Goal: Task Accomplishment & Management: Use online tool/utility

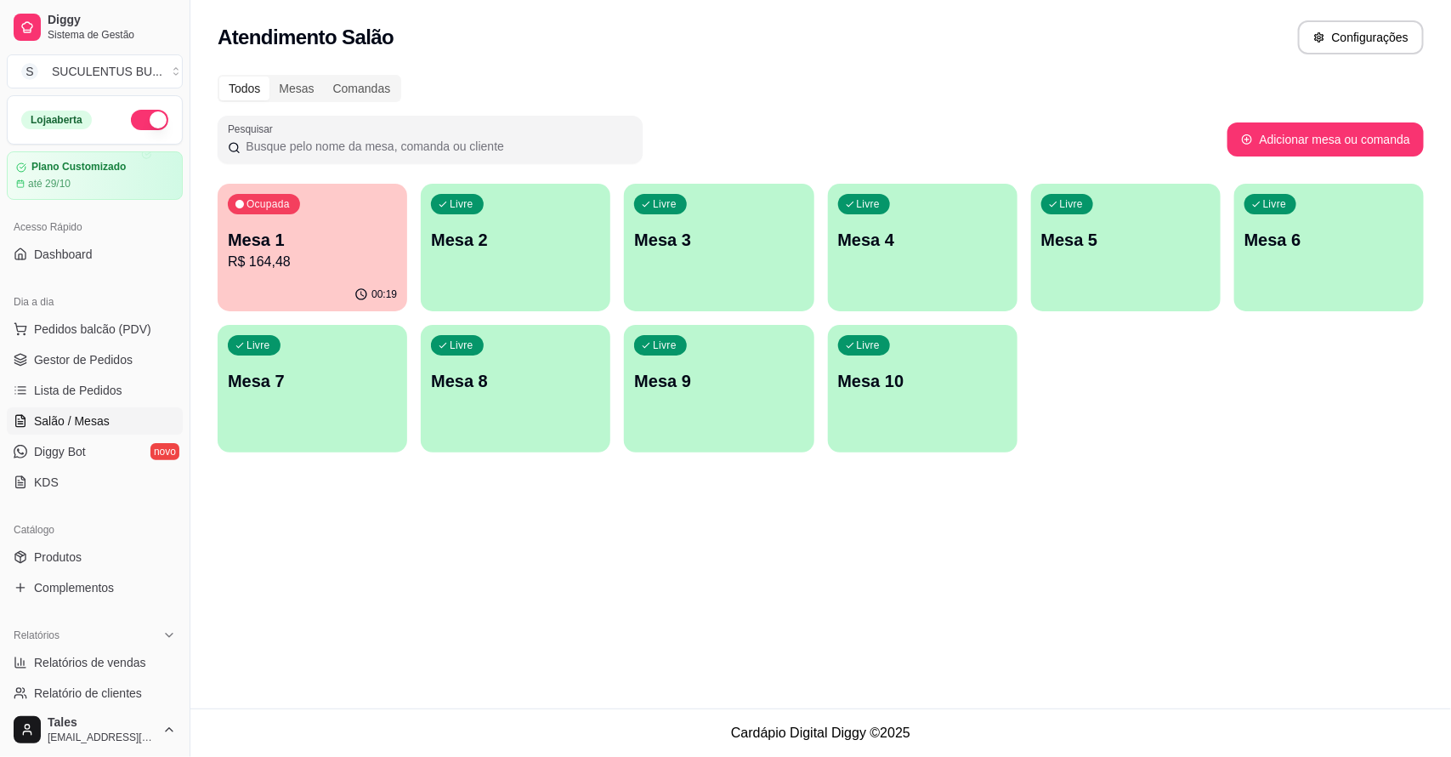
click at [329, 239] on p "Mesa 1" at bounding box center [312, 240] width 169 height 24
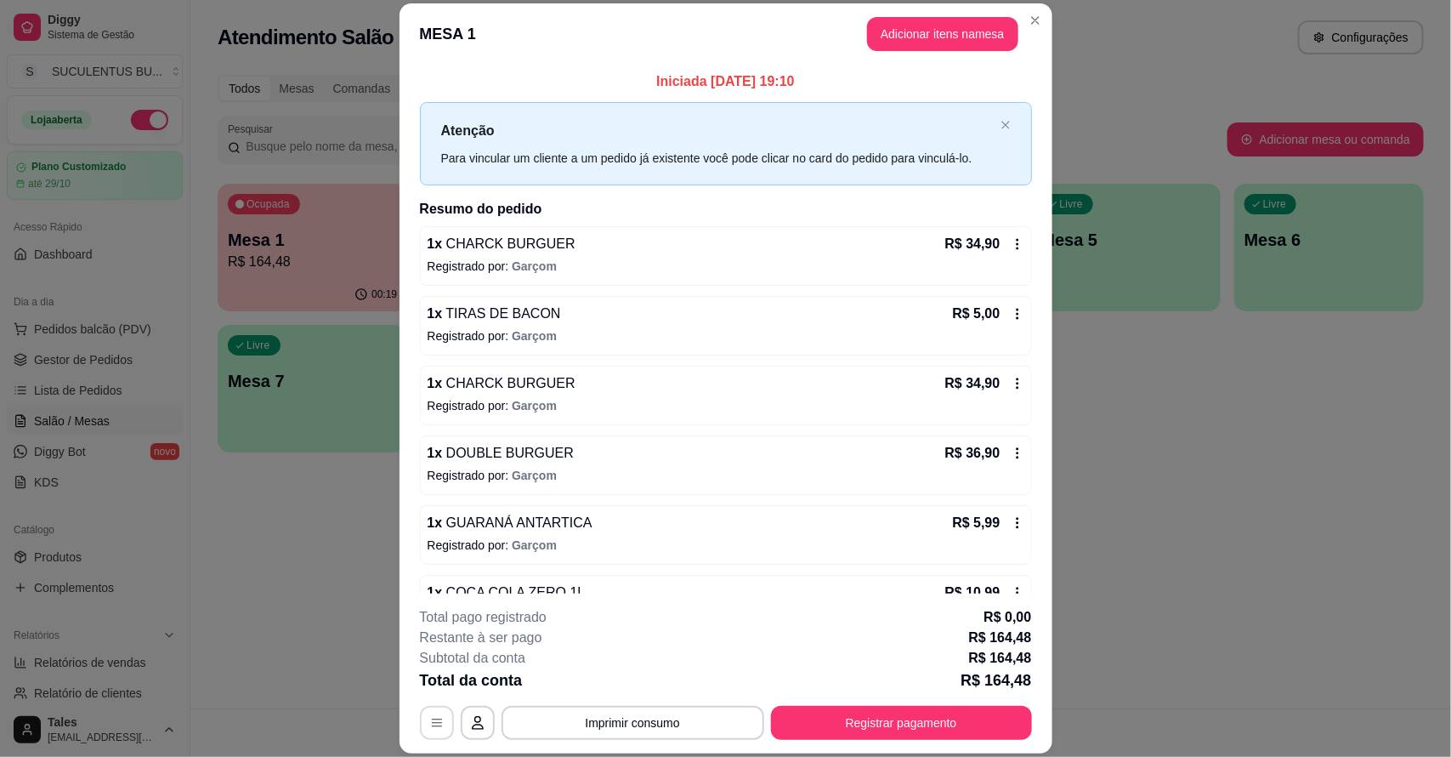
click at [431, 724] on icon "button" at bounding box center [437, 723] width 14 height 14
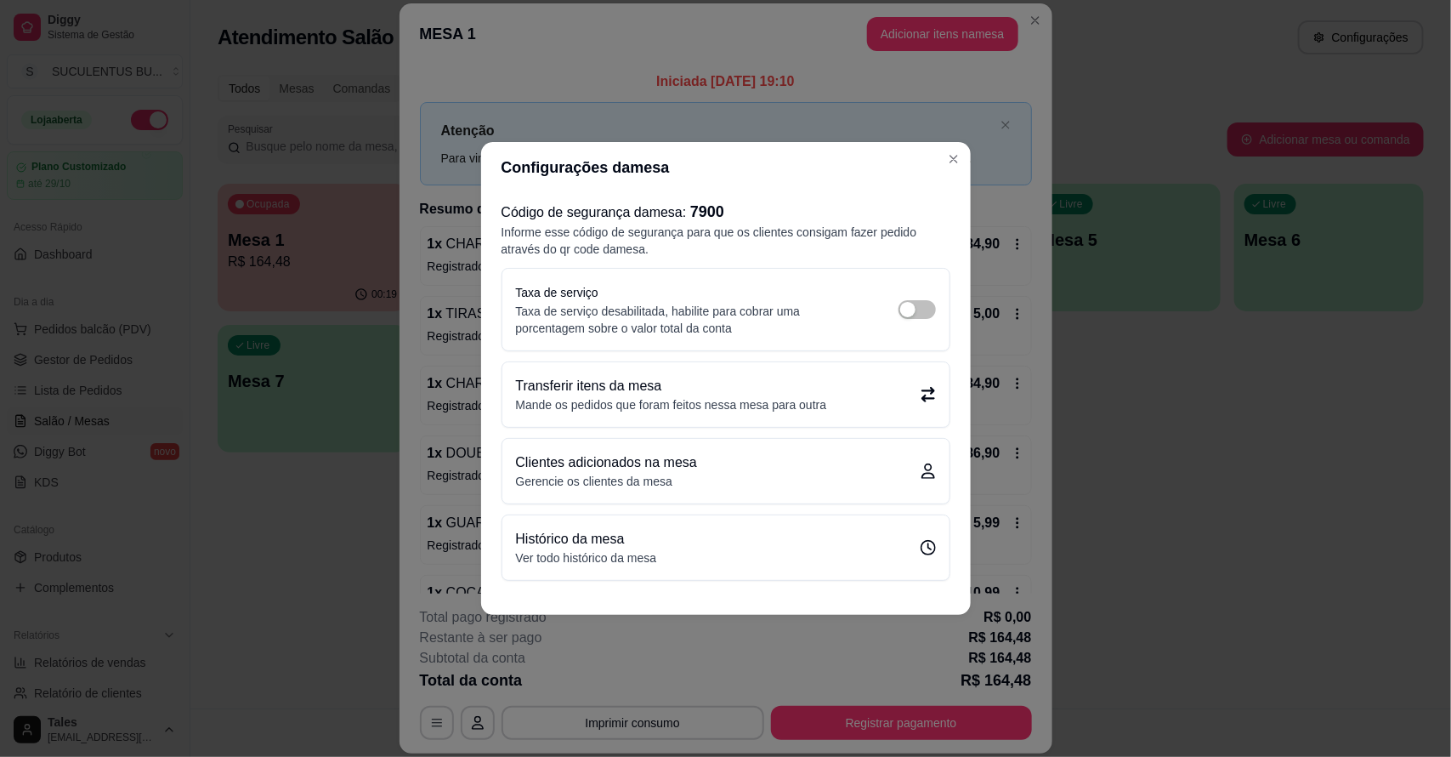
click at [670, 393] on p "Transferir itens da mesa" at bounding box center [671, 386] width 311 height 20
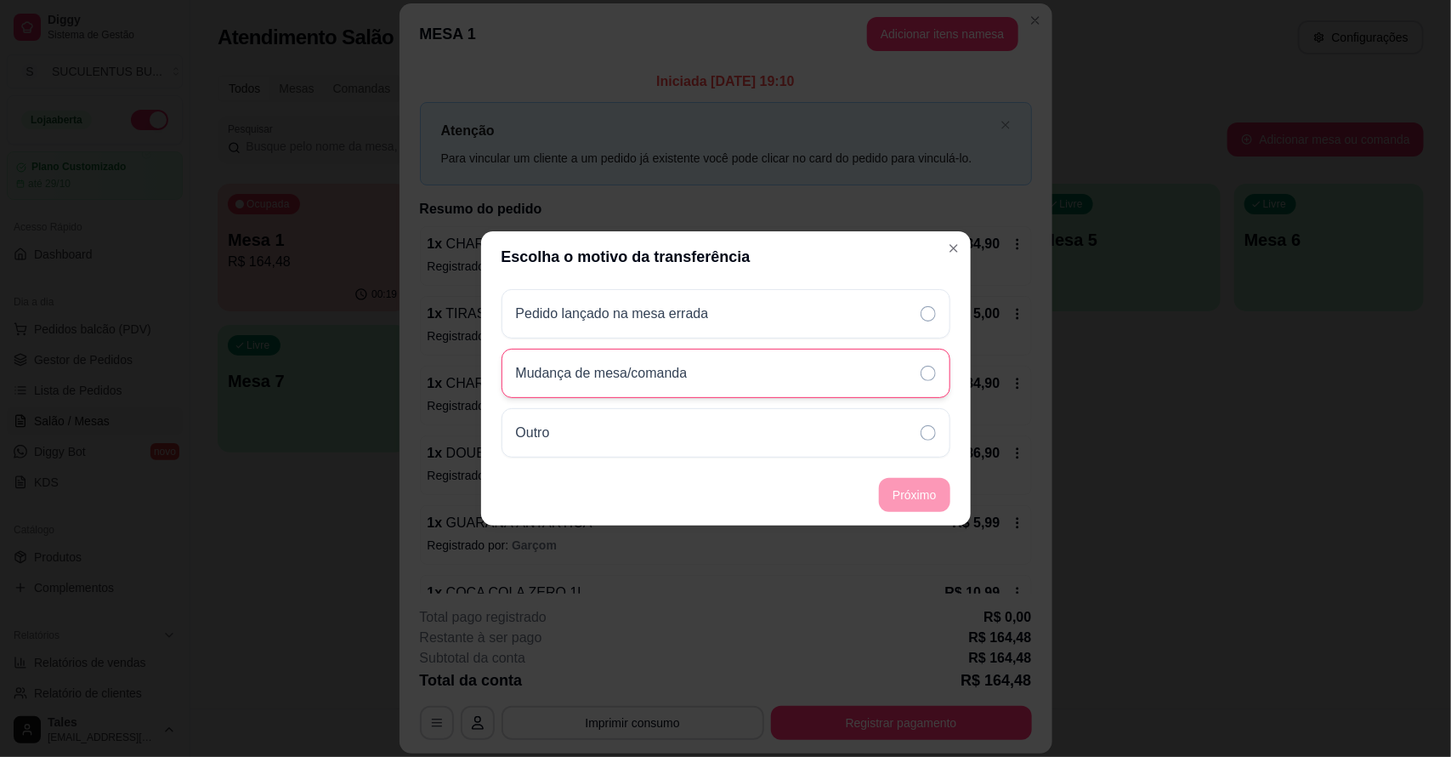
click at [604, 381] on p "Mudança de mesa/comanda" at bounding box center [602, 373] width 172 height 20
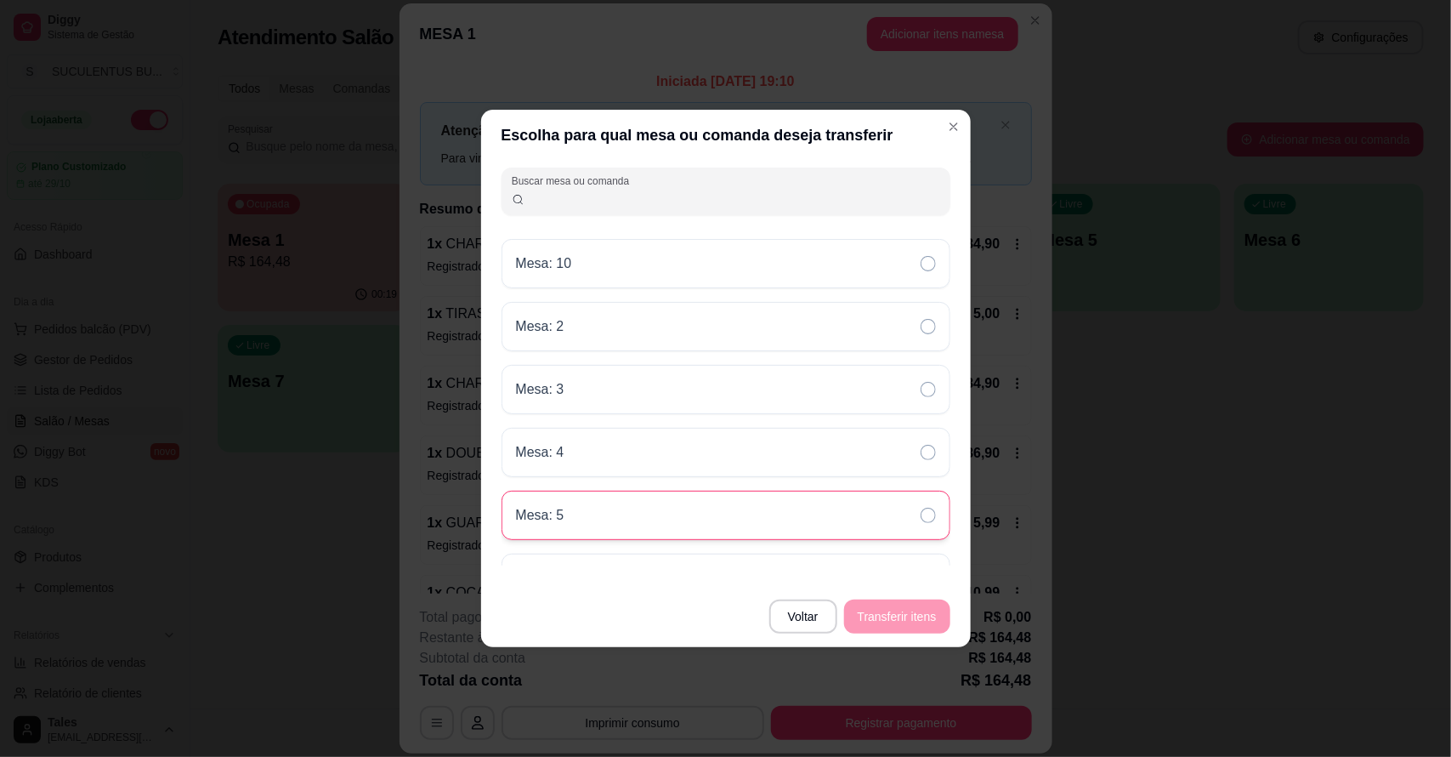
click at [619, 507] on div "Mesa: 5" at bounding box center [726, 514] width 449 height 49
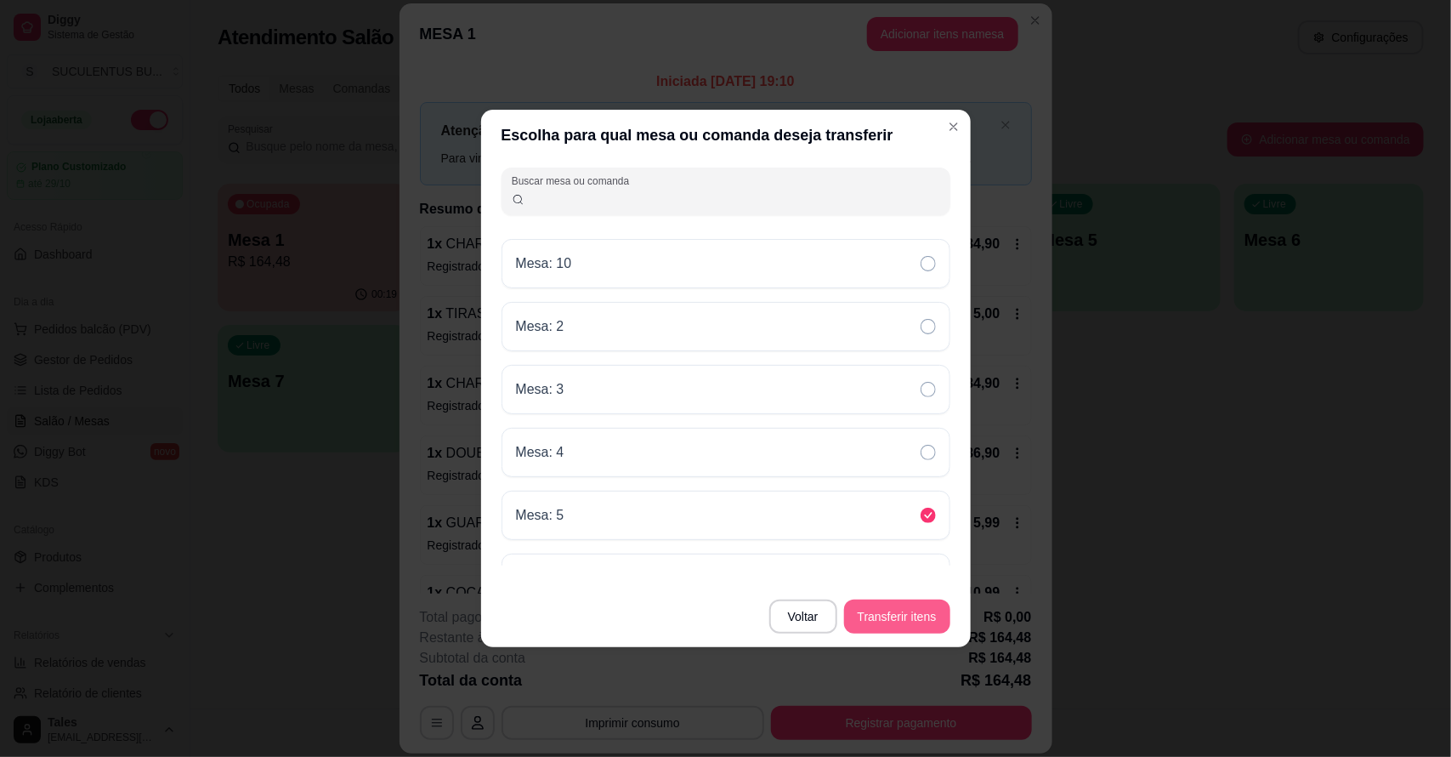
click at [899, 617] on button "Transferir itens" at bounding box center [897, 616] width 106 height 34
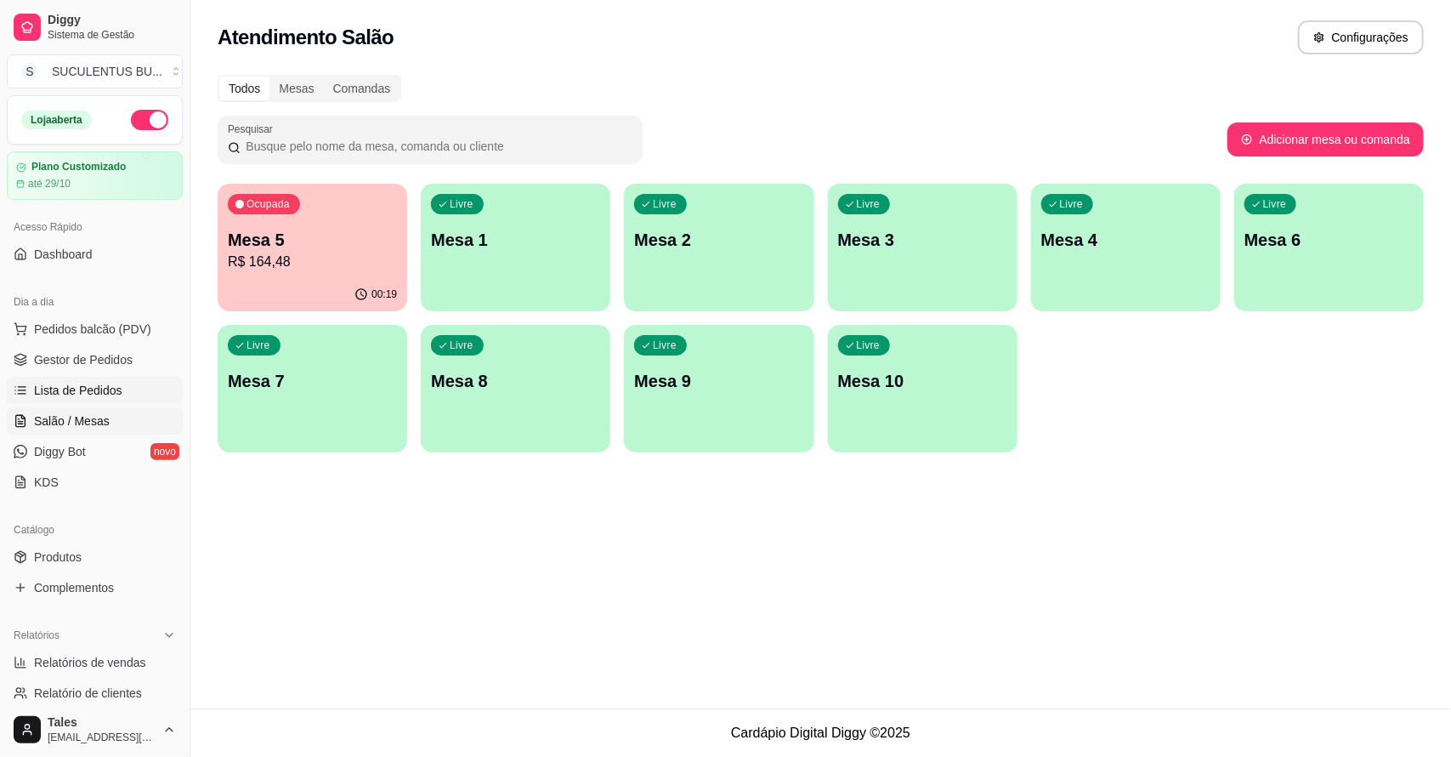
click at [123, 392] on link "Lista de Pedidos" at bounding box center [95, 390] width 176 height 27
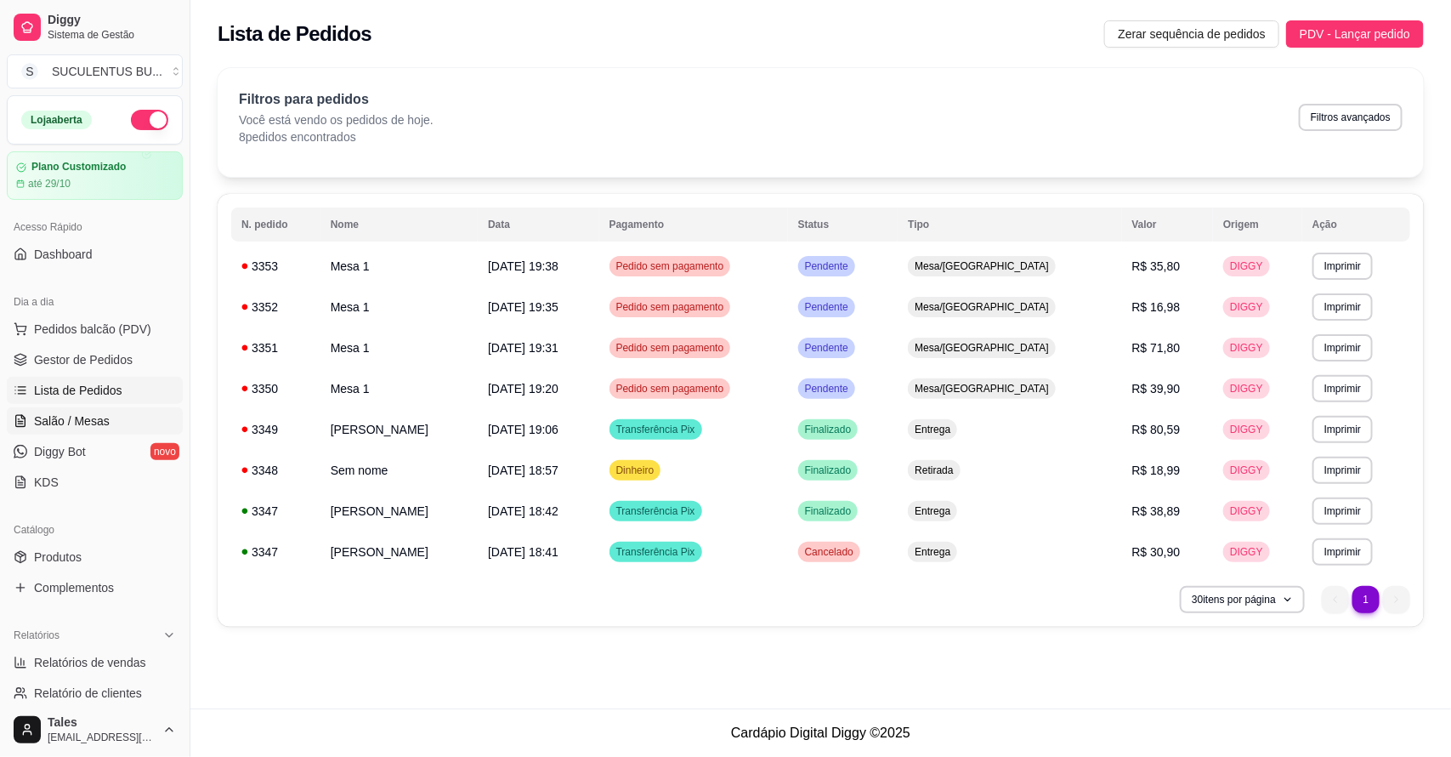
click at [133, 407] on link "Salão / Mesas" at bounding box center [95, 420] width 176 height 27
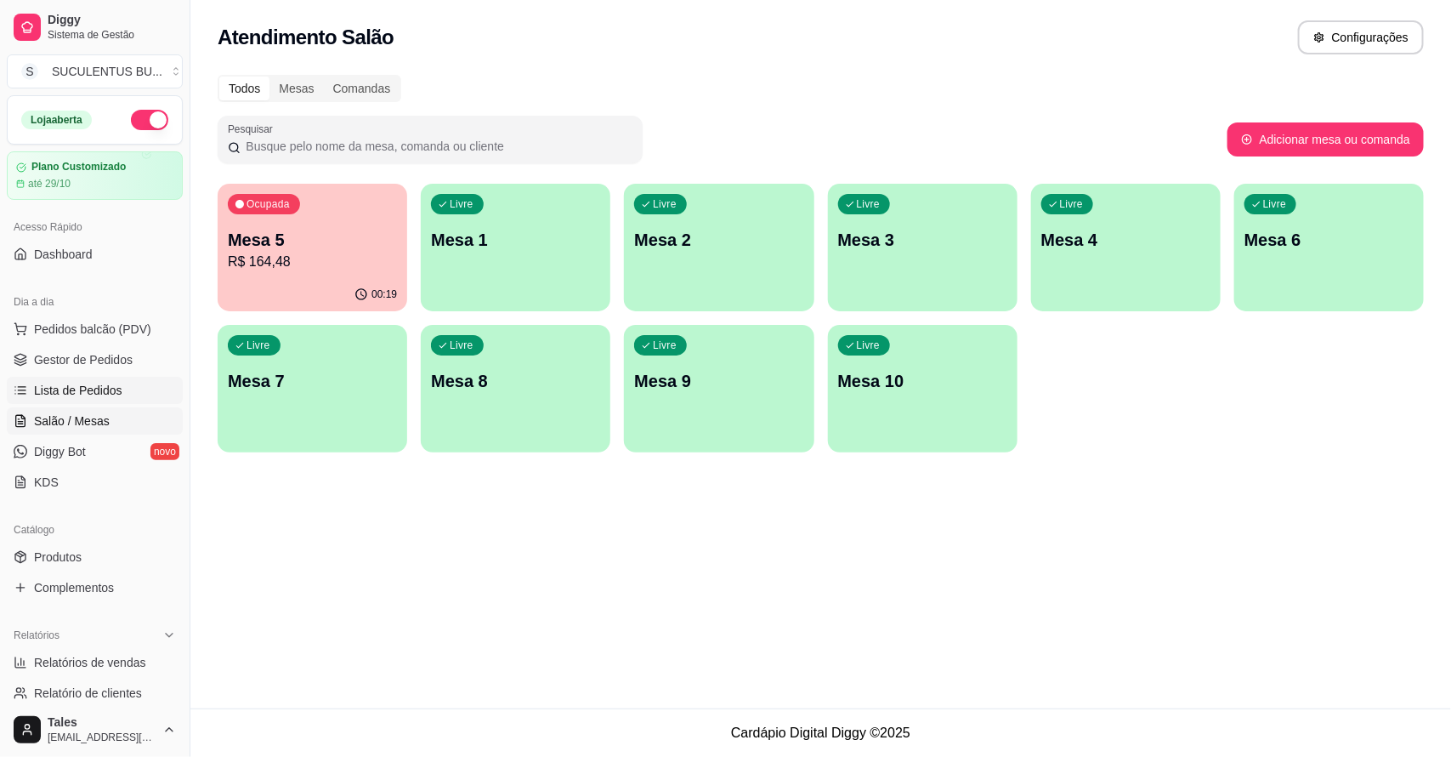
click at [132, 394] on link "Lista de Pedidos" at bounding box center [95, 390] width 176 height 27
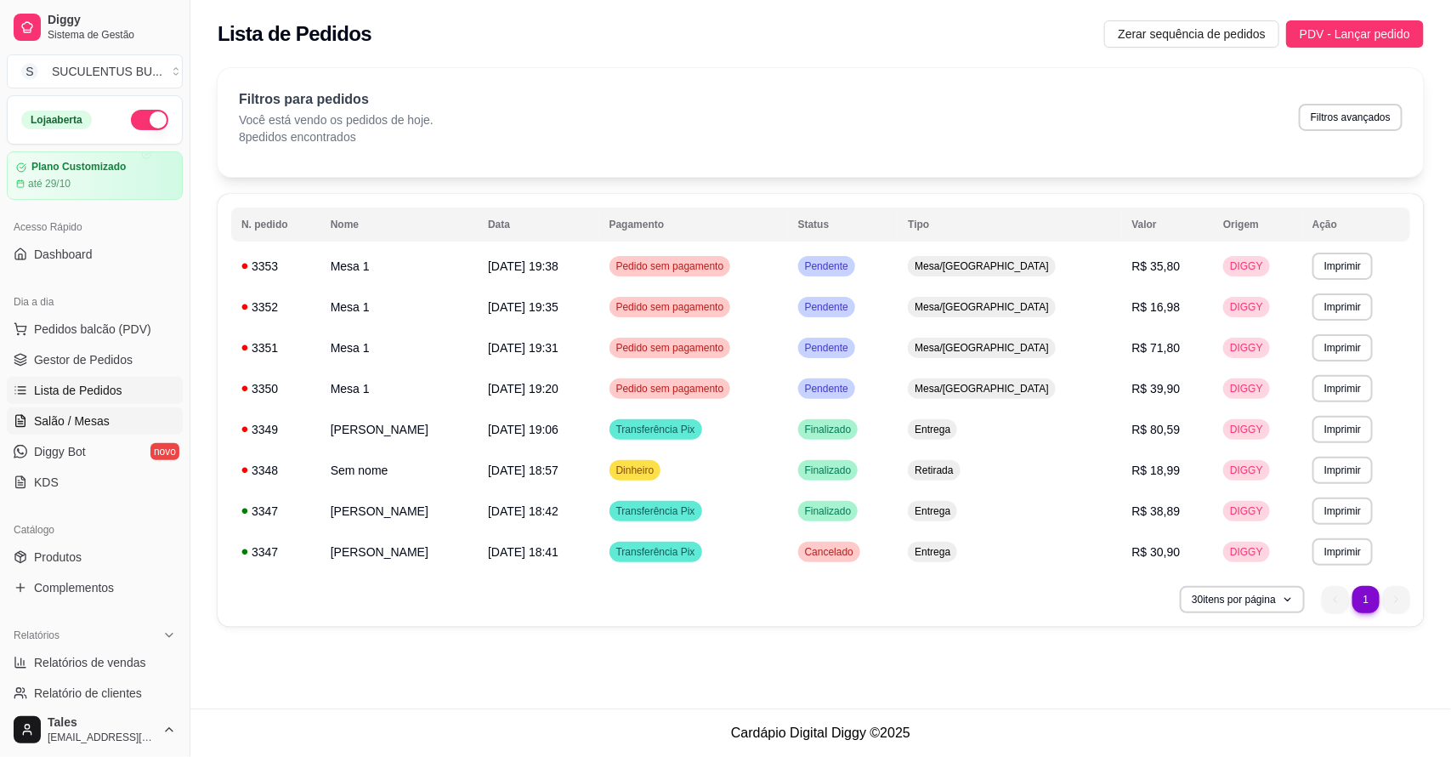
click at [116, 409] on link "Salão / Mesas" at bounding box center [95, 420] width 176 height 27
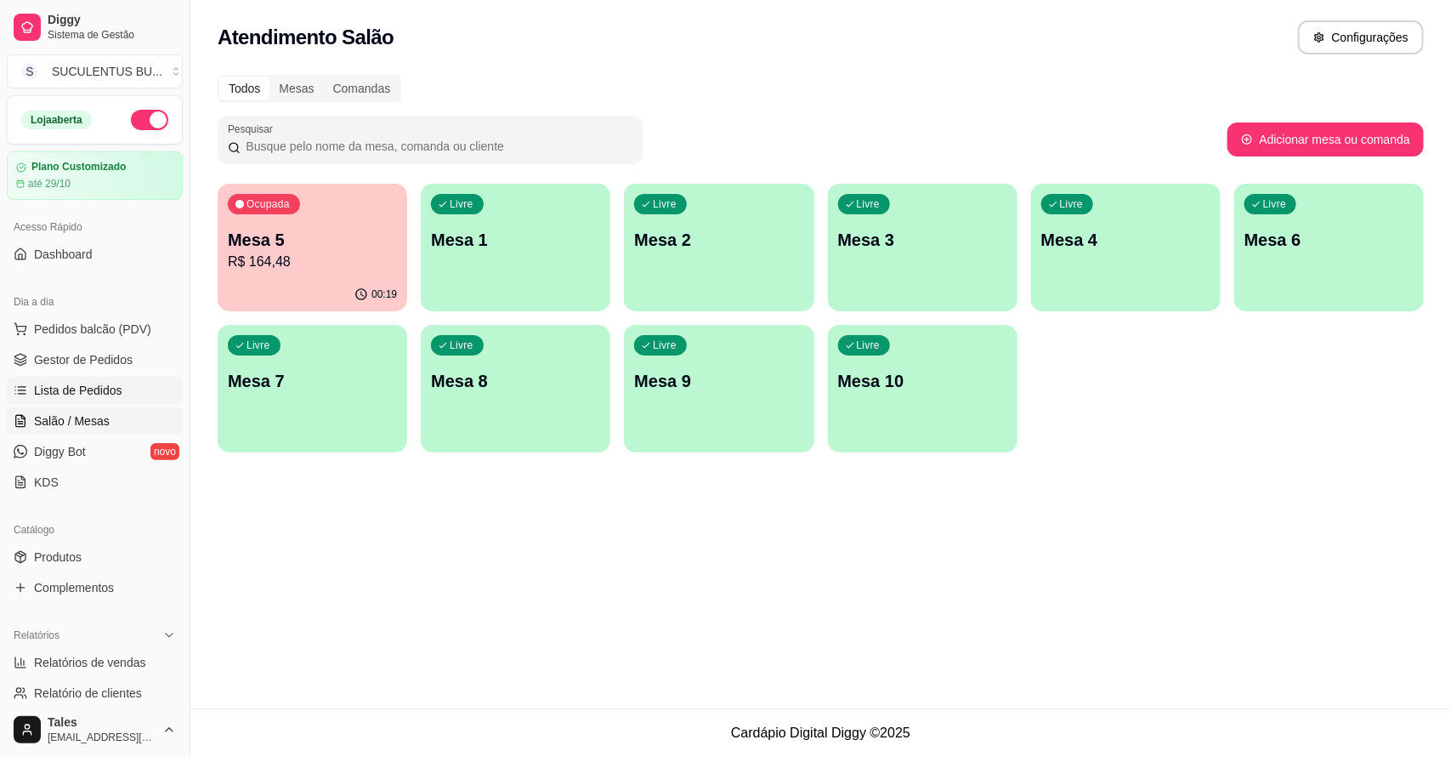
click at [133, 394] on link "Lista de Pedidos" at bounding box center [95, 390] width 176 height 27
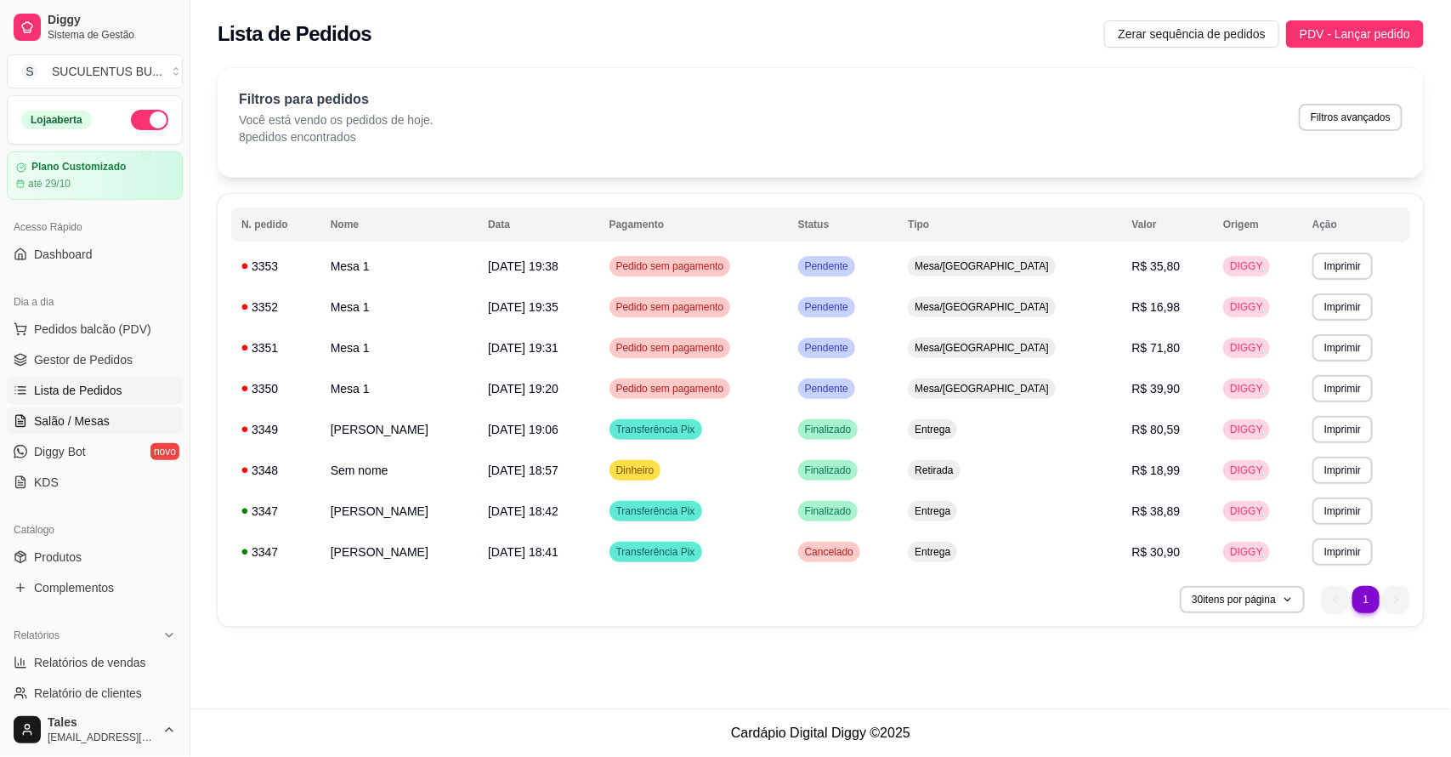
click at [125, 412] on link "Salão / Mesas" at bounding box center [95, 420] width 176 height 27
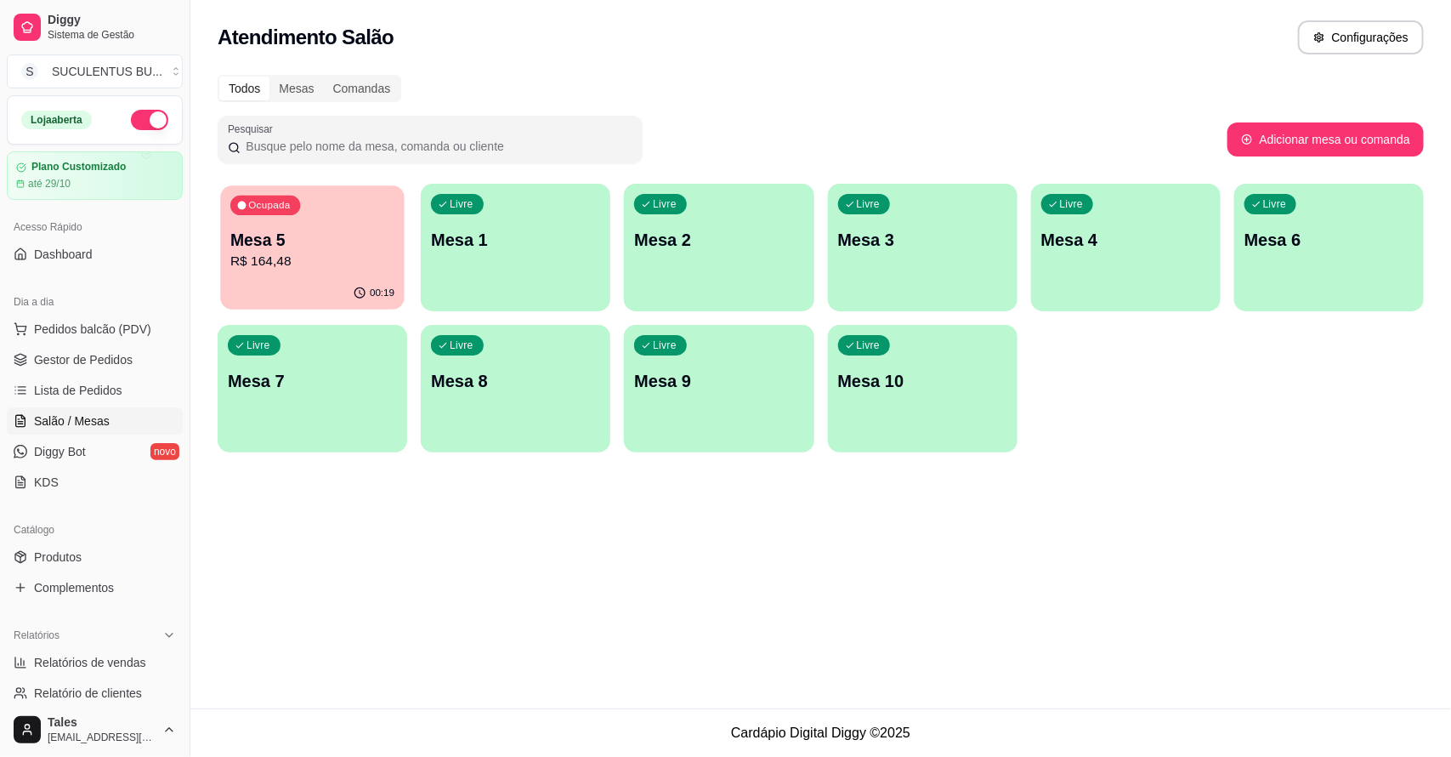
click at [310, 281] on div "00:19" at bounding box center [312, 293] width 184 height 32
click at [85, 355] on span "Gestor de Pedidos" at bounding box center [83, 359] width 99 height 17
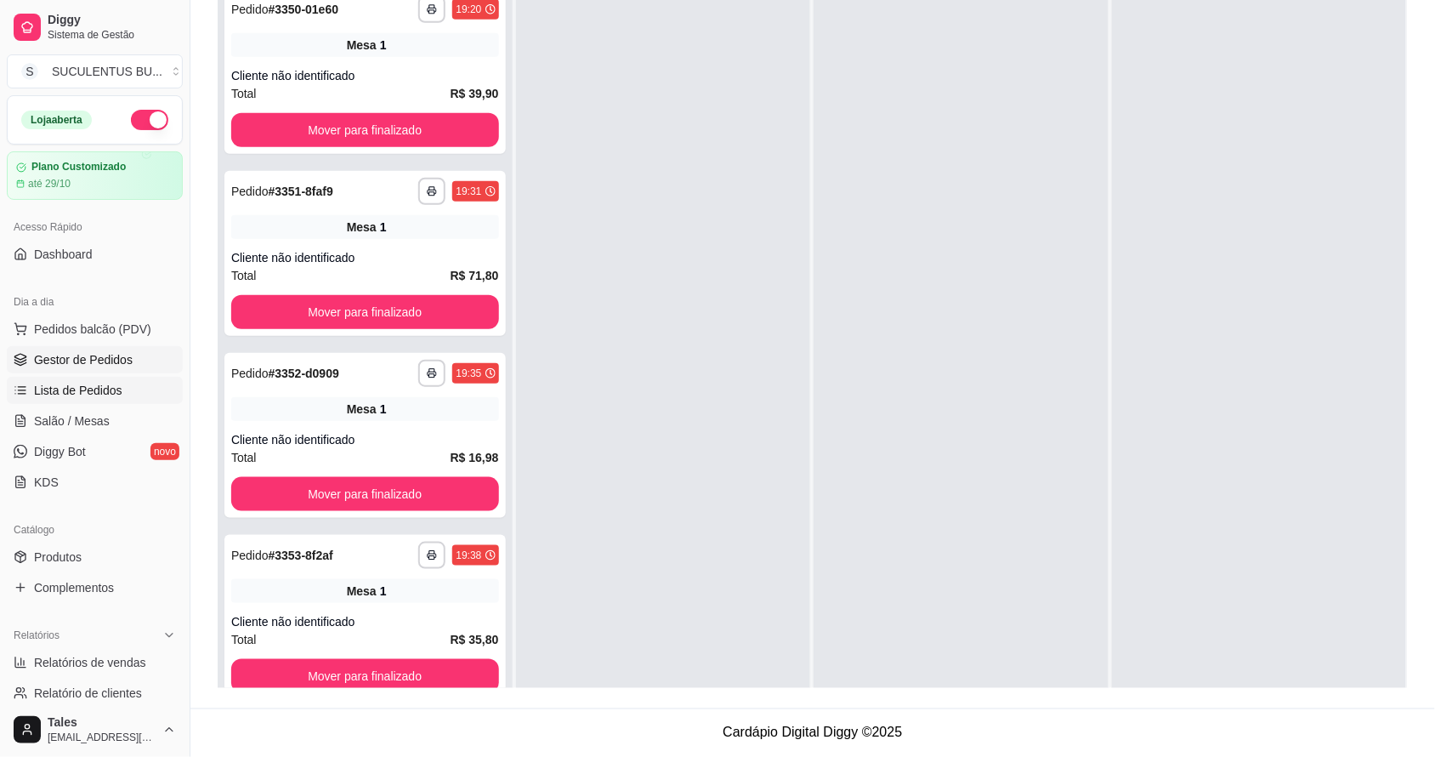
click at [124, 392] on link "Lista de Pedidos" at bounding box center [95, 390] width 176 height 27
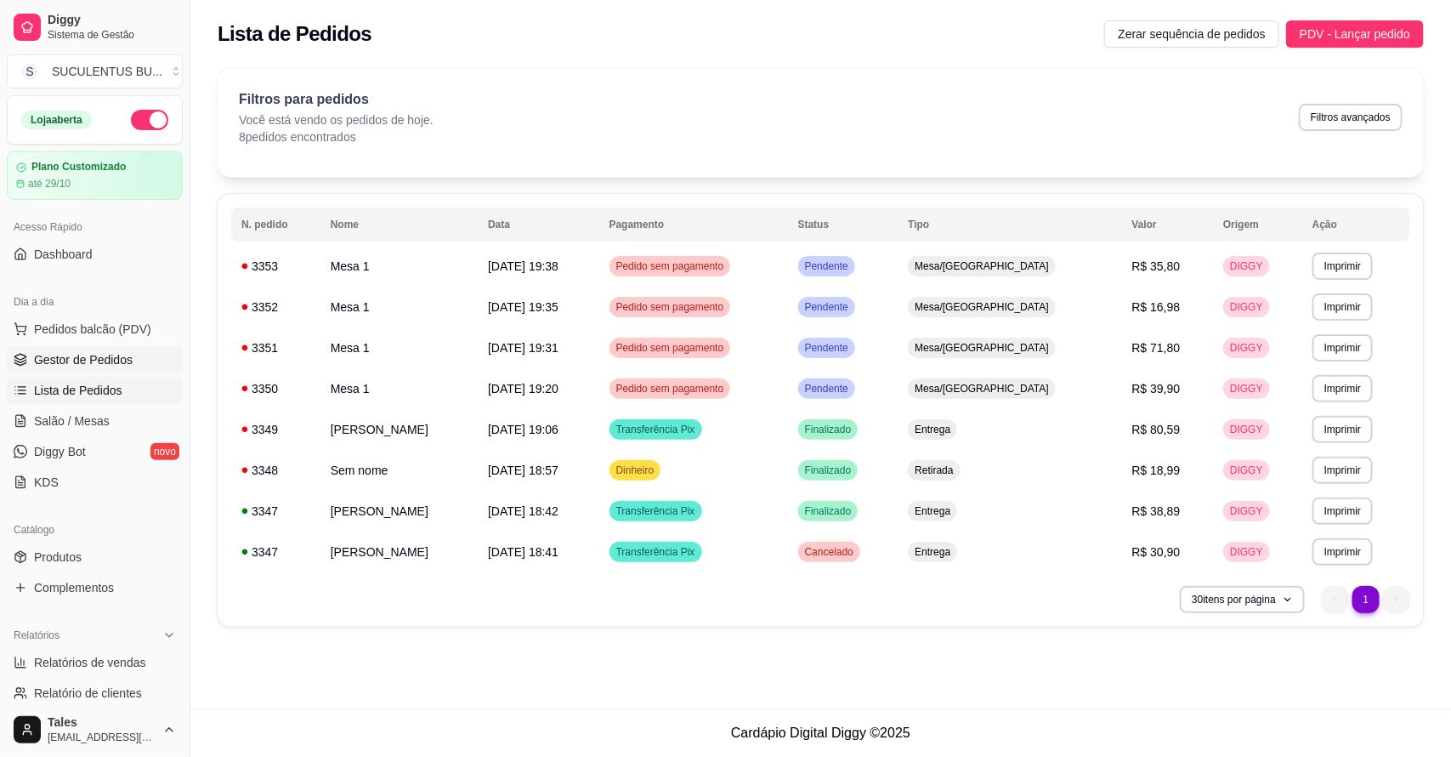
click at [65, 354] on span "Gestor de Pedidos" at bounding box center [83, 359] width 99 height 17
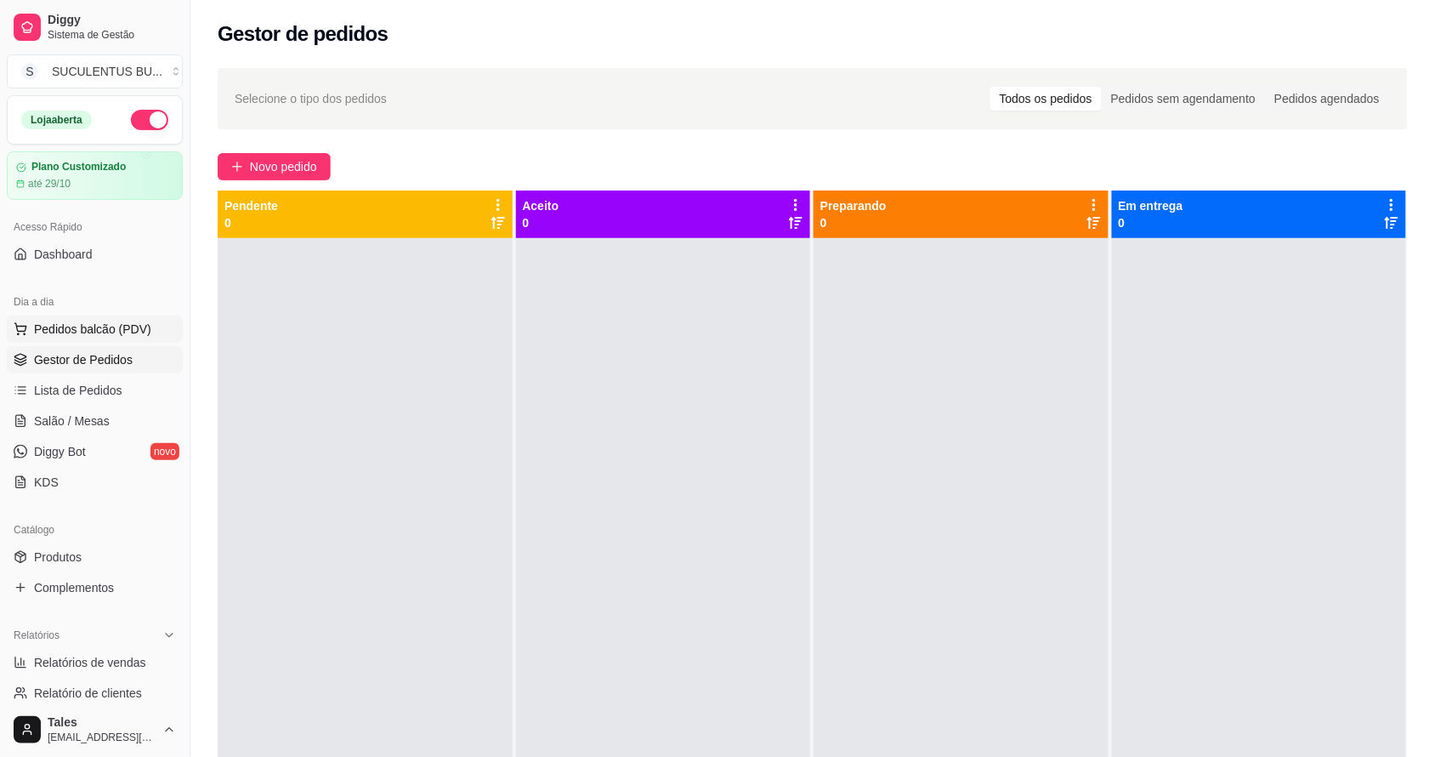
click at [98, 326] on span "Pedidos balcão (PDV)" at bounding box center [92, 328] width 117 height 17
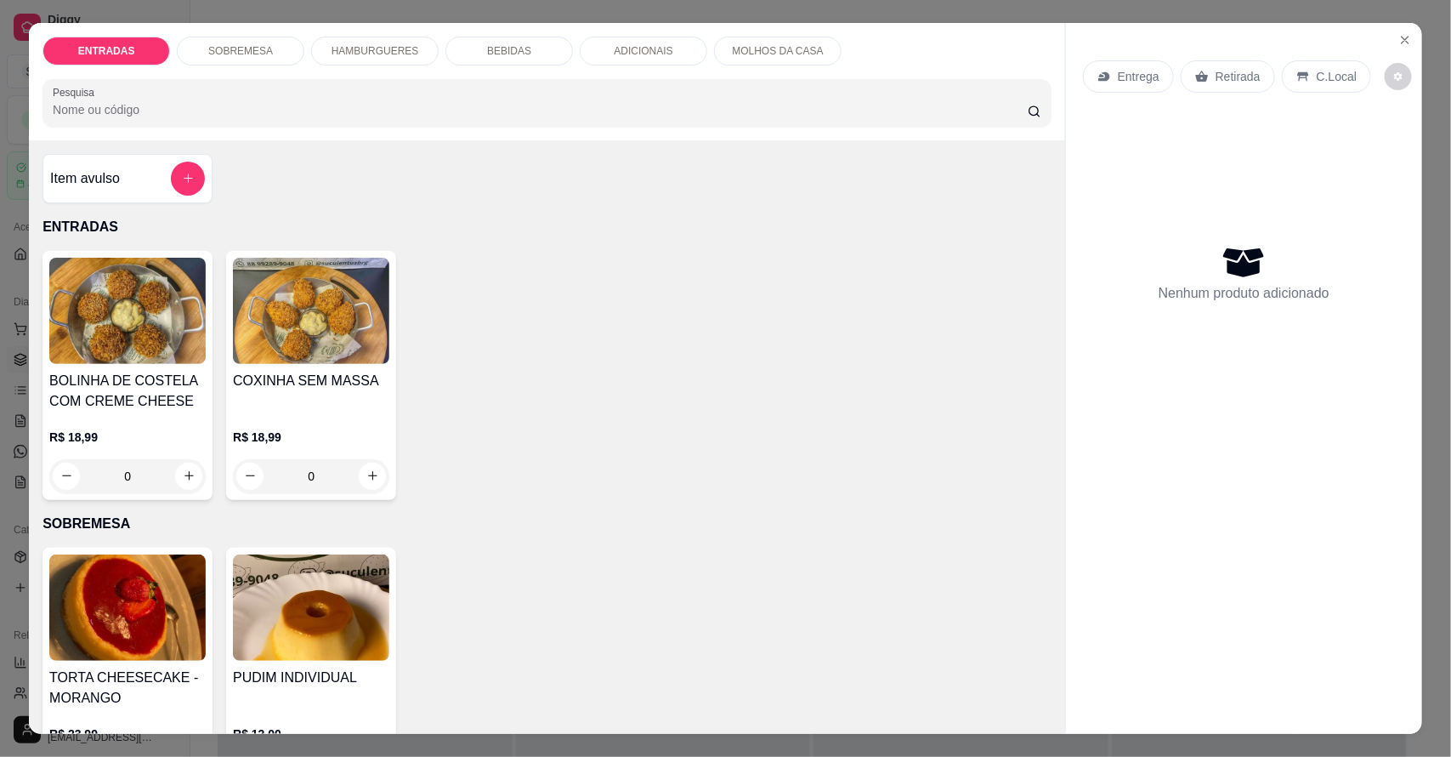
click at [344, 48] on p "HAMBURGUERES" at bounding box center [376, 51] width 88 height 14
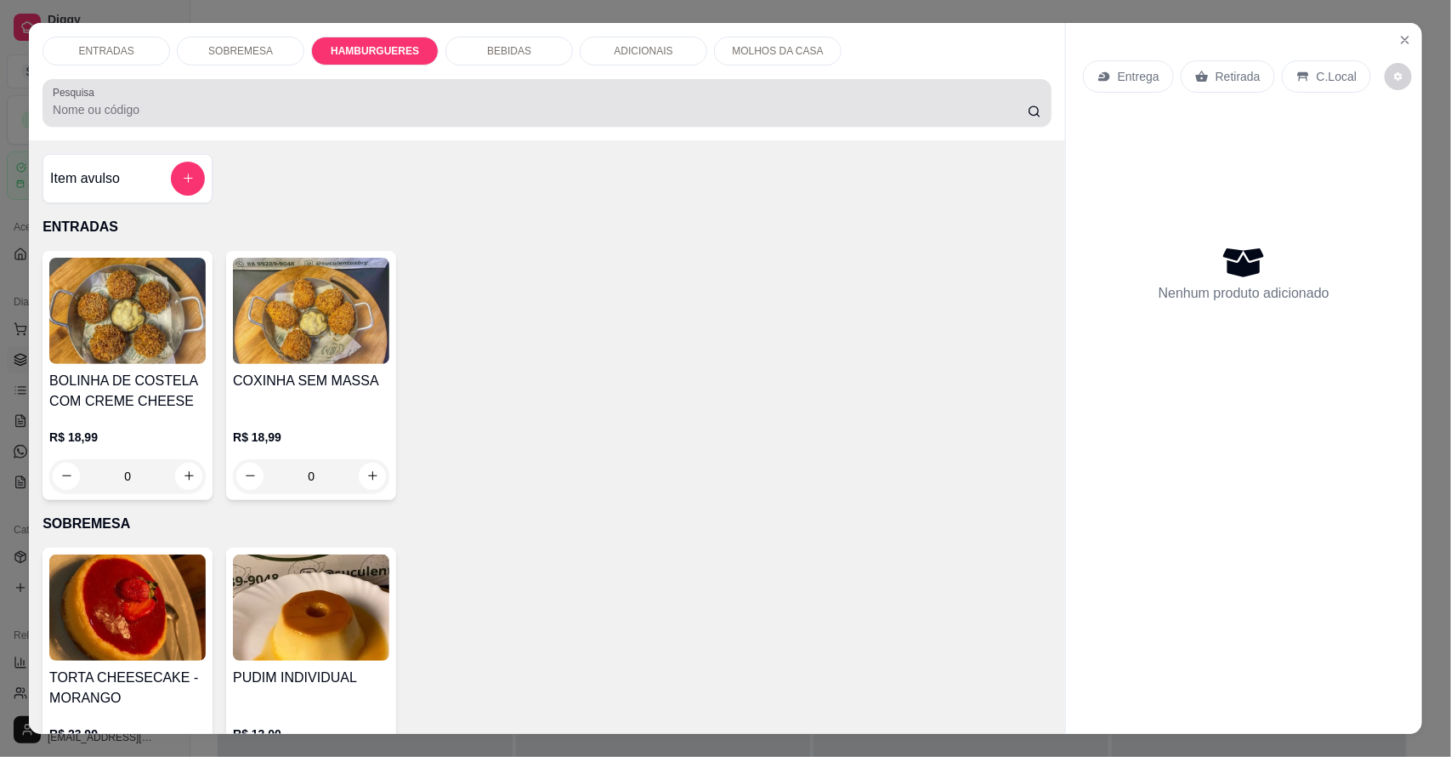
scroll to position [31, 0]
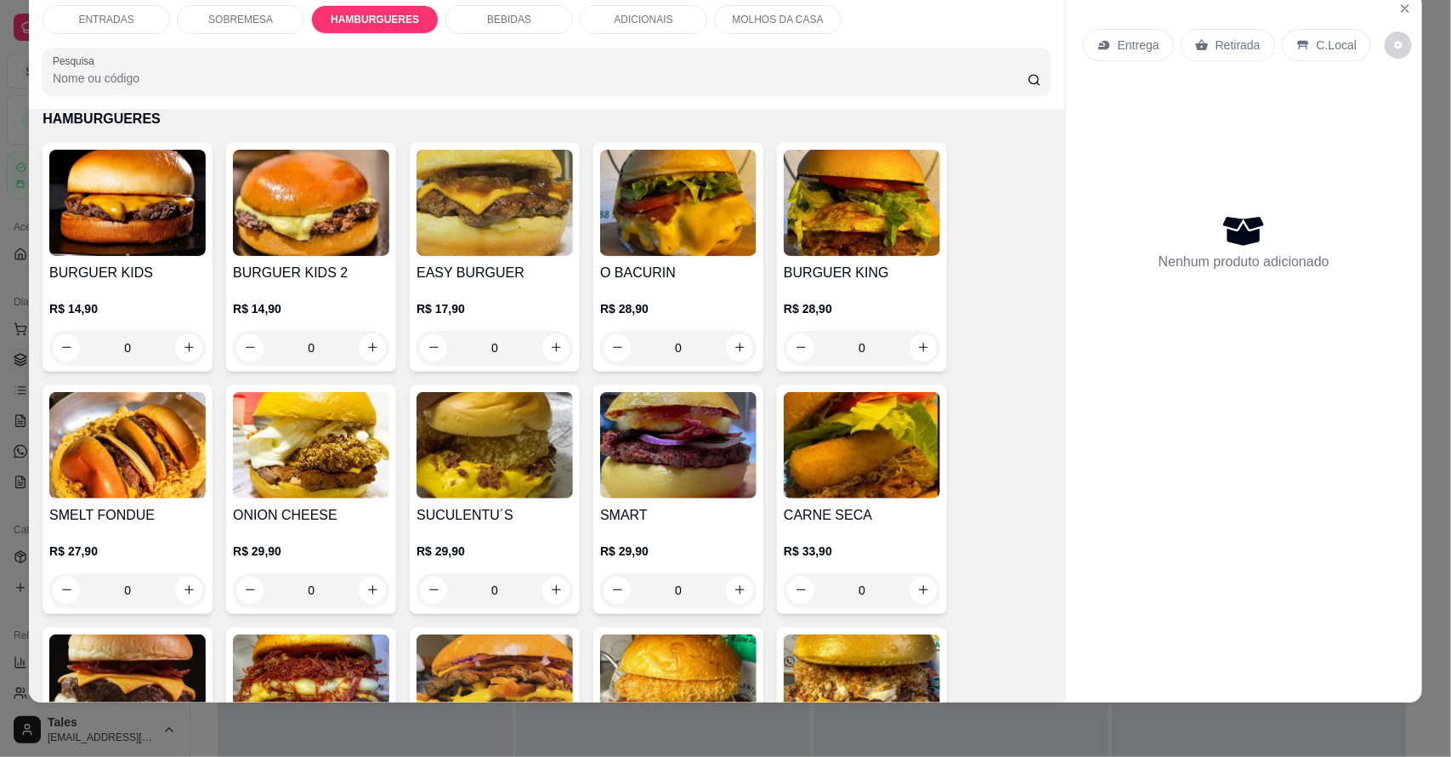
click at [541, 349] on div "0" at bounding box center [495, 348] width 156 height 34
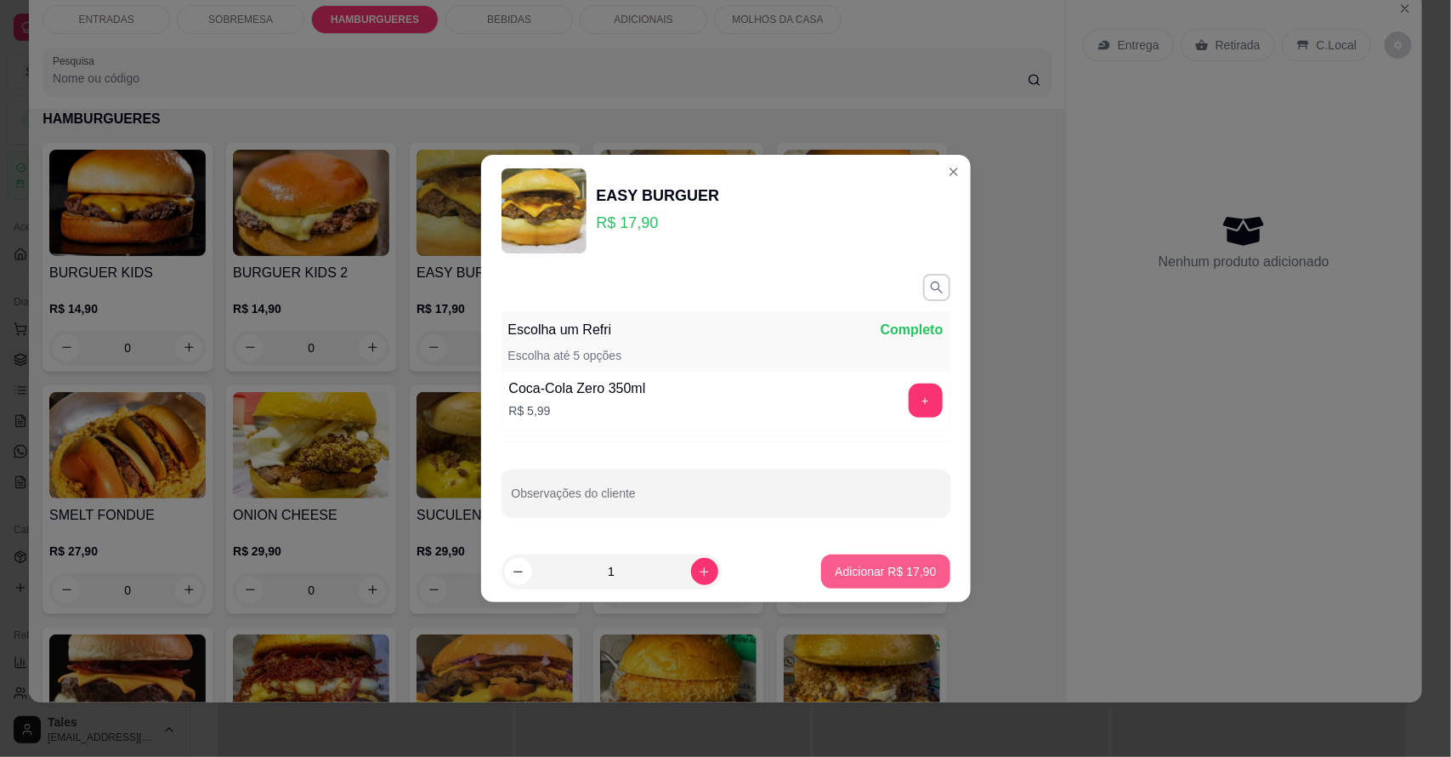
click at [847, 568] on p "Adicionar R$ 17,90" at bounding box center [885, 571] width 101 height 17
type input "1"
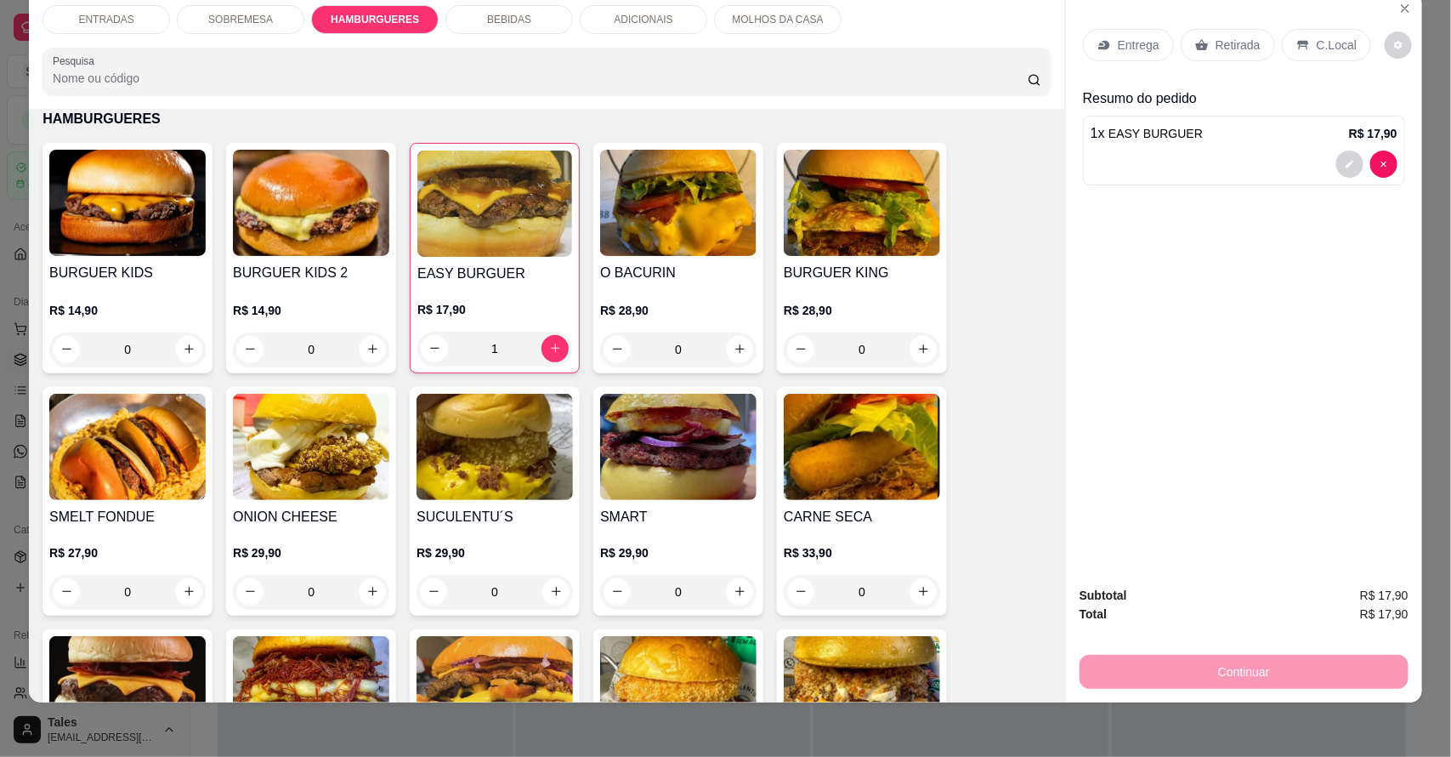
drag, startPoint x: 847, startPoint y: 570, endPoint x: 570, endPoint y: 342, distance: 358.1
click at [570, 342] on div "EASY BURGUER R$ 17,90 1" at bounding box center [495, 258] width 170 height 230
click at [1235, 43] on p "Retirada" at bounding box center [1238, 45] width 45 height 17
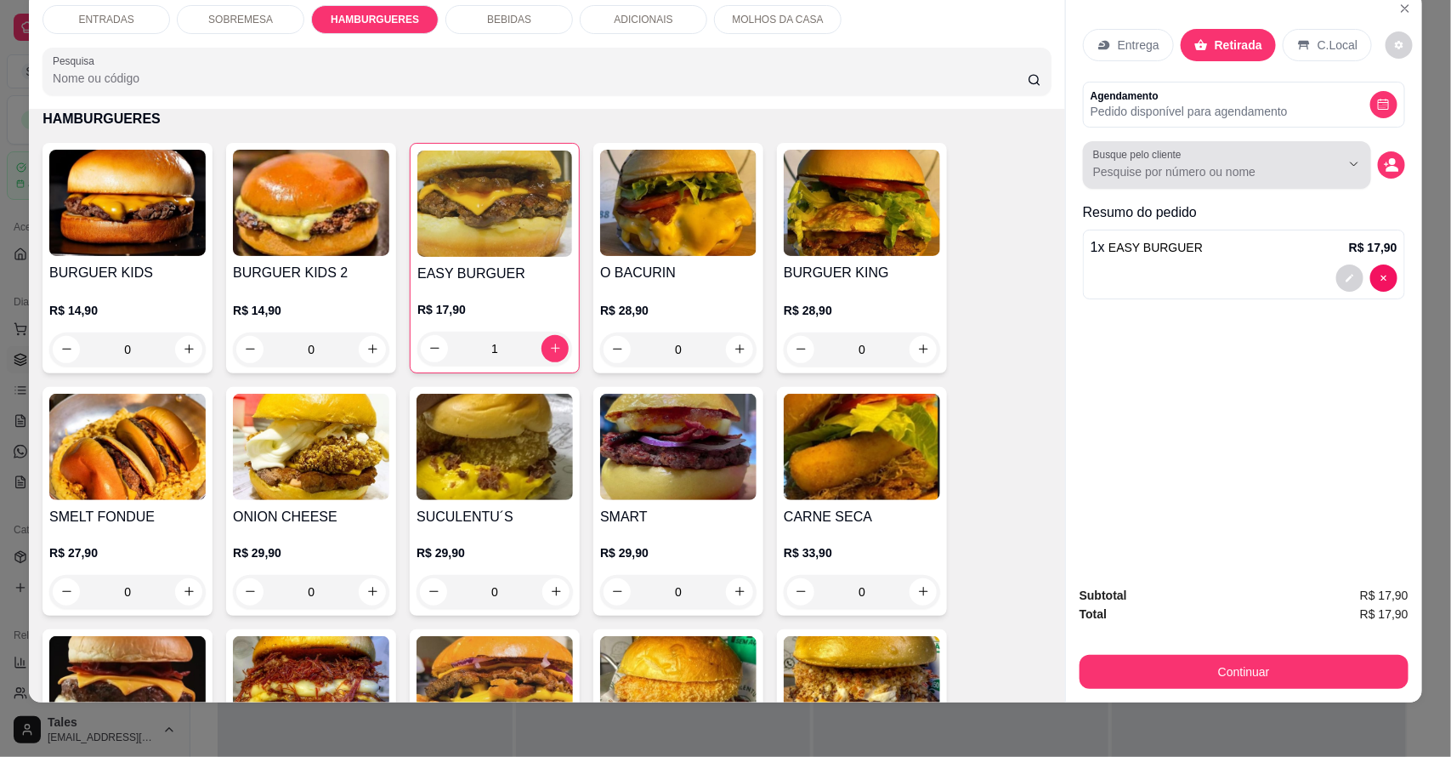
click at [1263, 174] on input "Busque pelo cliente" at bounding box center [1203, 171] width 220 height 17
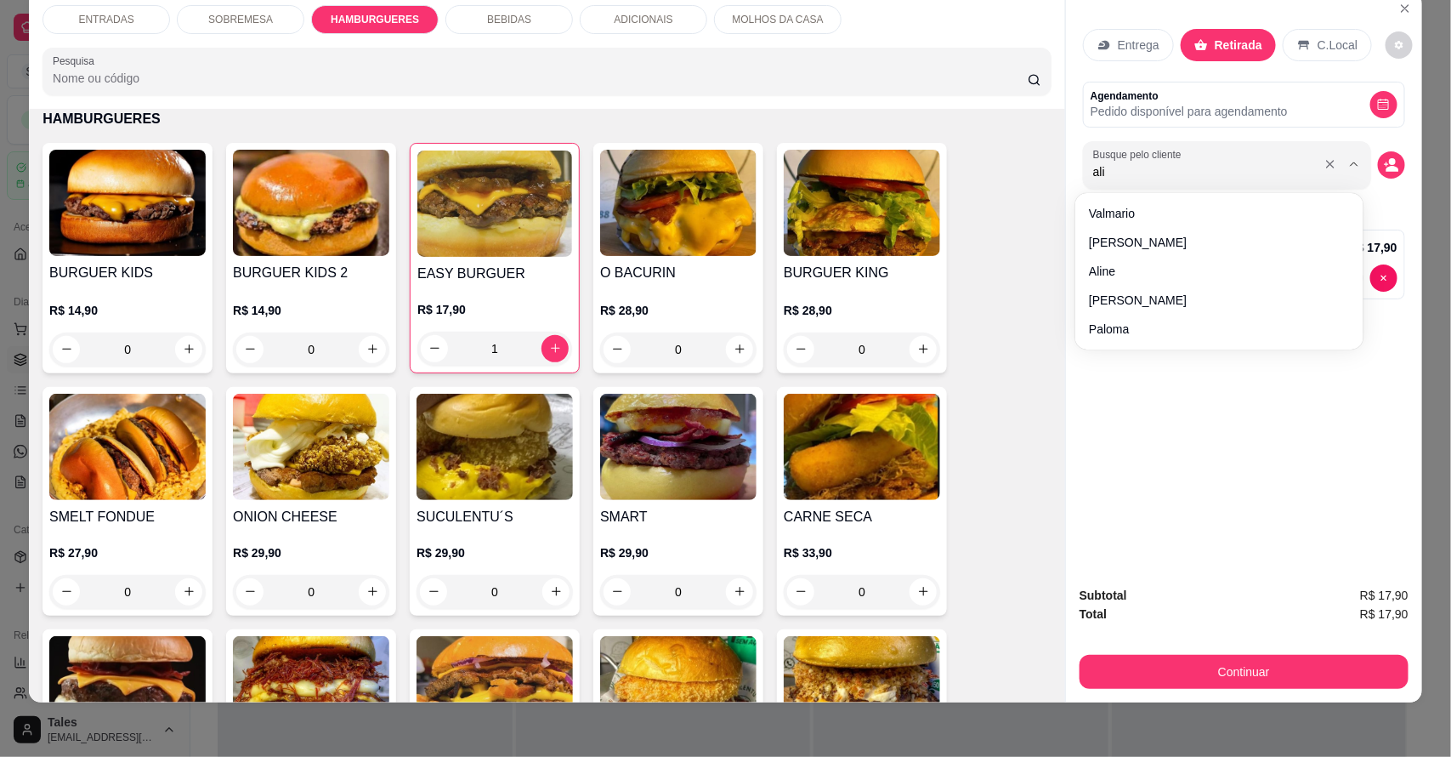
type input "alin"
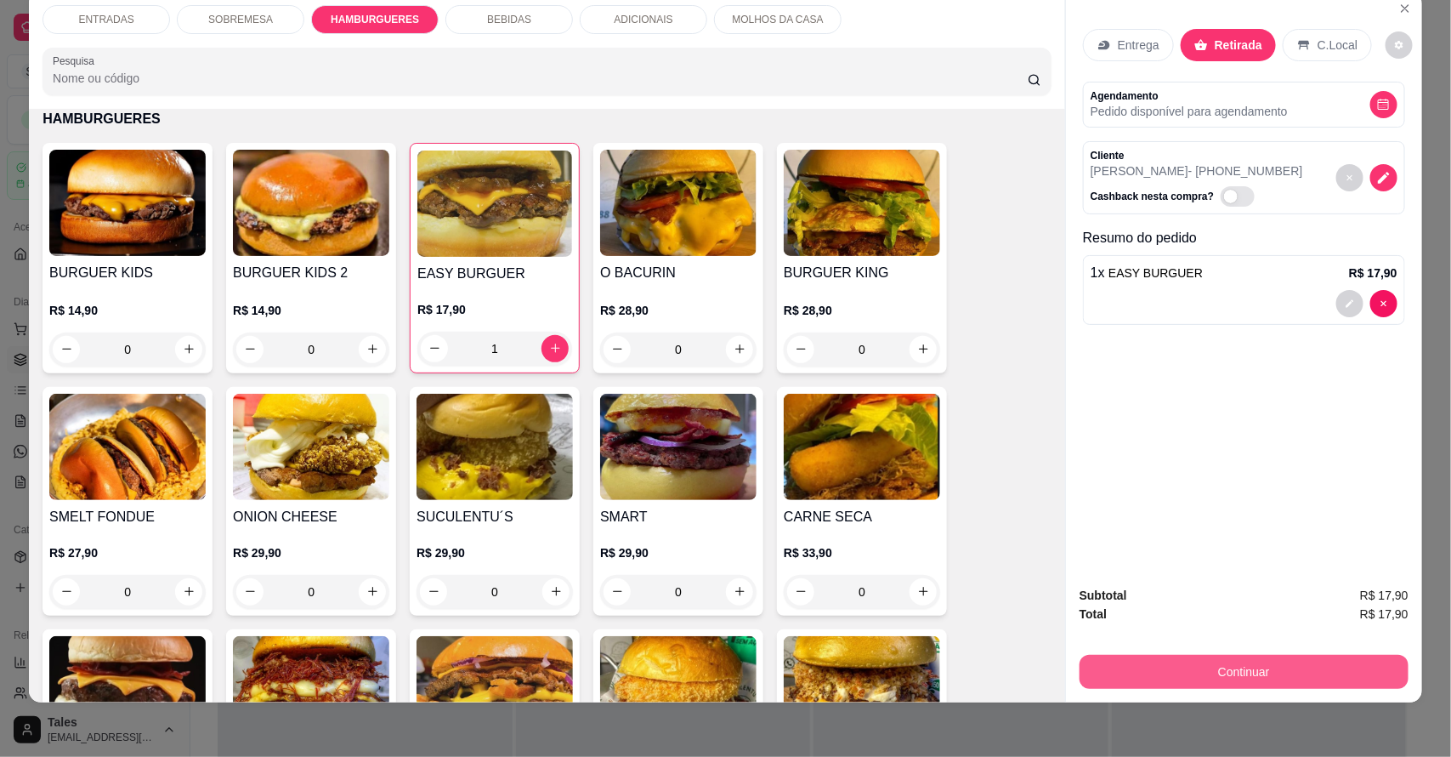
click at [1226, 663] on button "Continuar" at bounding box center [1244, 672] width 329 height 34
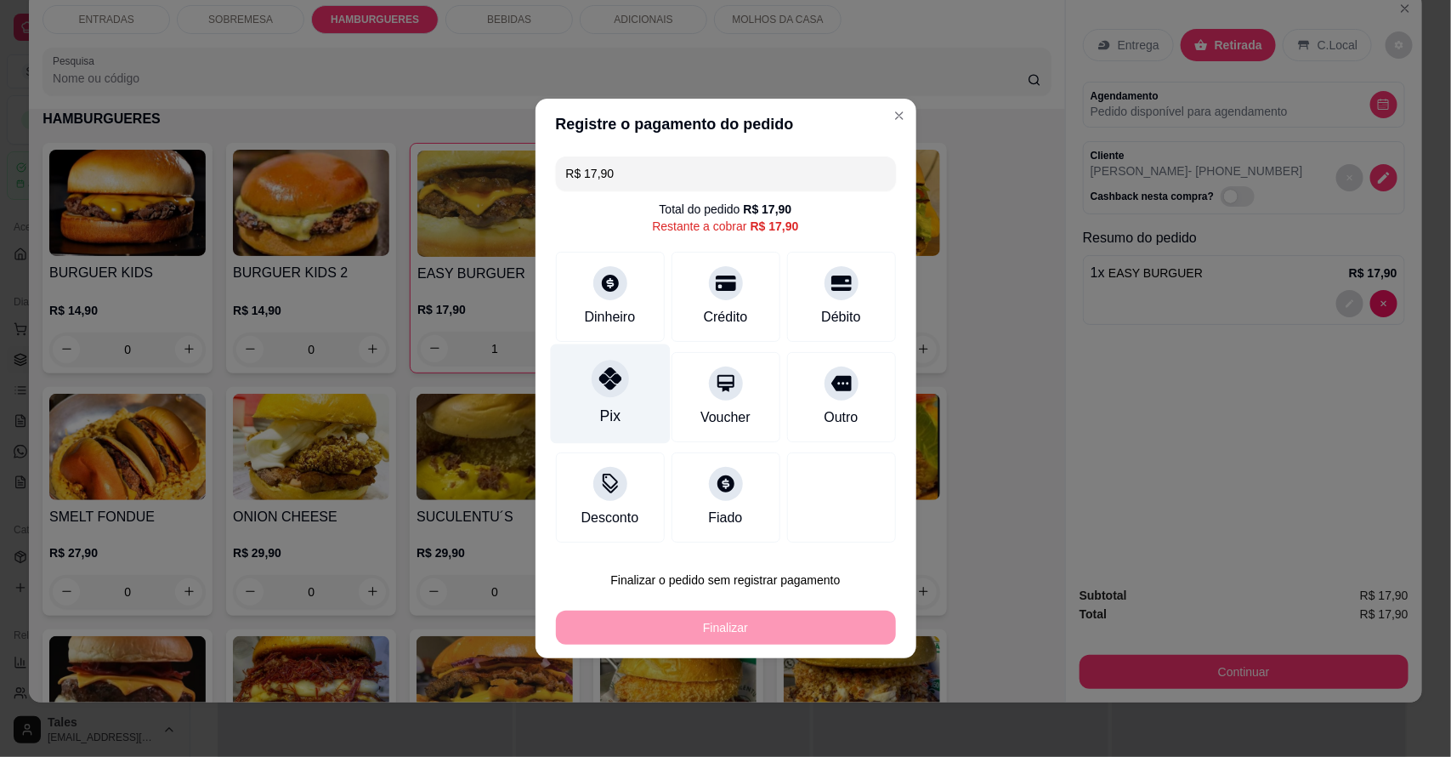
click at [619, 377] on div at bounding box center [610, 378] width 37 height 37
type input "R$ 0,00"
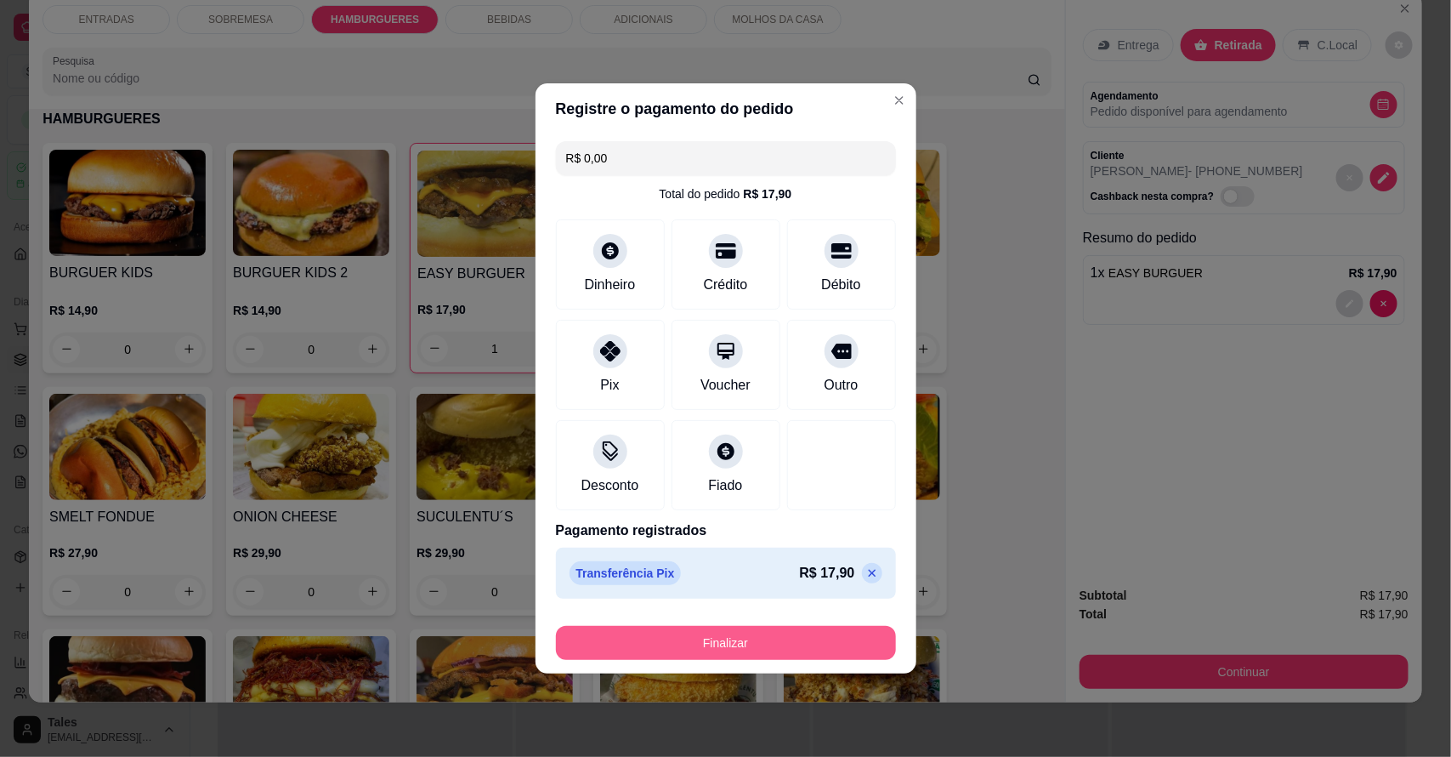
click at [746, 639] on button "Finalizar" at bounding box center [726, 643] width 340 height 34
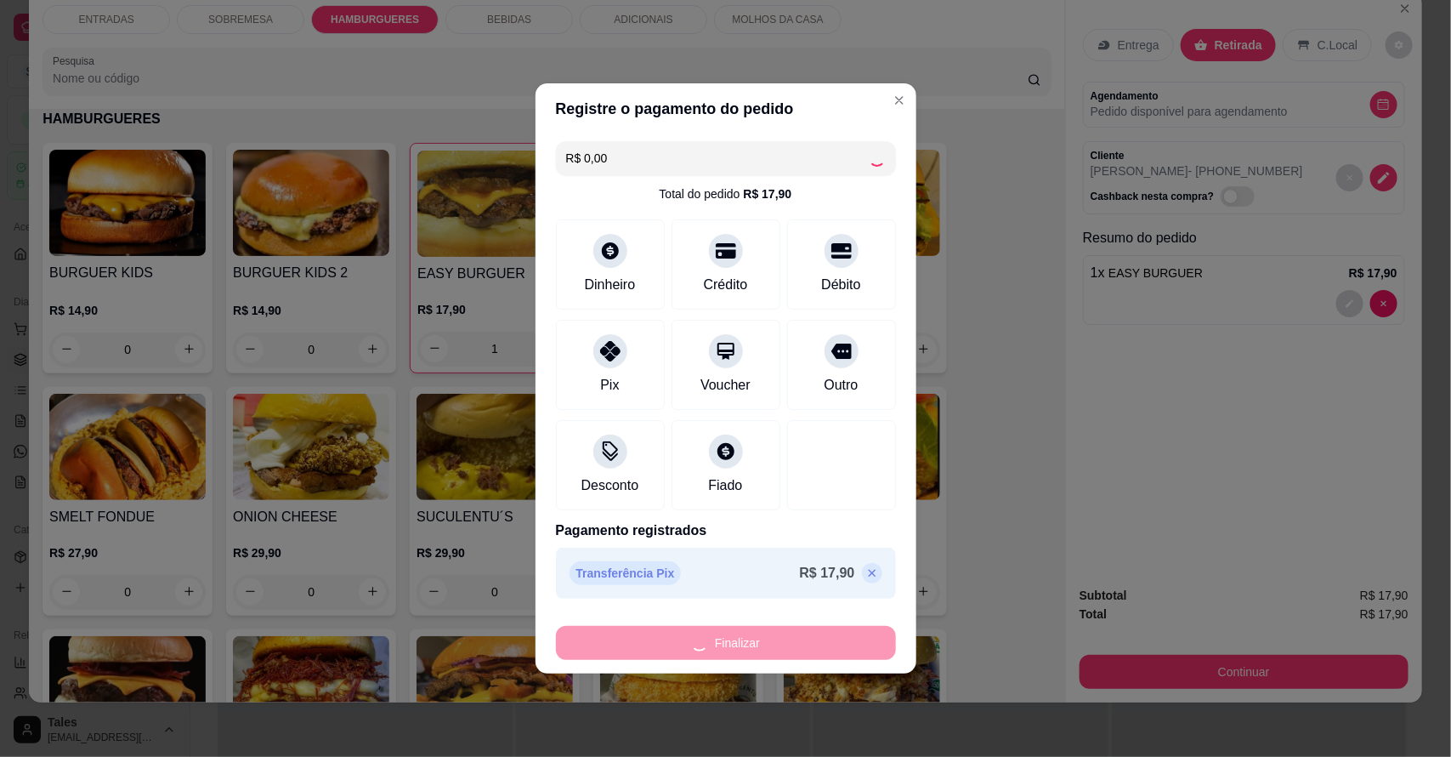
type input "0"
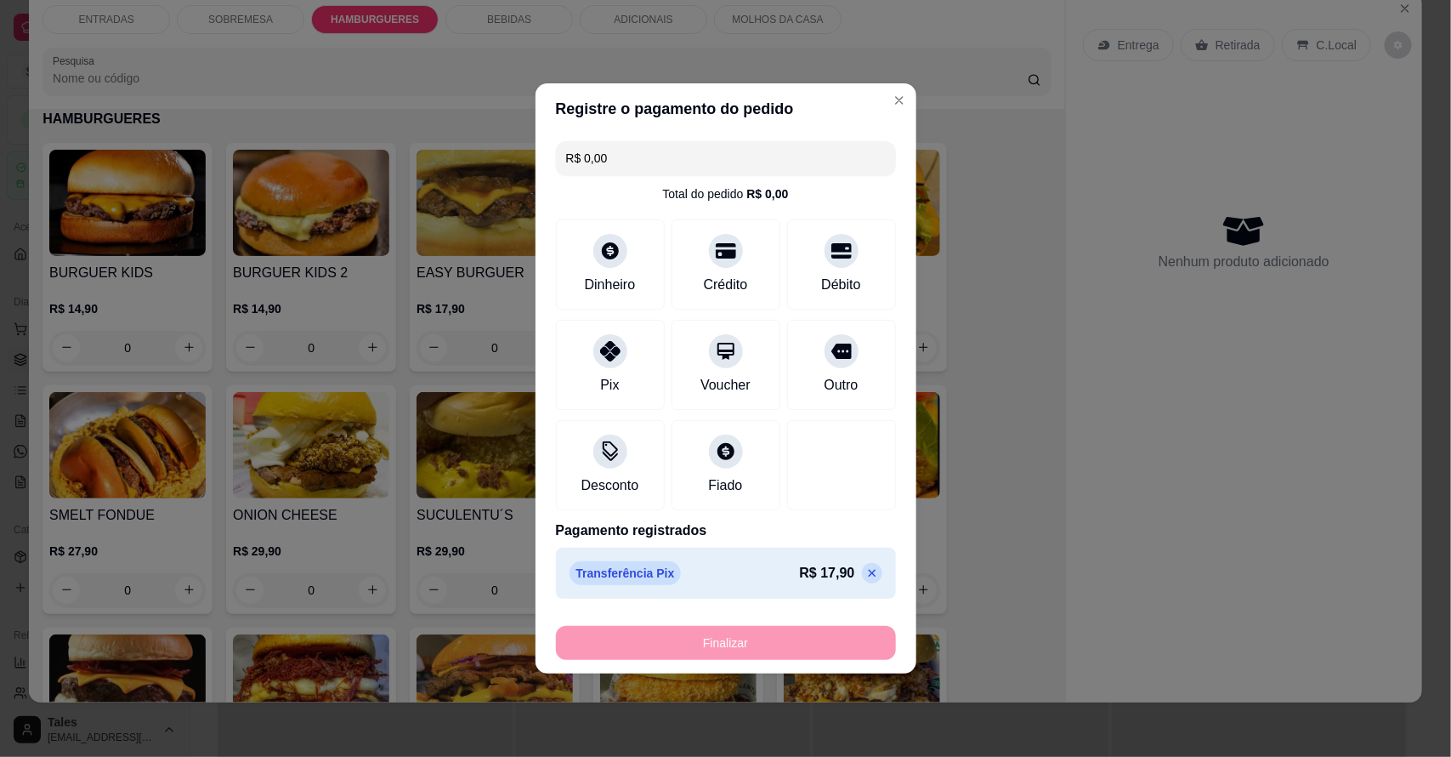
type input "-R$ 17,90"
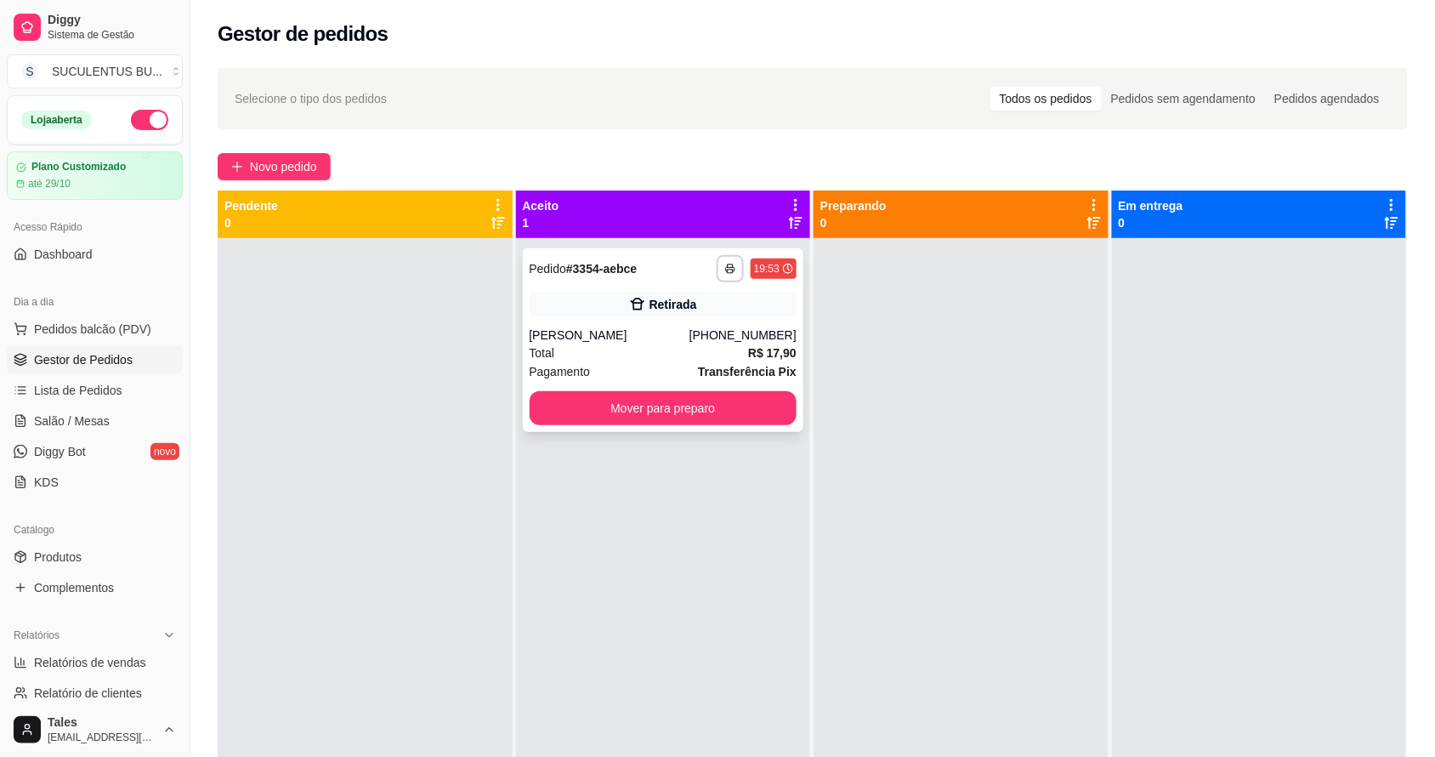
click at [664, 341] on div "[PERSON_NAME]" at bounding box center [610, 334] width 160 height 17
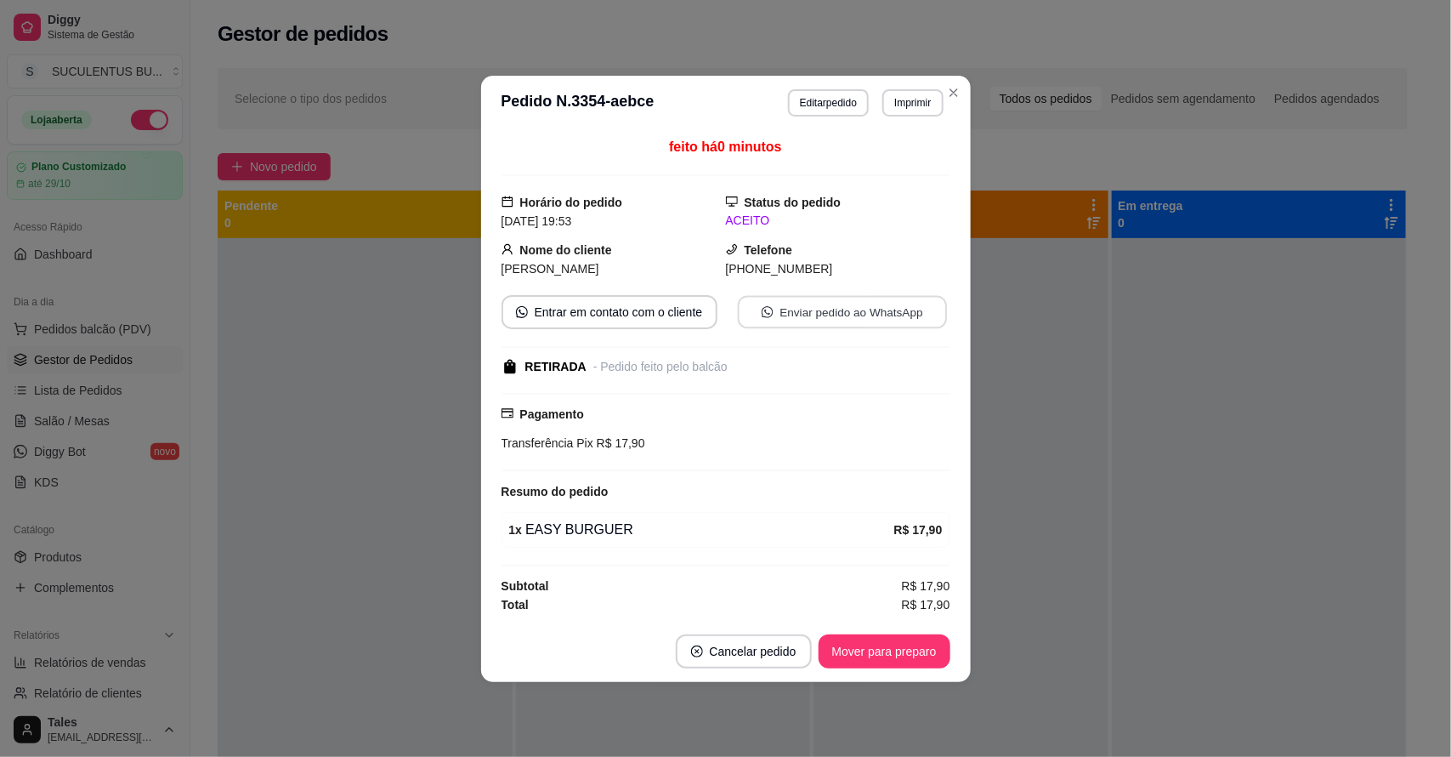
click at [837, 306] on button "Enviar pedido ao WhatsApp" at bounding box center [841, 311] width 209 height 33
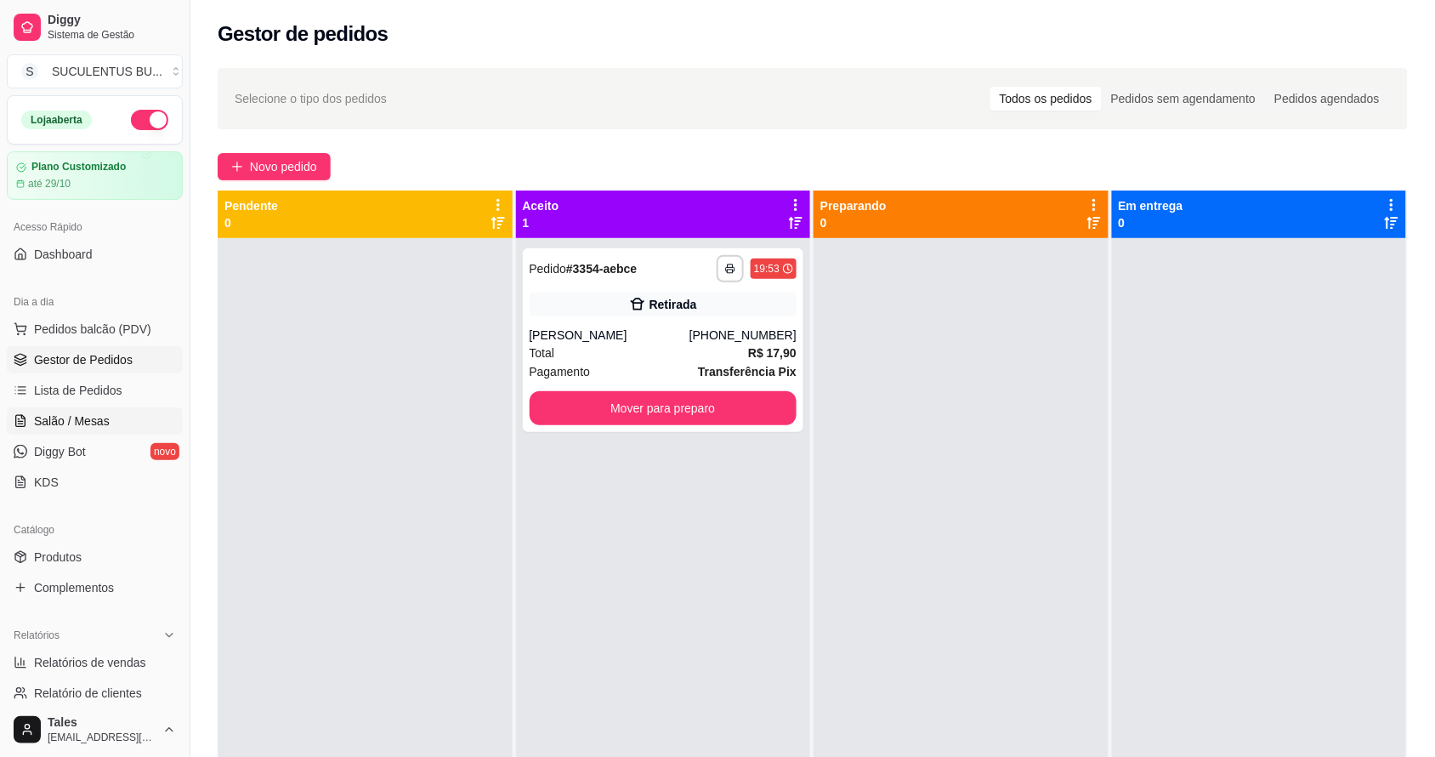
click at [95, 422] on span "Salão / Mesas" at bounding box center [72, 420] width 76 height 17
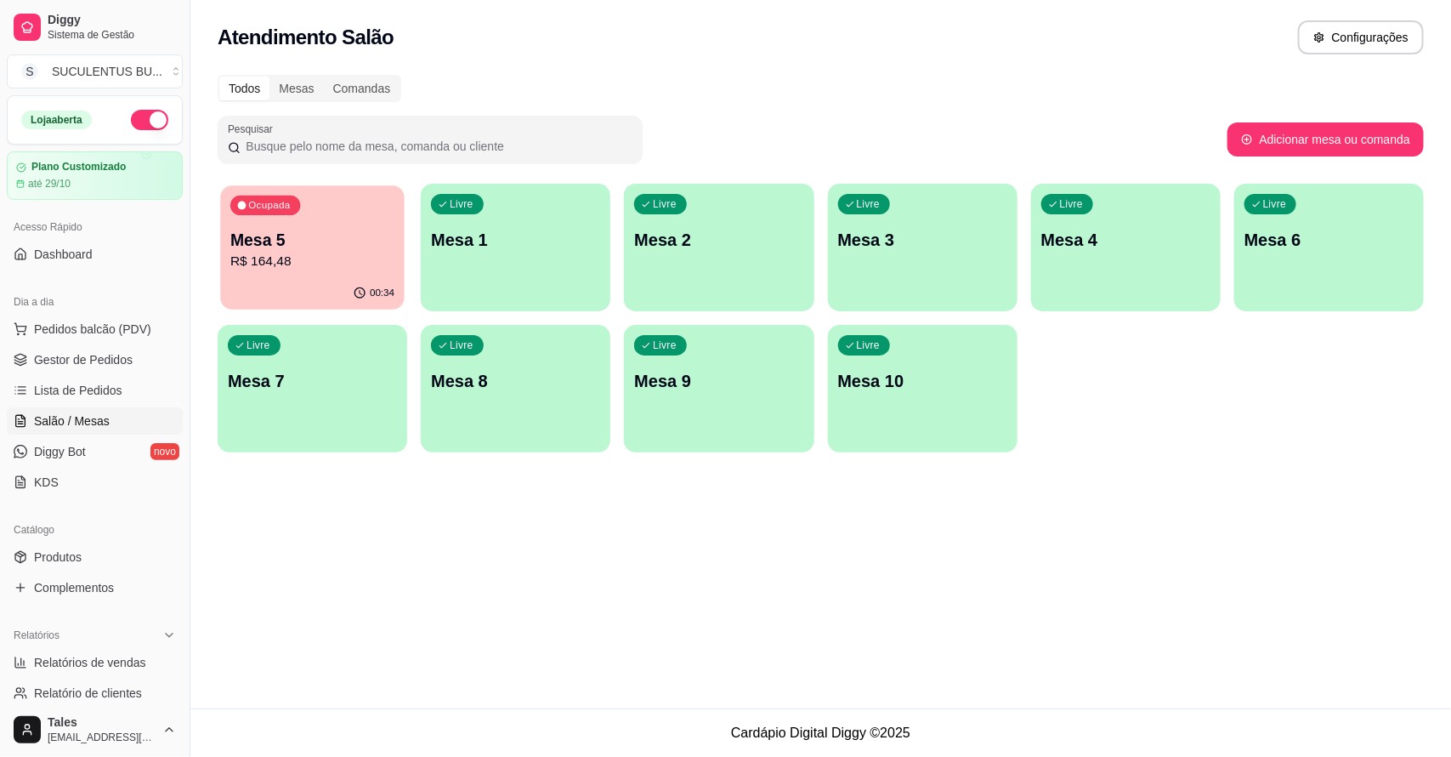
click at [304, 245] on p "Mesa 5" at bounding box center [312, 240] width 164 height 23
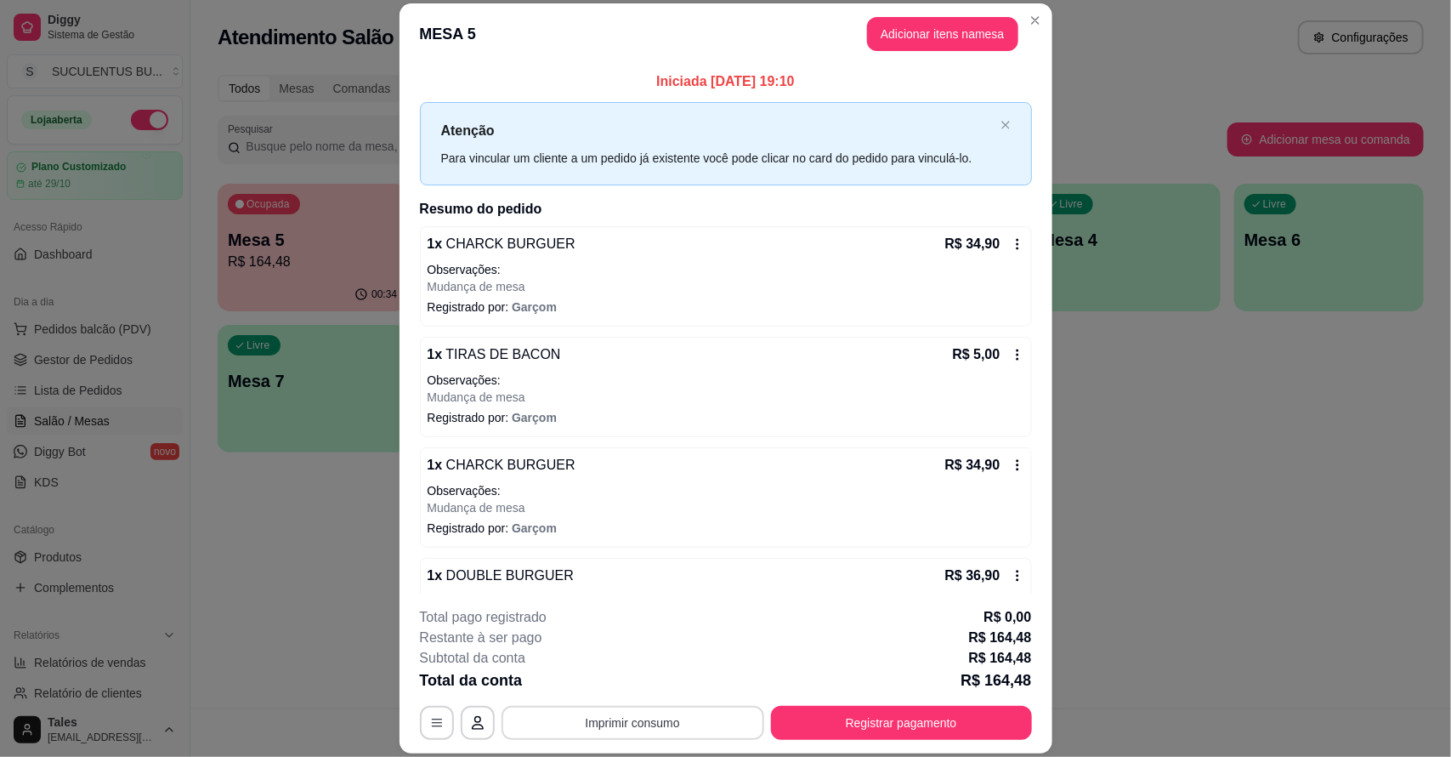
click at [576, 718] on button "Imprimir consumo" at bounding box center [633, 723] width 263 height 34
click at [612, 686] on button "IMPRESSORA CAIXA" at bounding box center [630, 683] width 140 height 27
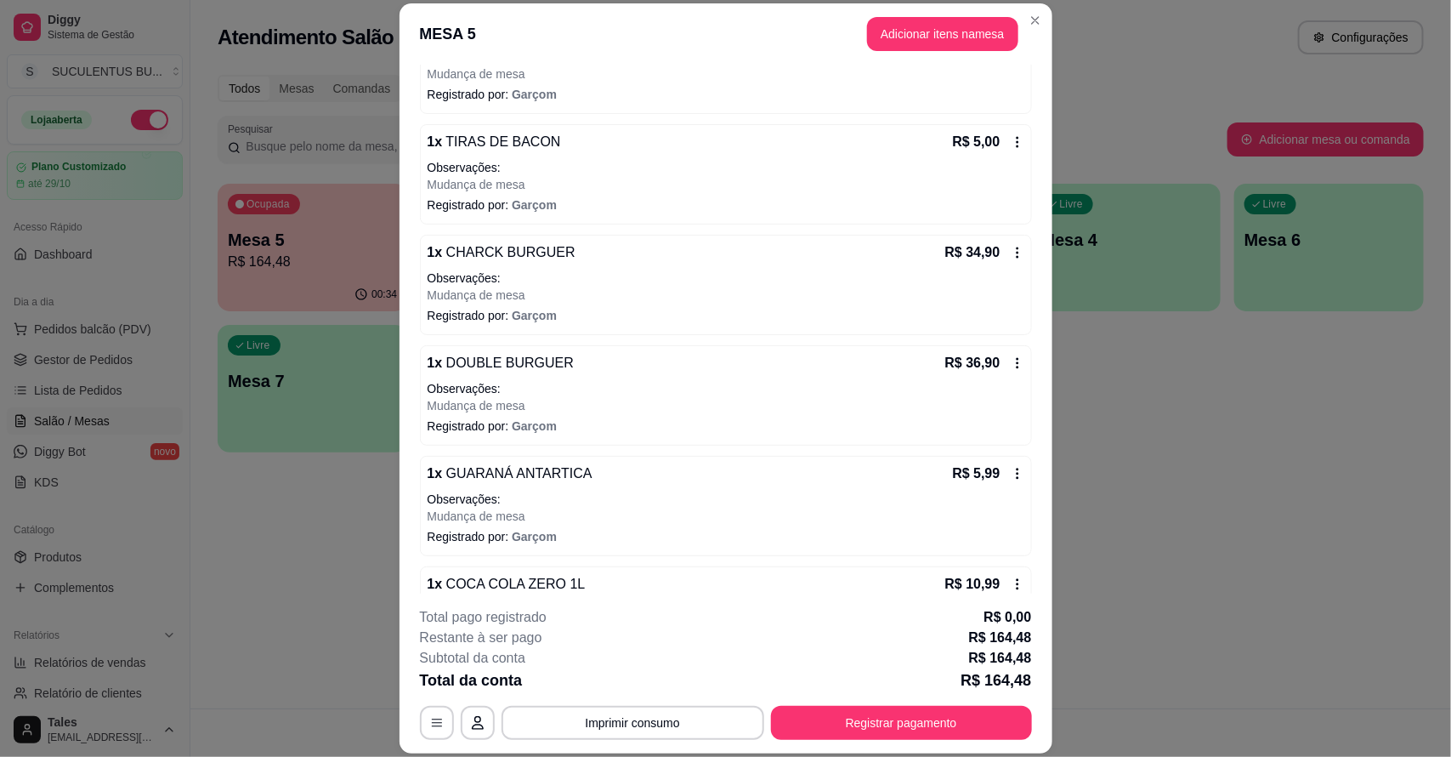
scroll to position [106, 0]
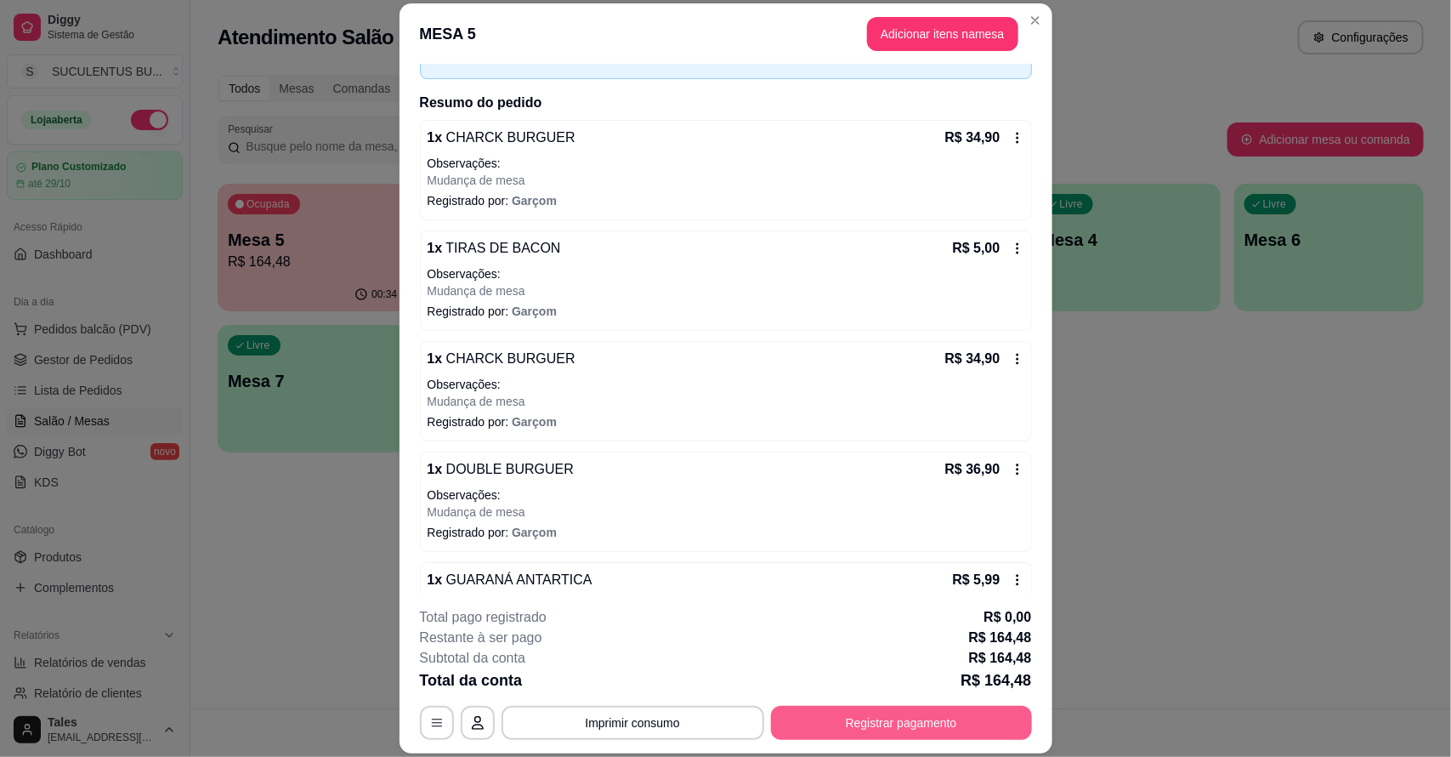
click at [818, 721] on button "Registrar pagamento" at bounding box center [901, 723] width 261 height 34
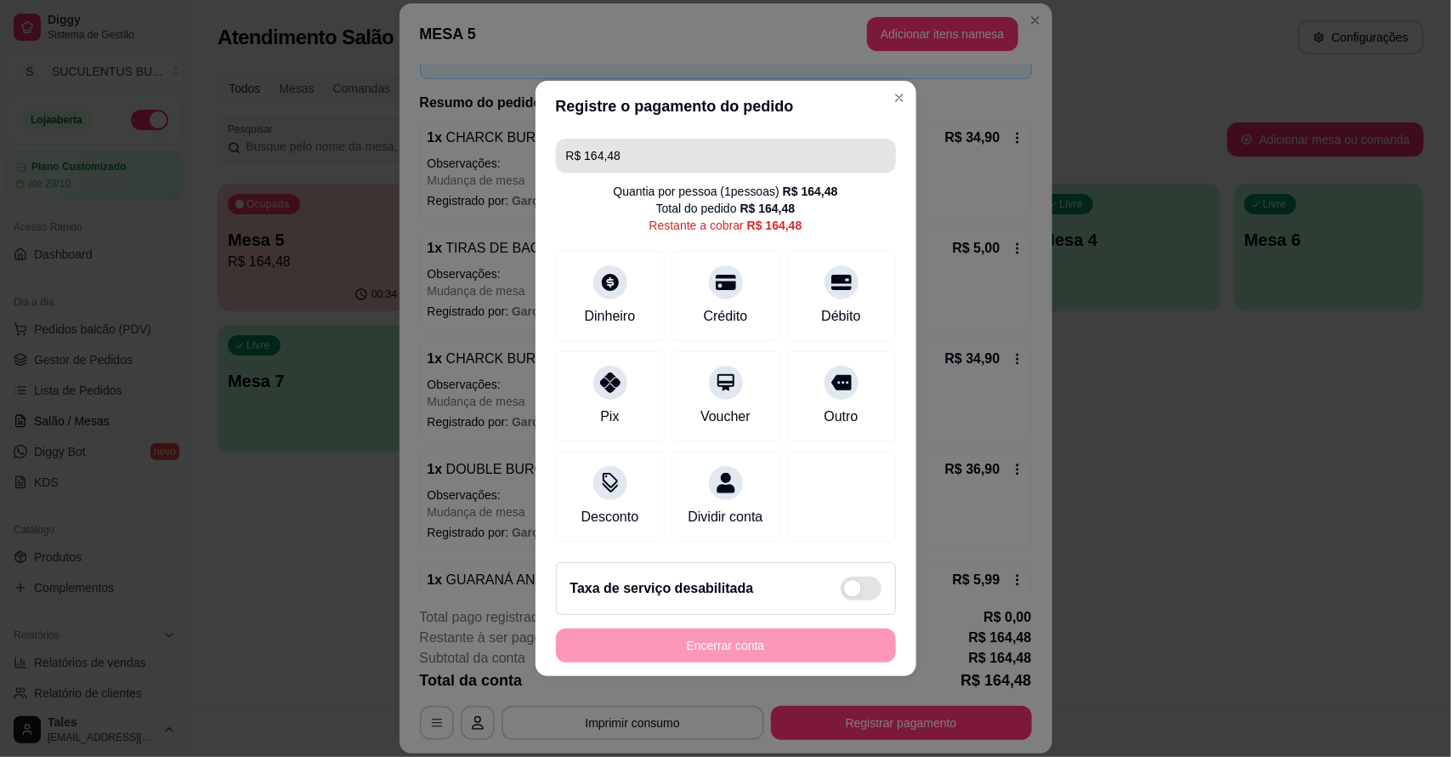
click at [677, 143] on input "R$ 164,48" at bounding box center [726, 156] width 320 height 34
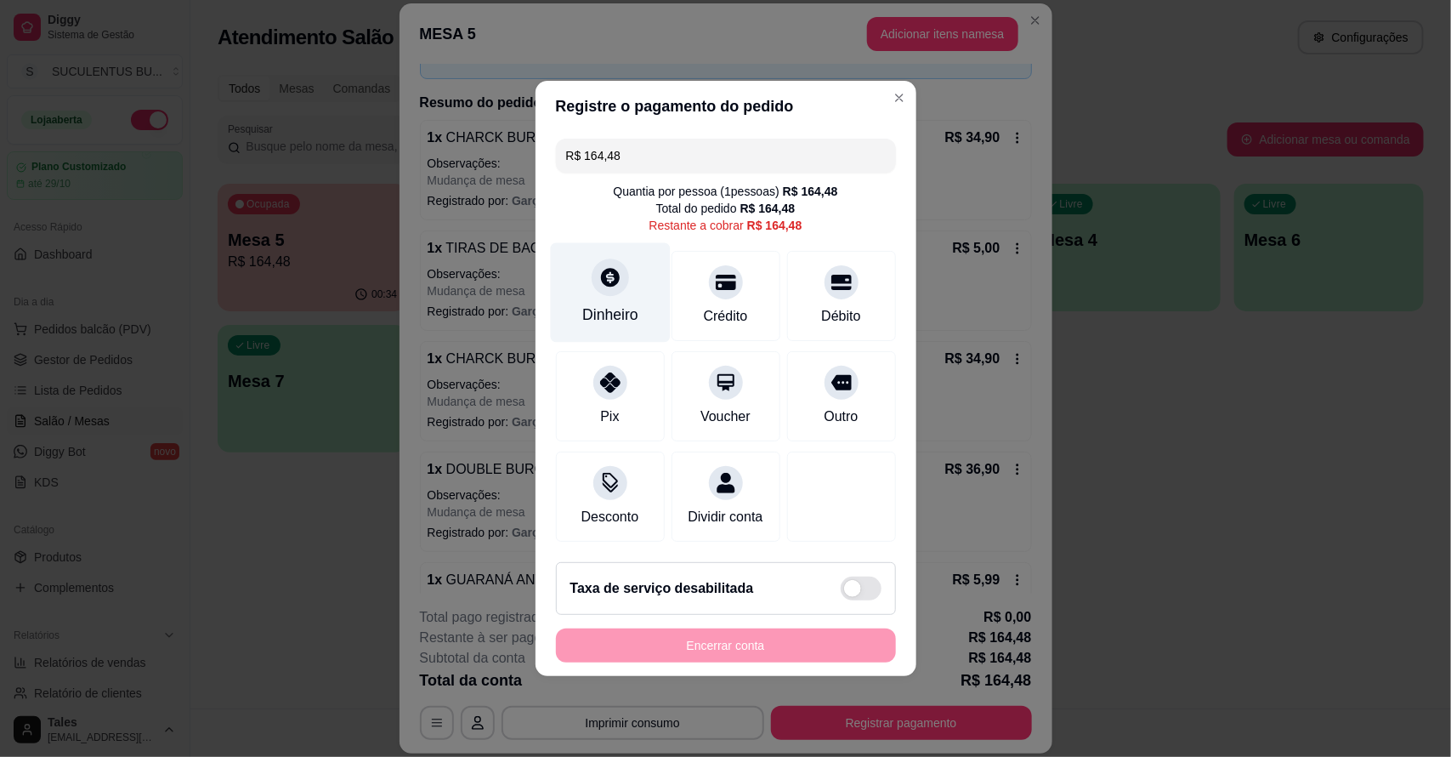
click at [626, 303] on div "Dinheiro" at bounding box center [610, 314] width 56 height 22
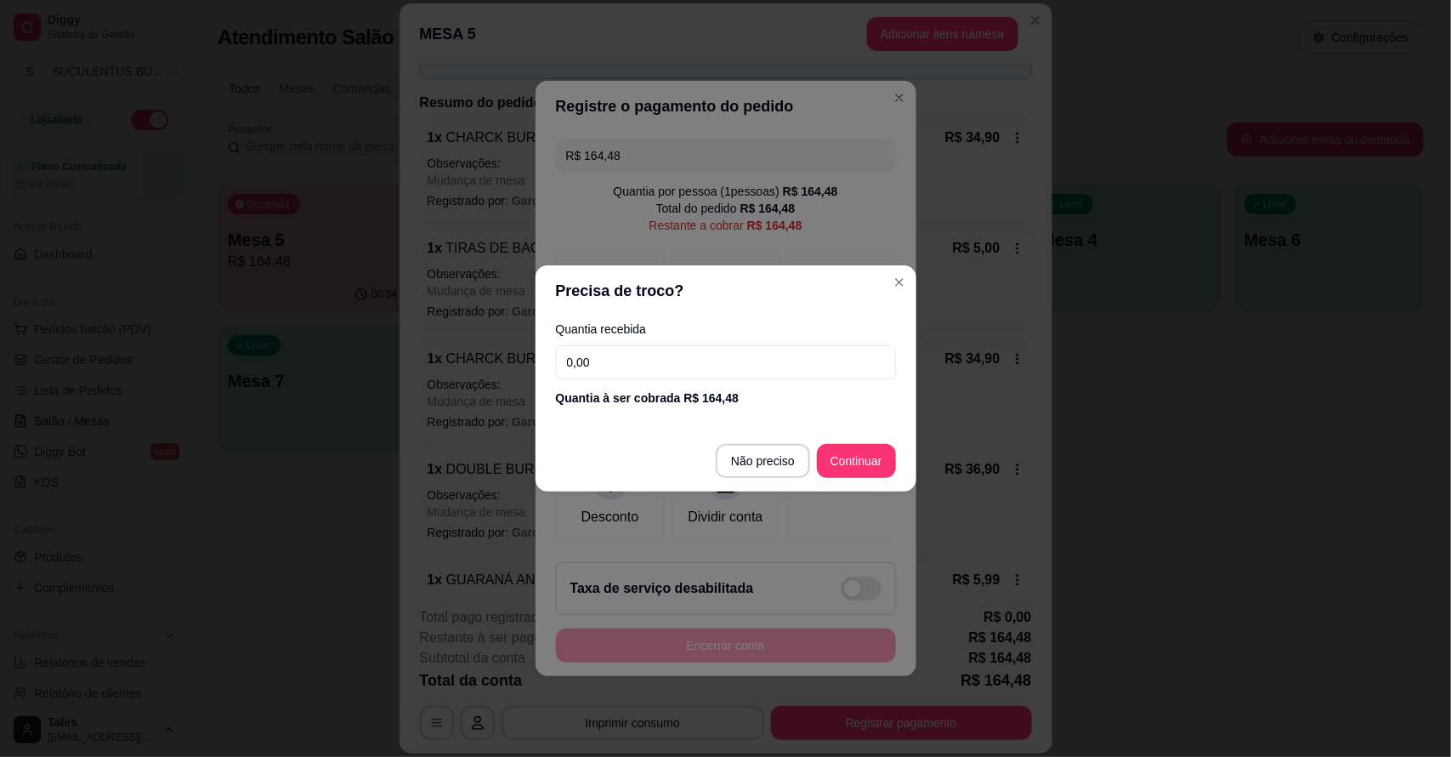
click at [669, 360] on input "0,00" at bounding box center [726, 362] width 340 height 34
type input "200,00"
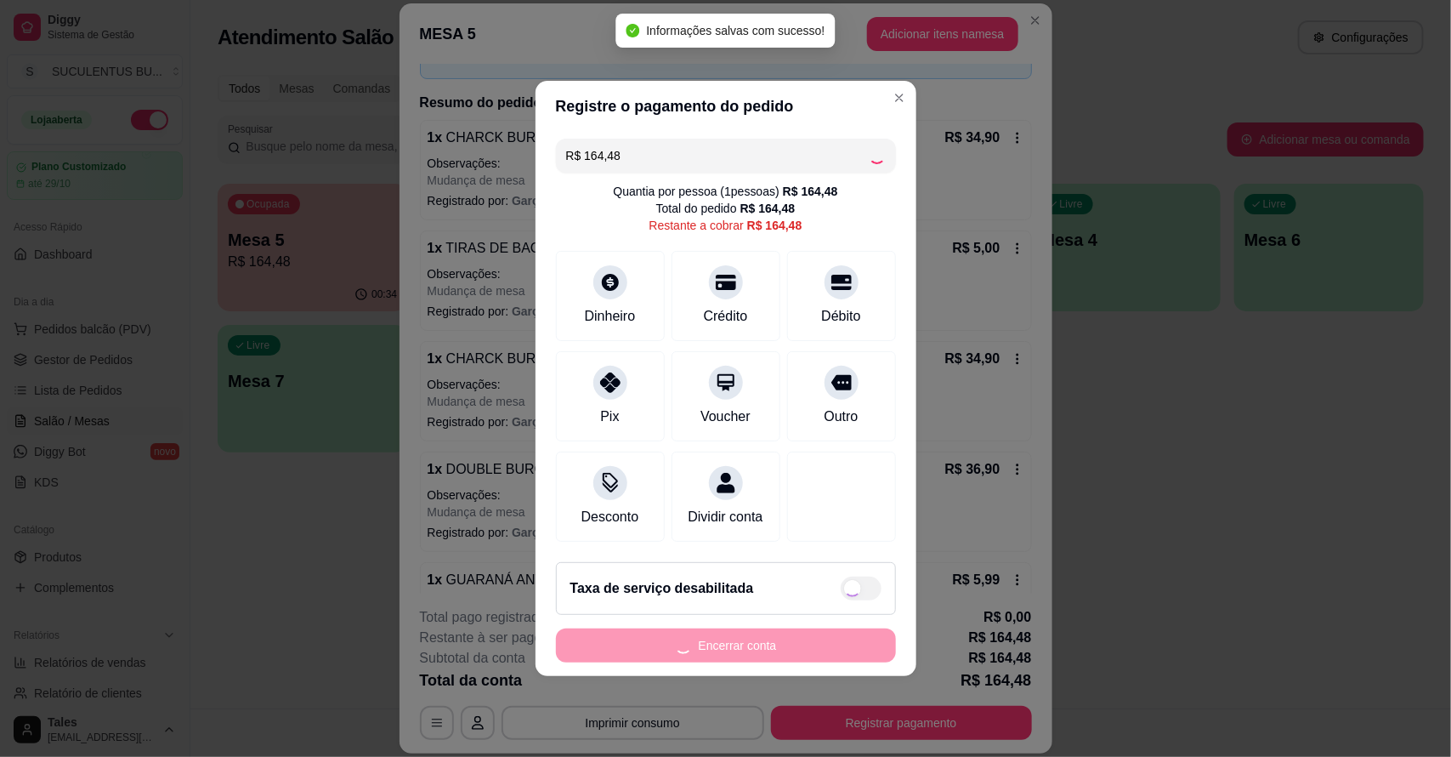
type input "R$ 0,00"
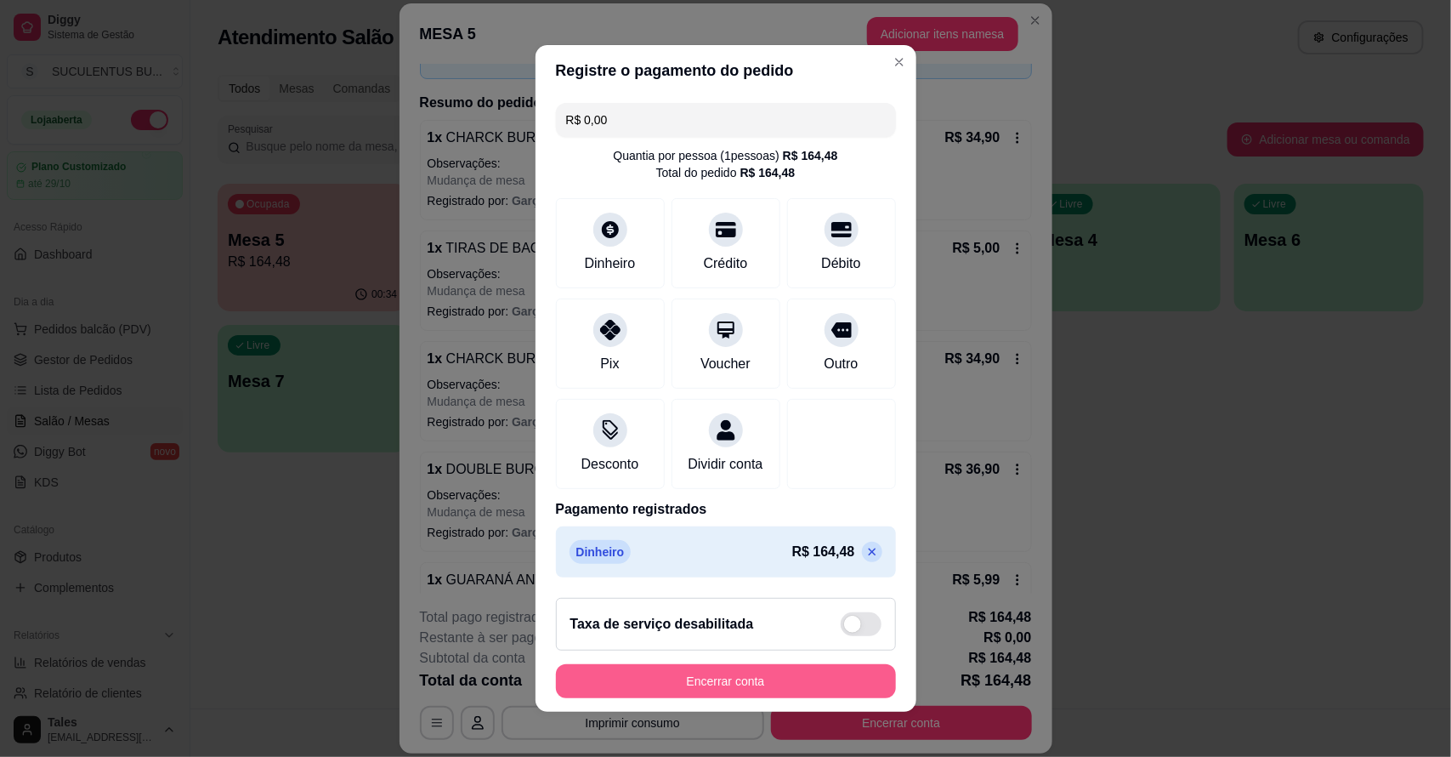
click at [734, 695] on button "Encerrar conta" at bounding box center [726, 681] width 340 height 34
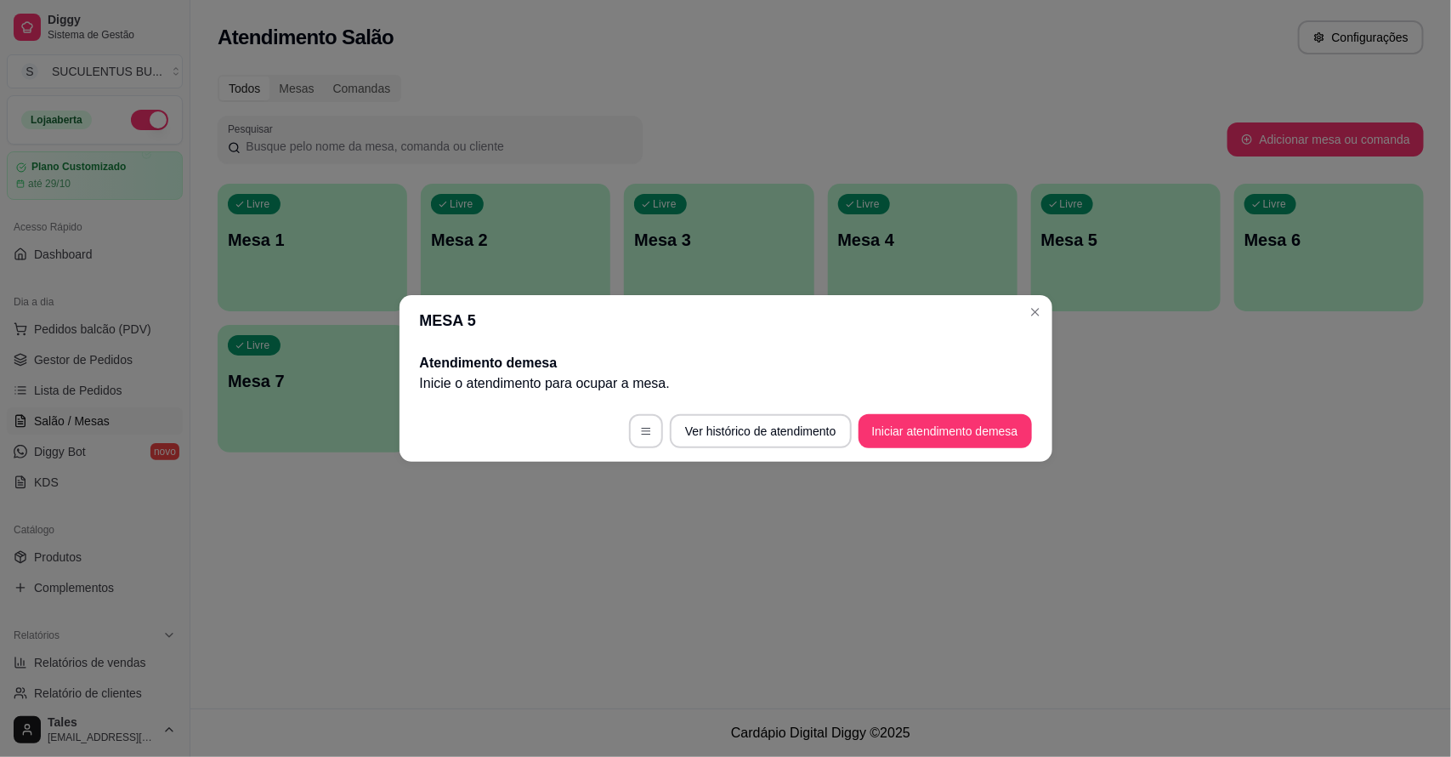
scroll to position [0, 0]
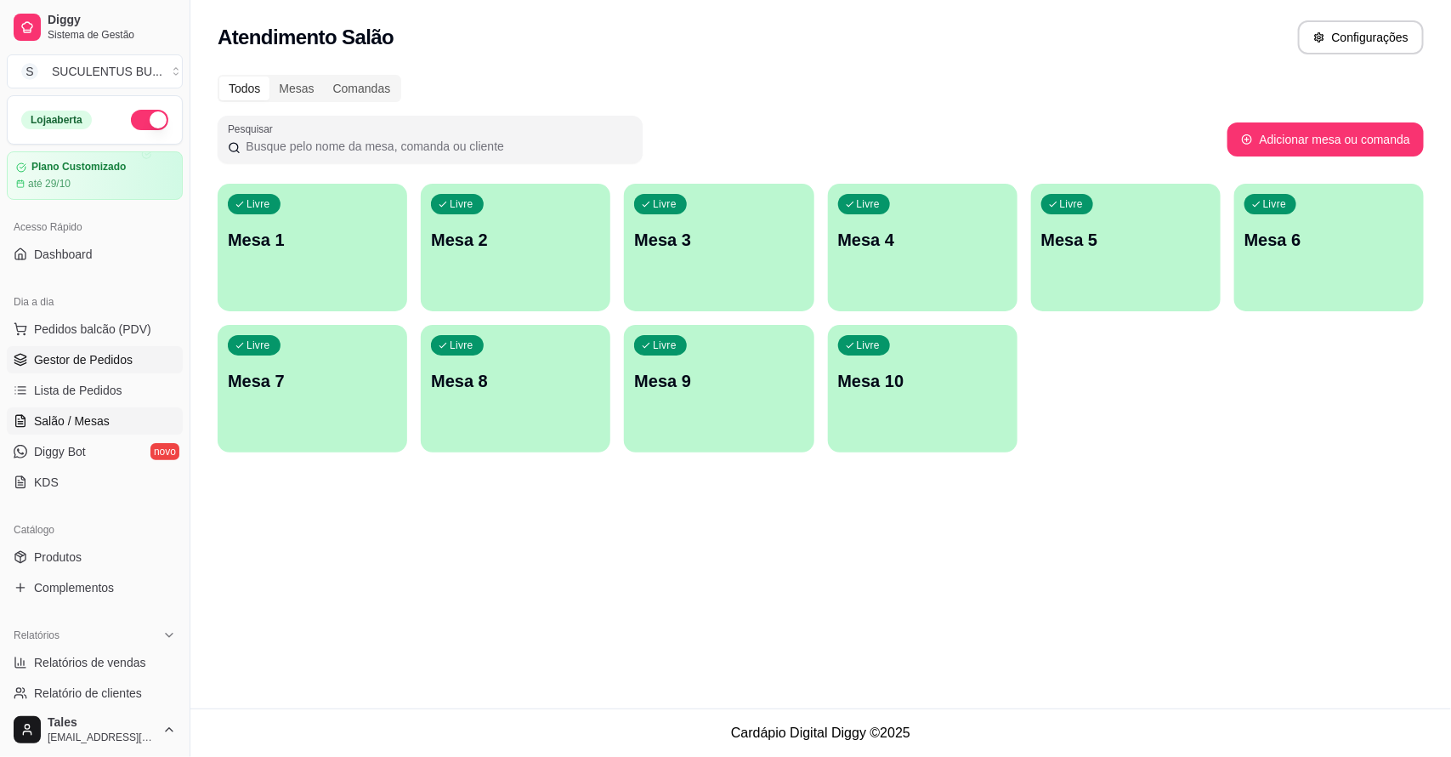
click at [109, 366] on span "Gestor de Pedidos" at bounding box center [83, 359] width 99 height 17
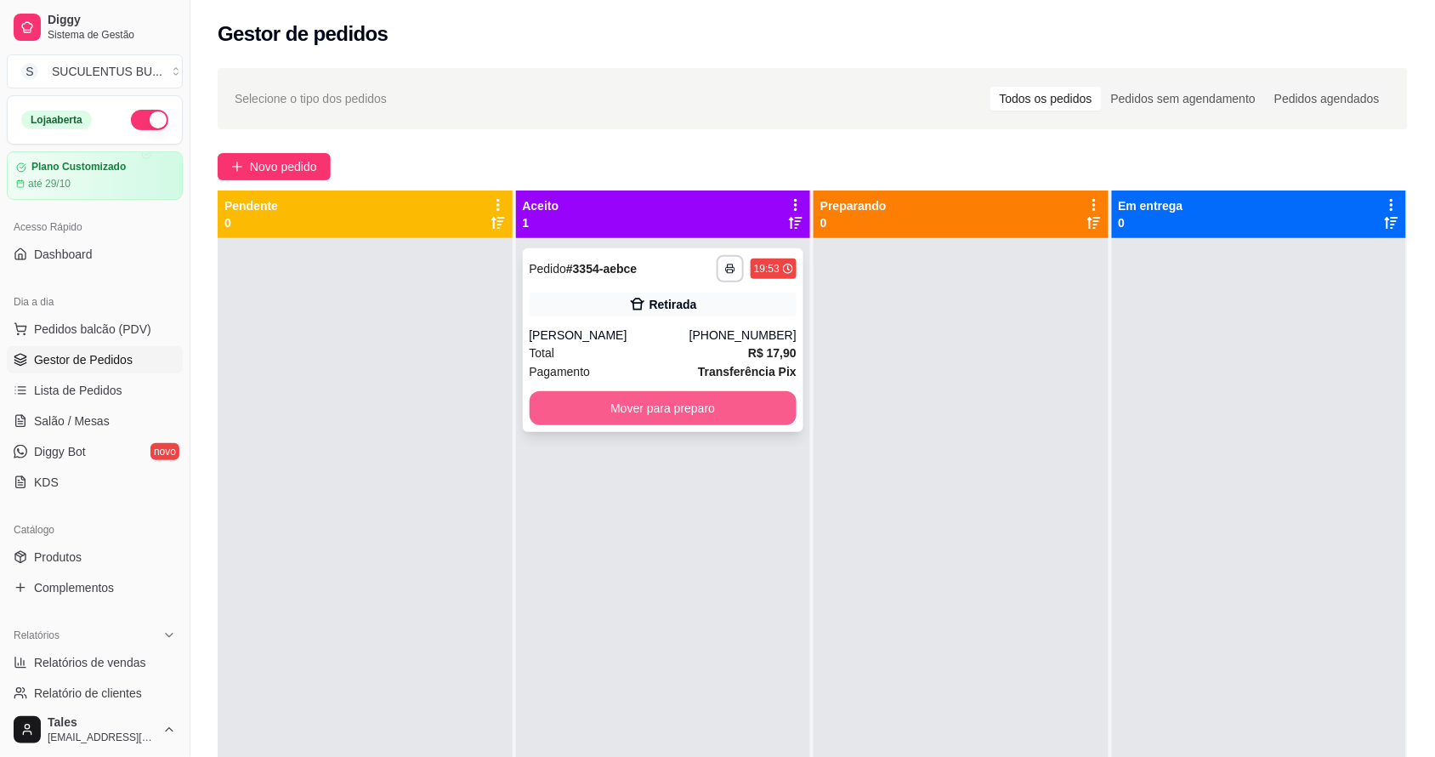
click at [652, 400] on button "Mover para preparo" at bounding box center [664, 408] width 268 height 34
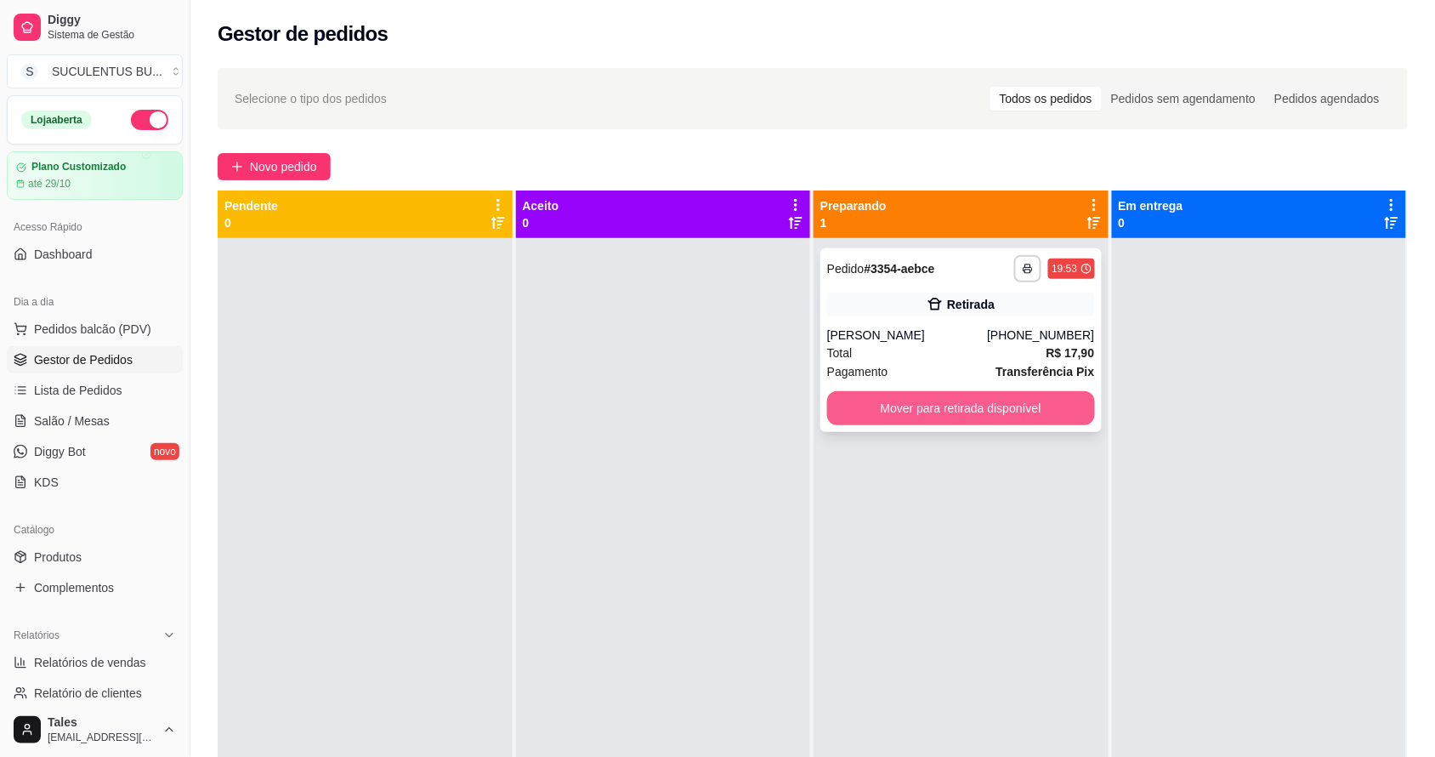
click at [878, 412] on button "Mover para retirada disponível" at bounding box center [961, 408] width 268 height 34
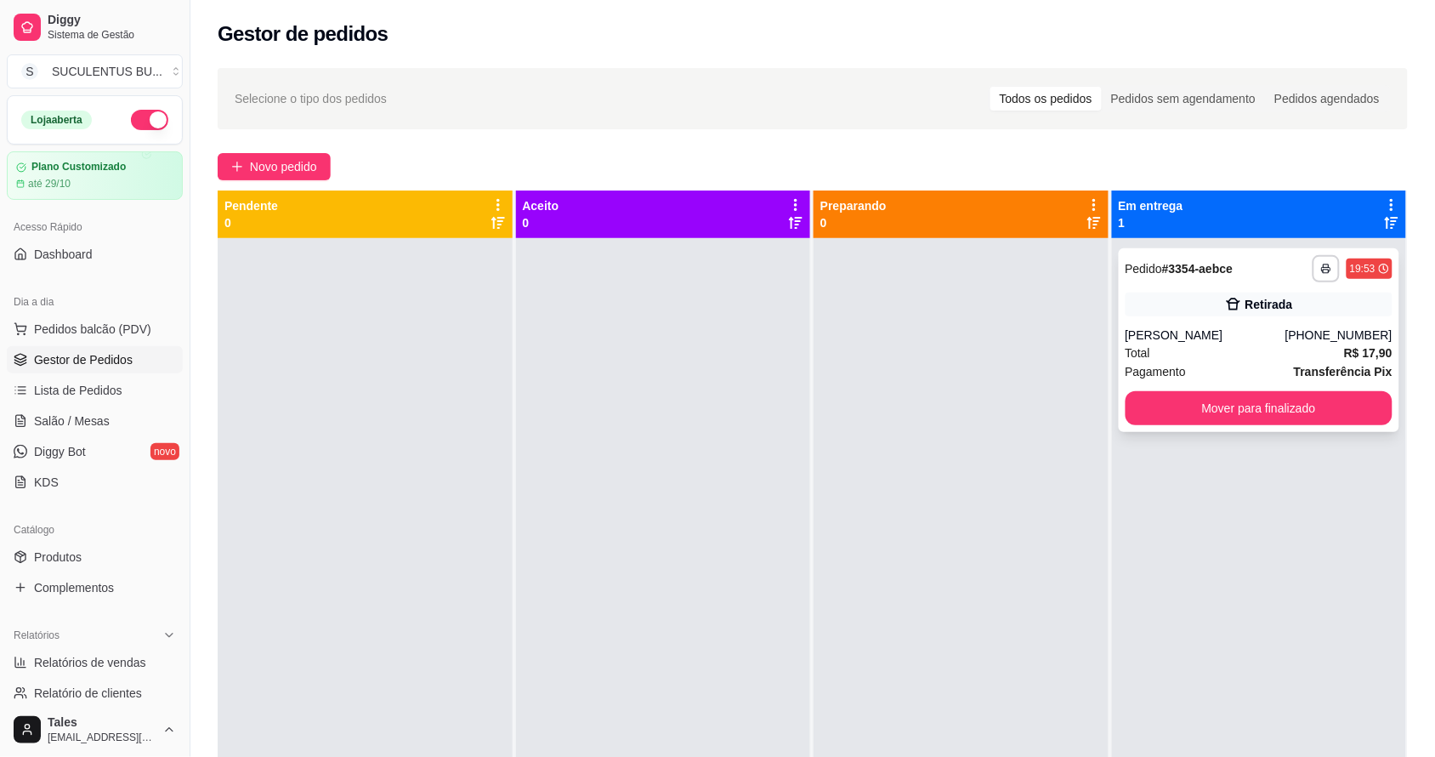
click at [1169, 387] on div "**********" at bounding box center [1259, 340] width 281 height 184
click at [1154, 398] on button "Mover para finalizado" at bounding box center [1259, 408] width 268 height 34
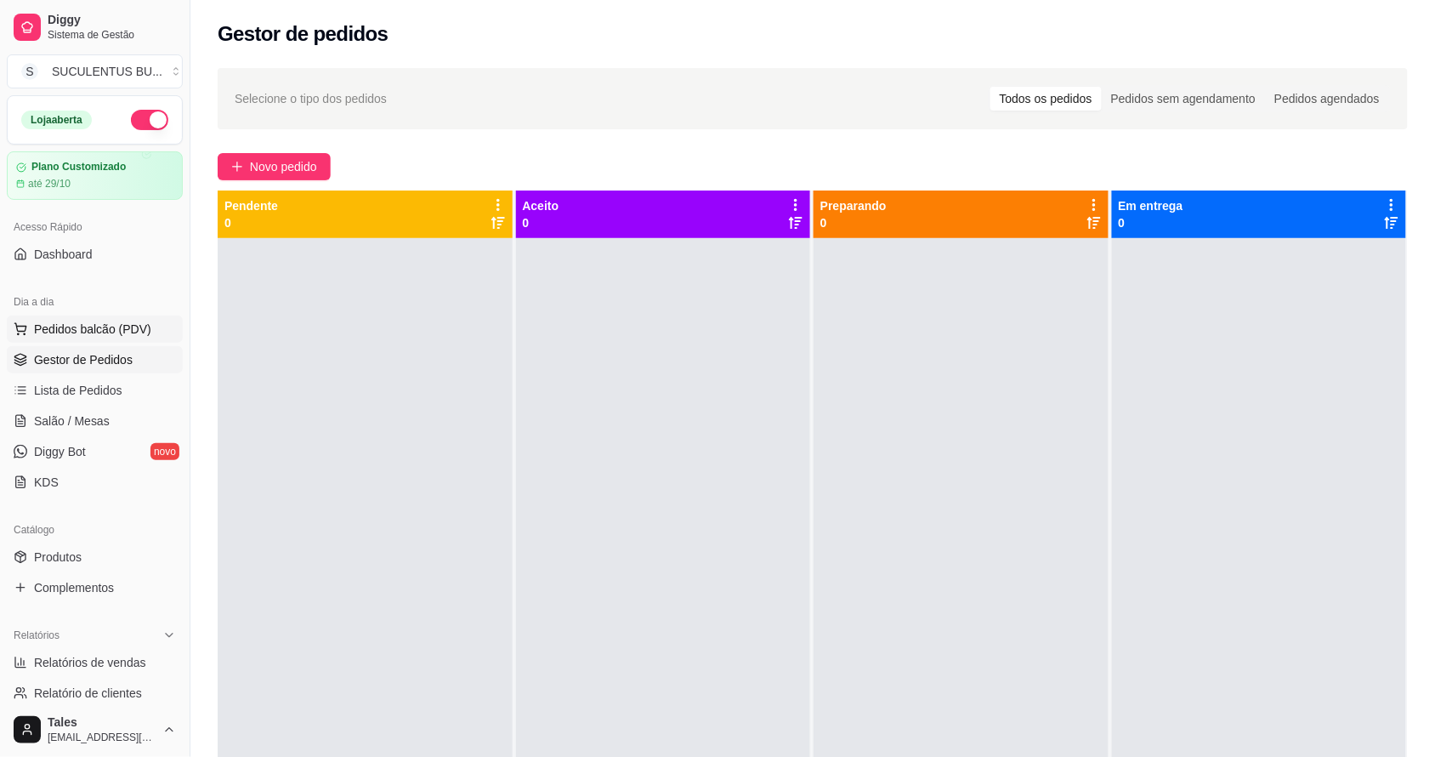
click at [98, 328] on span "Pedidos balcão (PDV)" at bounding box center [92, 328] width 117 height 17
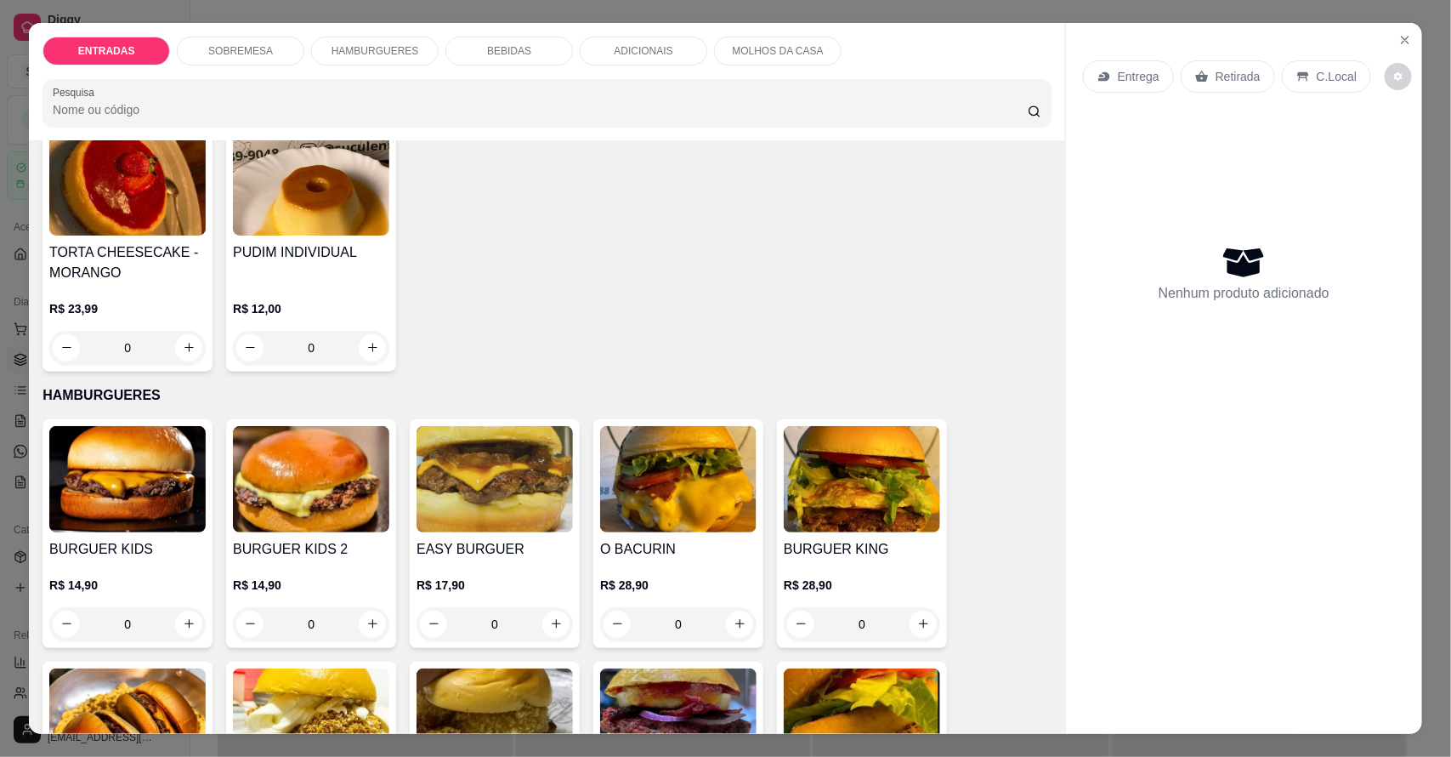
scroll to position [638, 0]
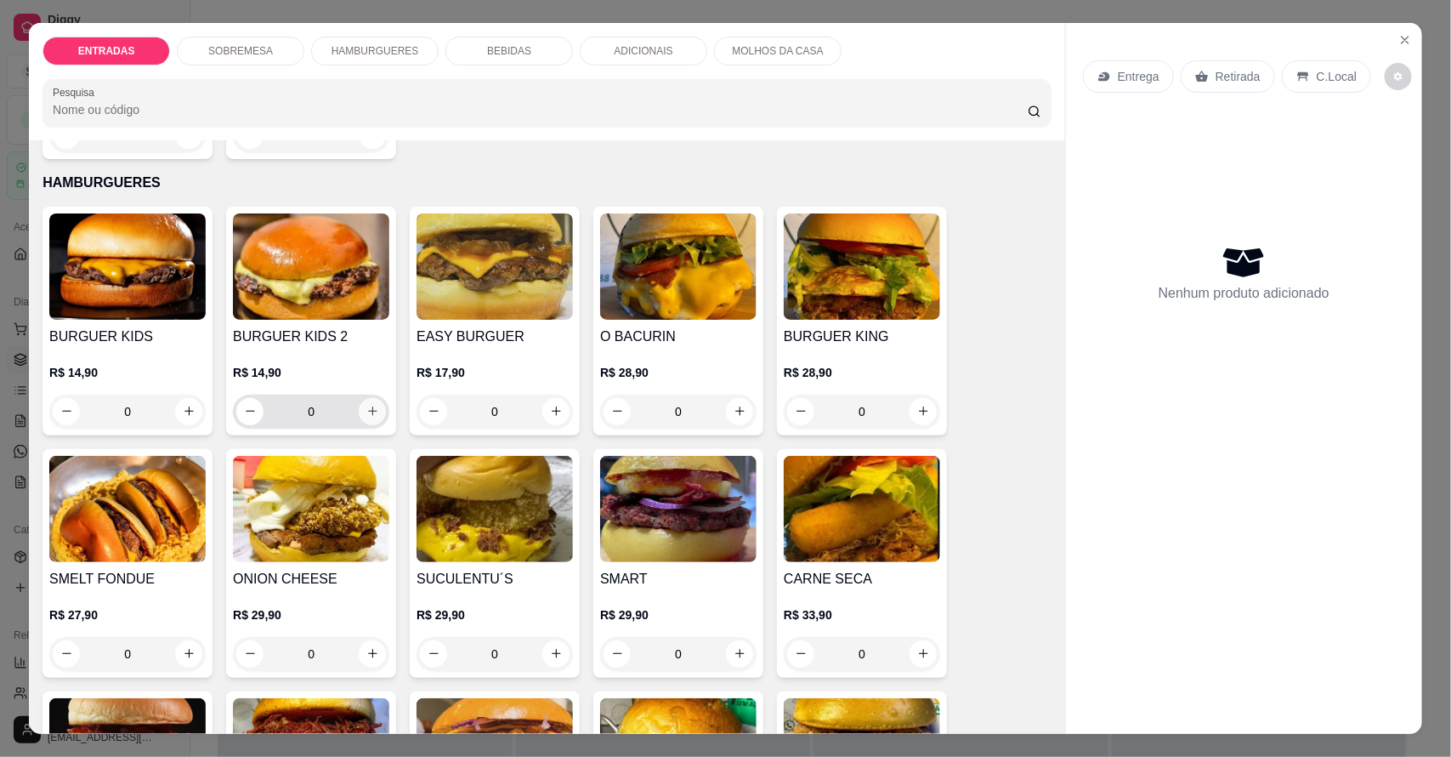
click at [366, 410] on icon "increase-product-quantity" at bounding box center [372, 411] width 13 height 13
type input "1"
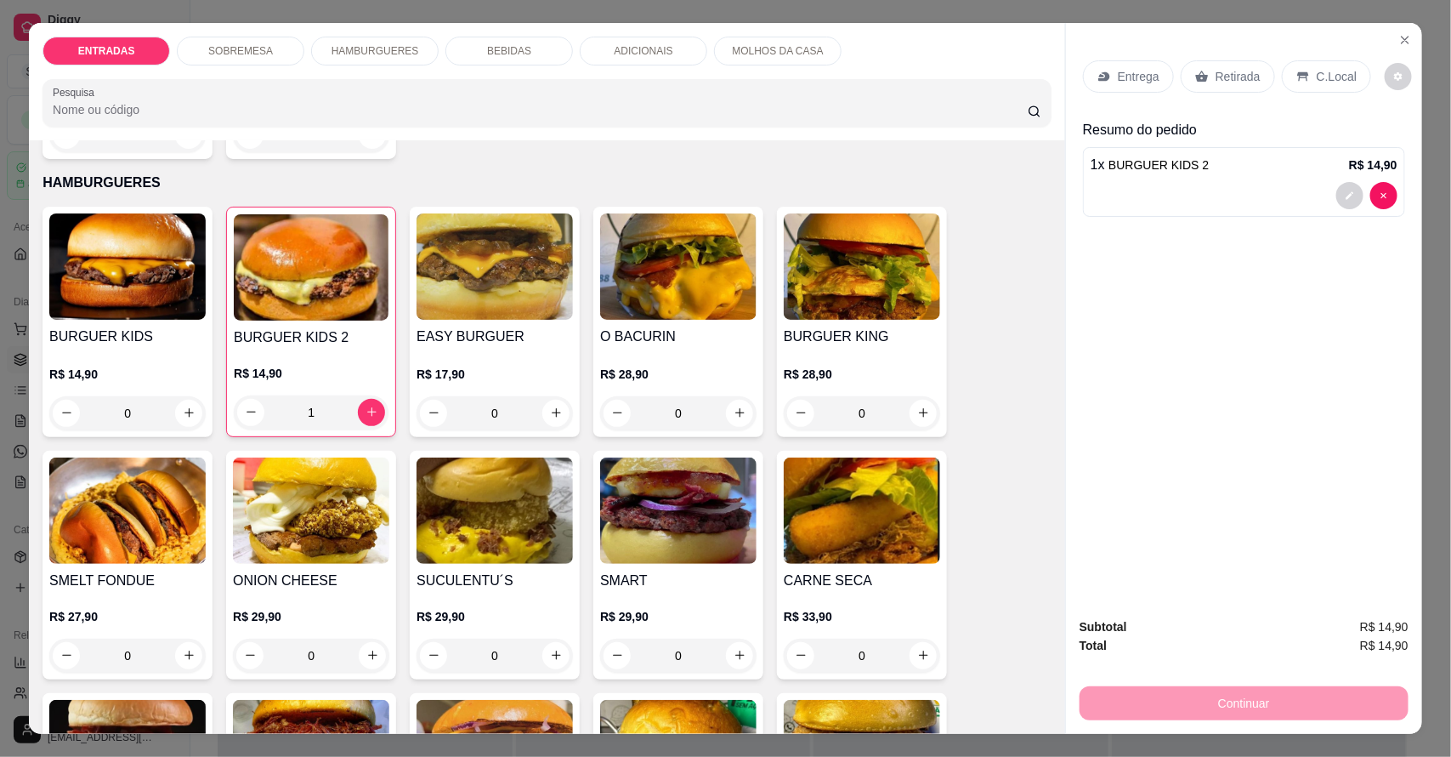
click at [1152, 77] on div "Entrega" at bounding box center [1128, 76] width 91 height 32
click at [944, 71] on div "ENTRADAS SOBREMESA HAMBURGUERES BEBIDAS ADICIONAIS MOLHOS DA CASA Pesquisa" at bounding box center [547, 81] width 1036 height 117
click at [657, 44] on p "ADICIONAIS" at bounding box center [643, 51] width 59 height 14
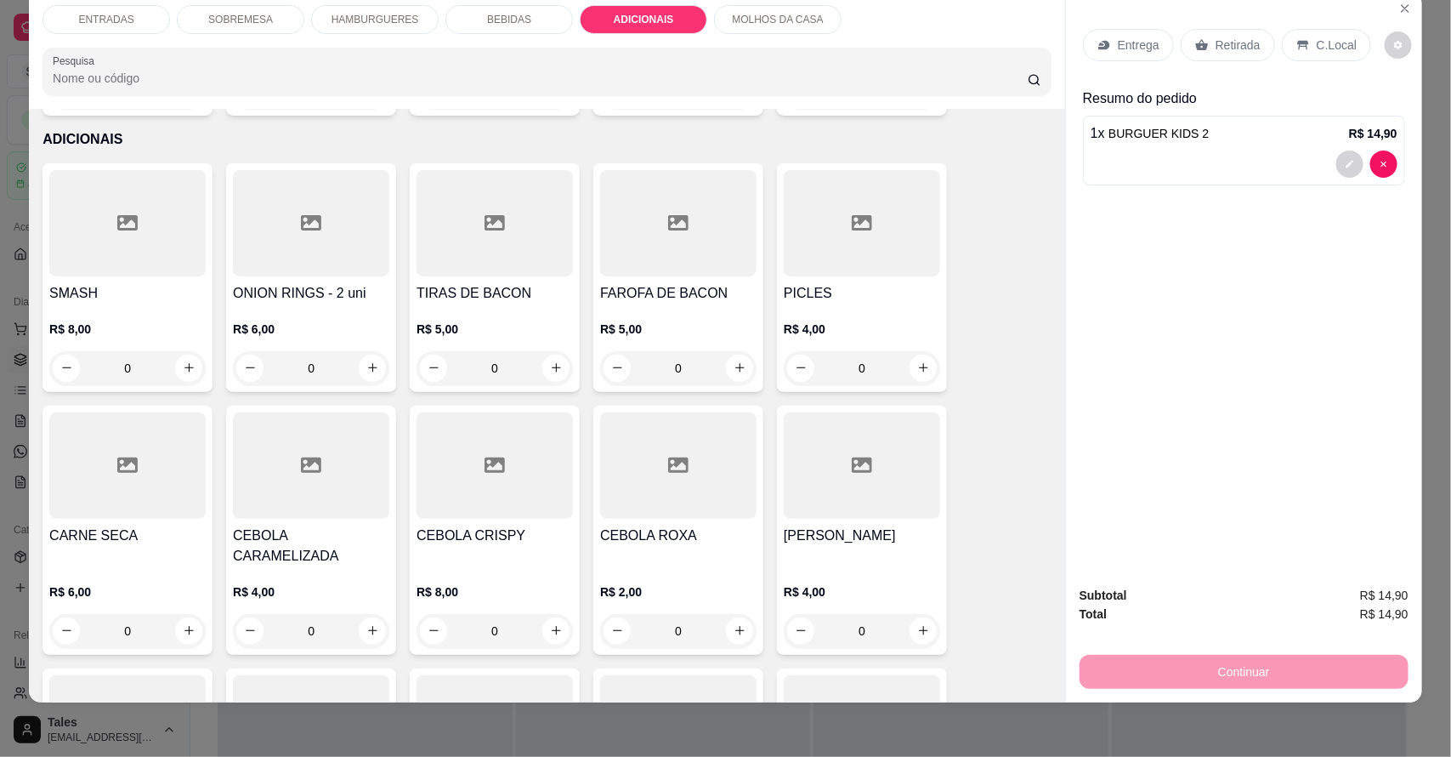
scroll to position [2582, 0]
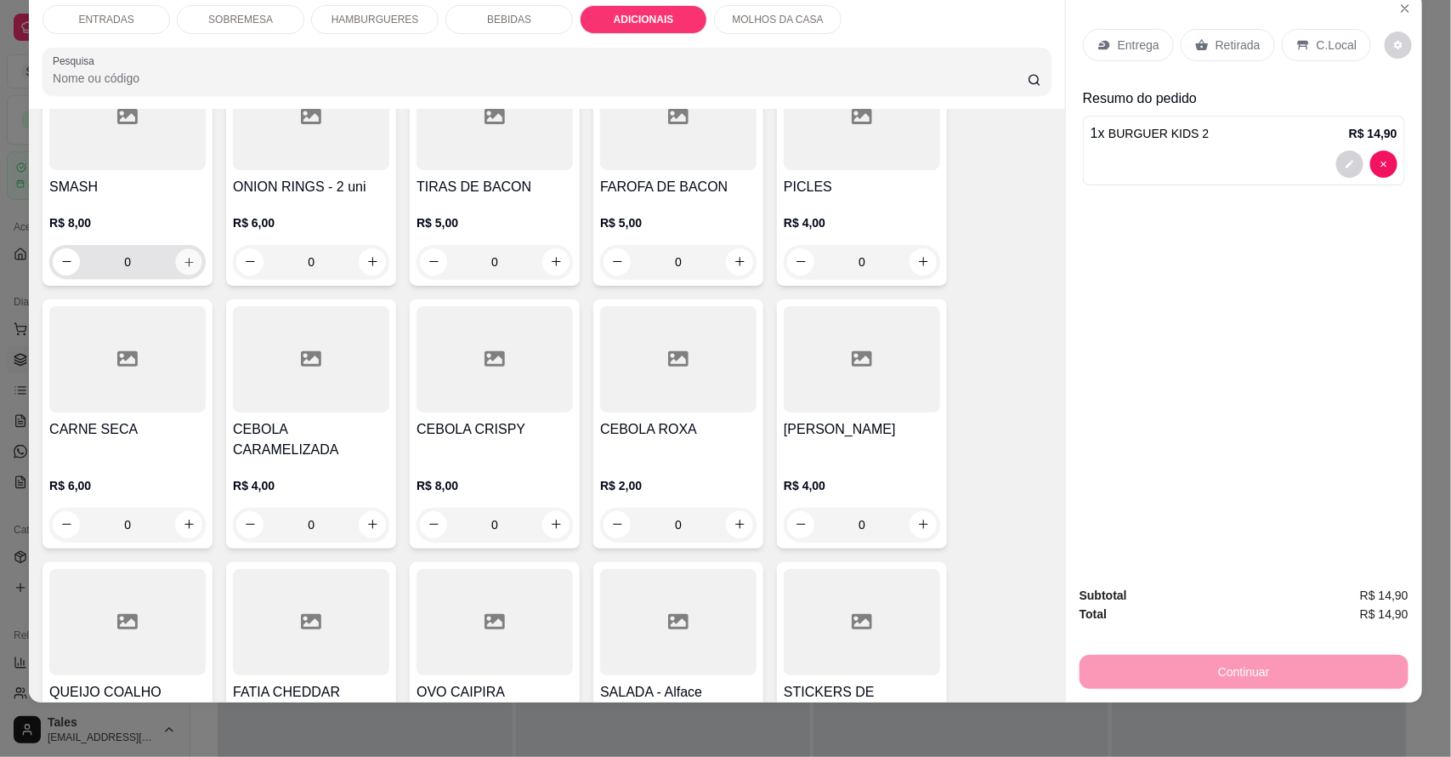
click at [176, 248] on button "increase-product-quantity" at bounding box center [189, 261] width 26 height 26
type input "1"
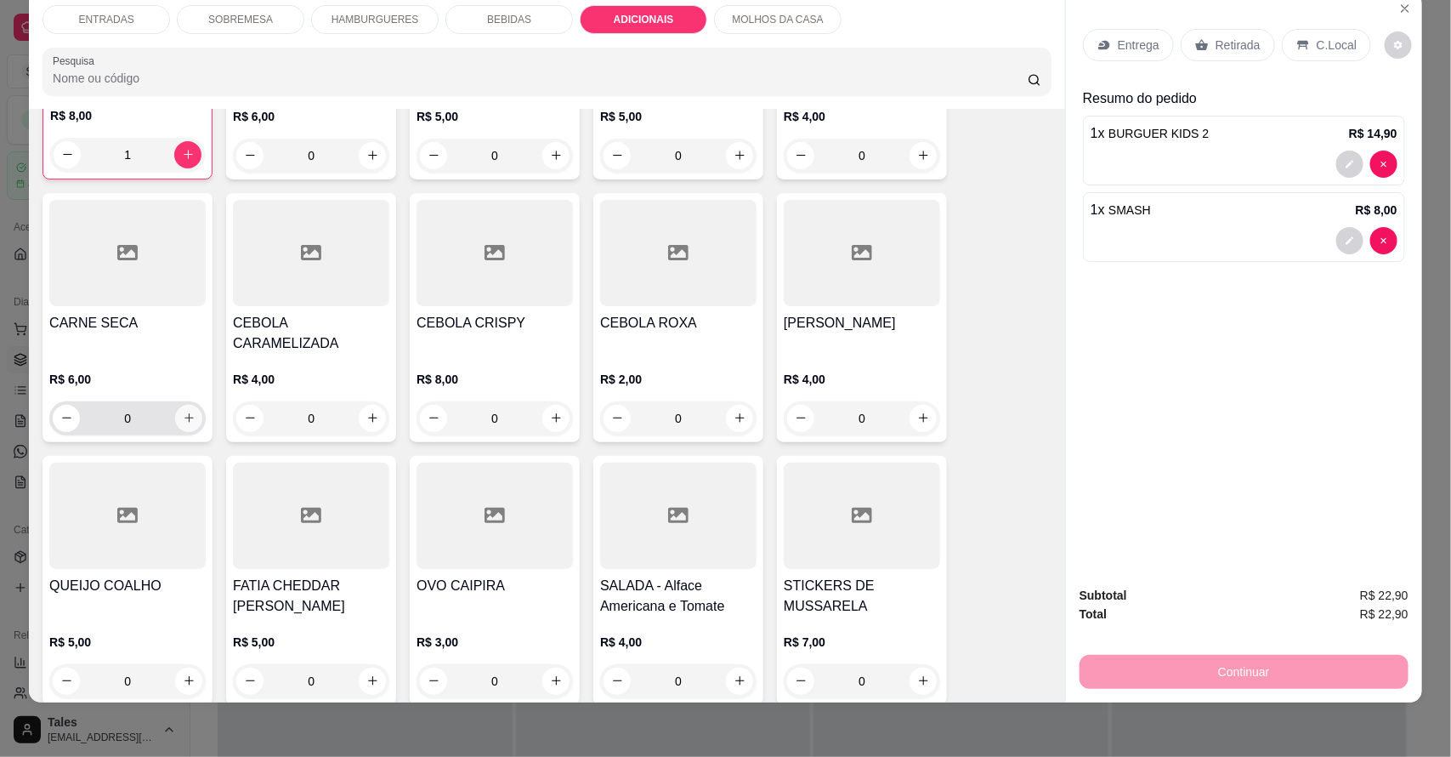
click at [183, 411] on icon "increase-product-quantity" at bounding box center [189, 417] width 13 height 13
type input "1"
click at [814, 26] on div "MOLHOS DA CASA" at bounding box center [778, 19] width 128 height 29
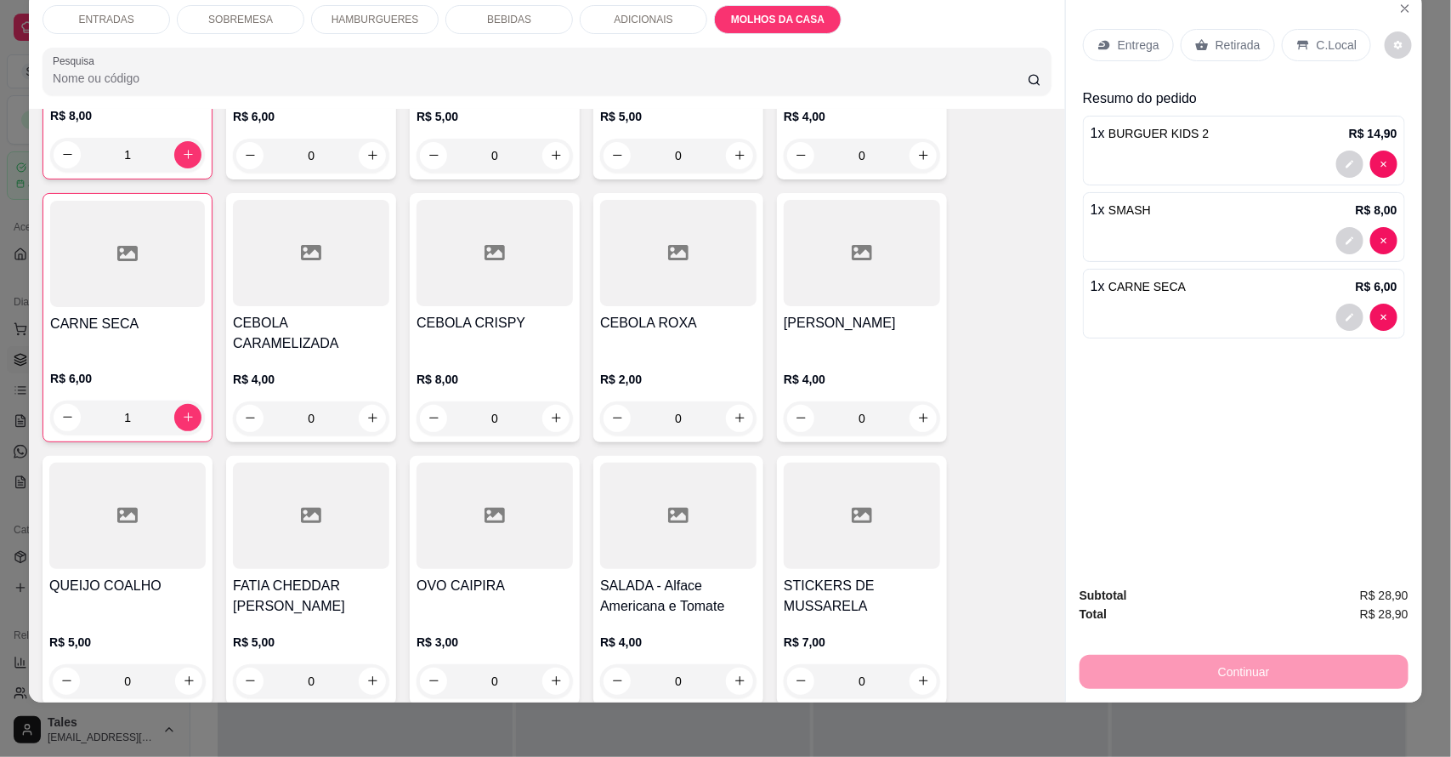
scroll to position [3711, 0]
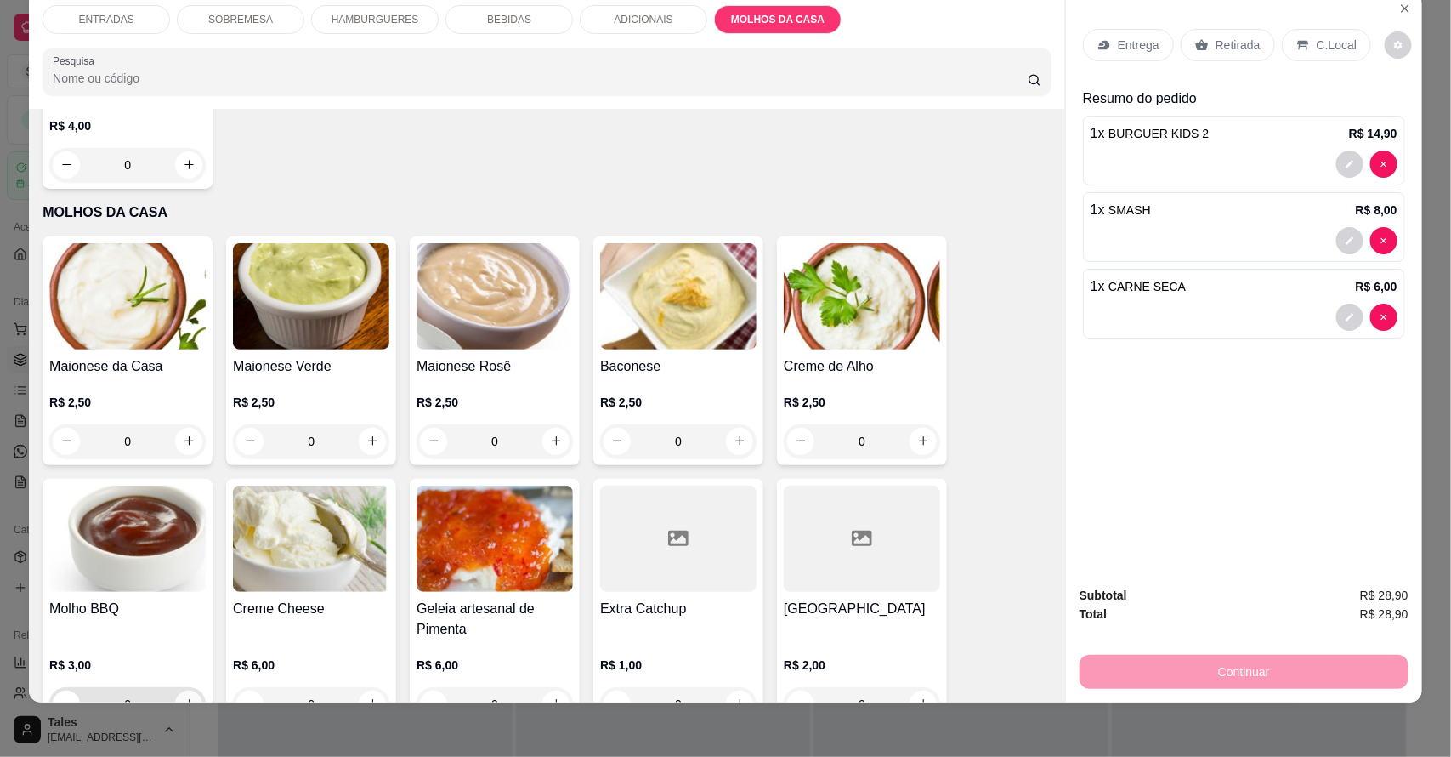
click at [183, 697] on icon "increase-product-quantity" at bounding box center [189, 703] width 13 height 13
type input "1"
click at [1139, 52] on p "Entrega" at bounding box center [1139, 45] width 42 height 17
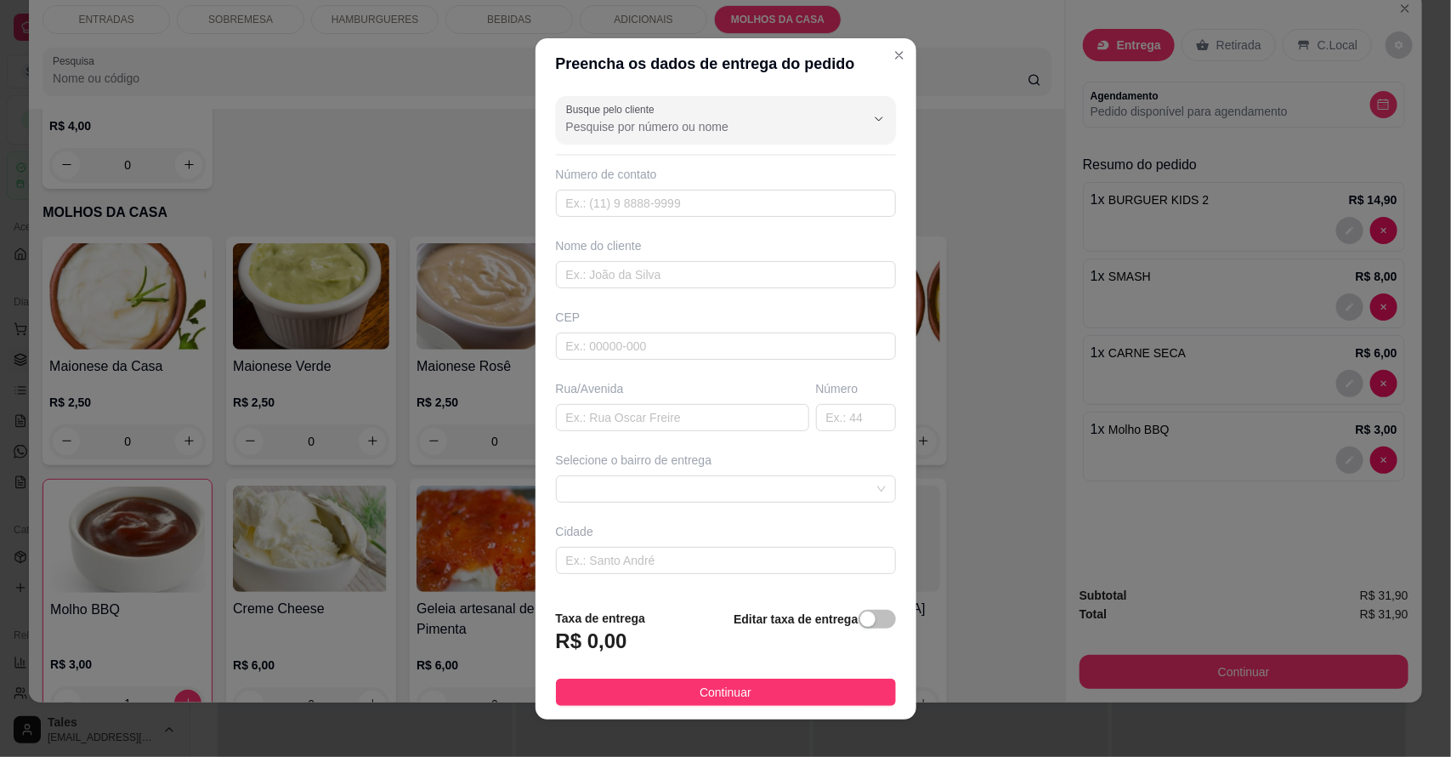
click at [733, 126] on input "Busque pelo cliente" at bounding box center [702, 126] width 272 height 17
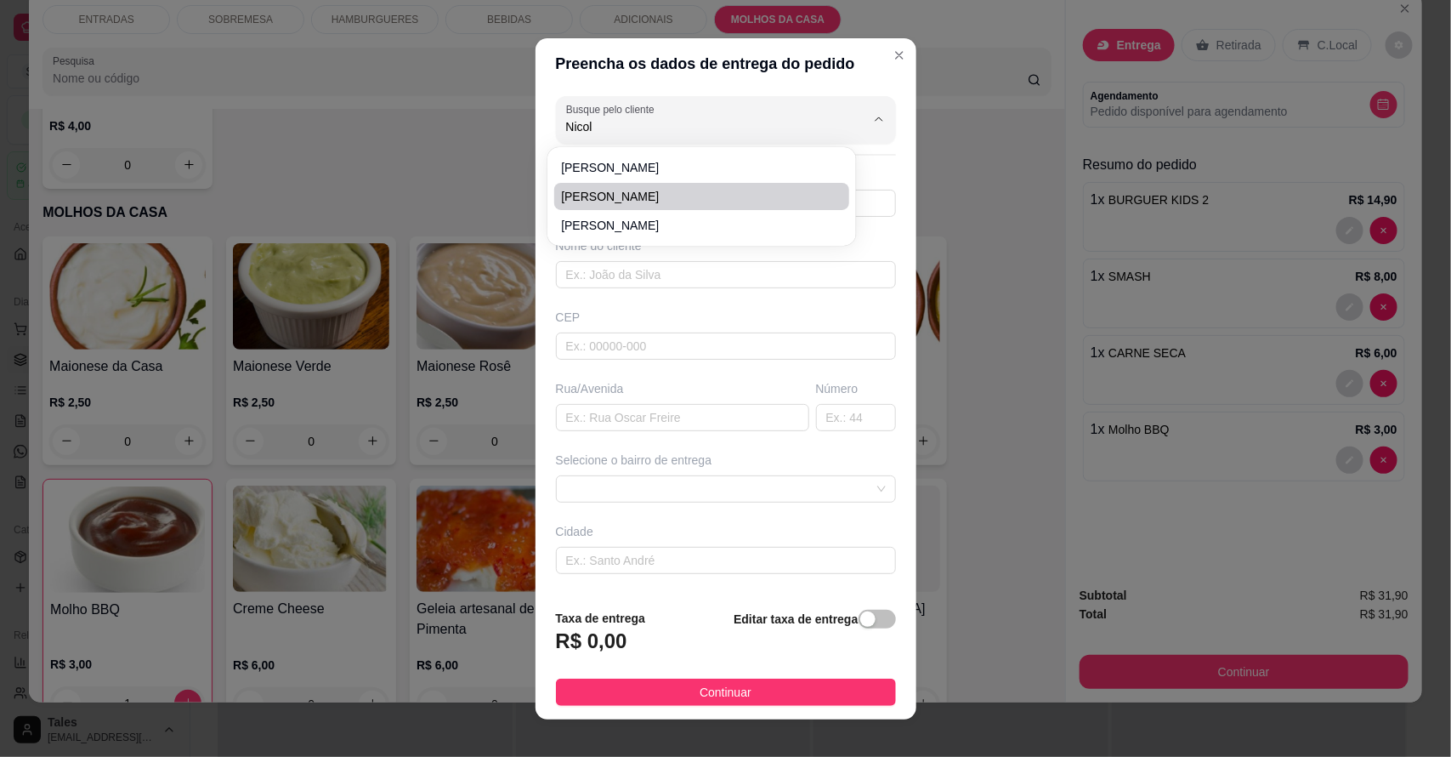
click at [653, 196] on span "[PERSON_NAME]" at bounding box center [693, 196] width 264 height 17
type input "[PERSON_NAME]"
type input "88994038124"
type input "[PERSON_NAME]"
type input "63155000"
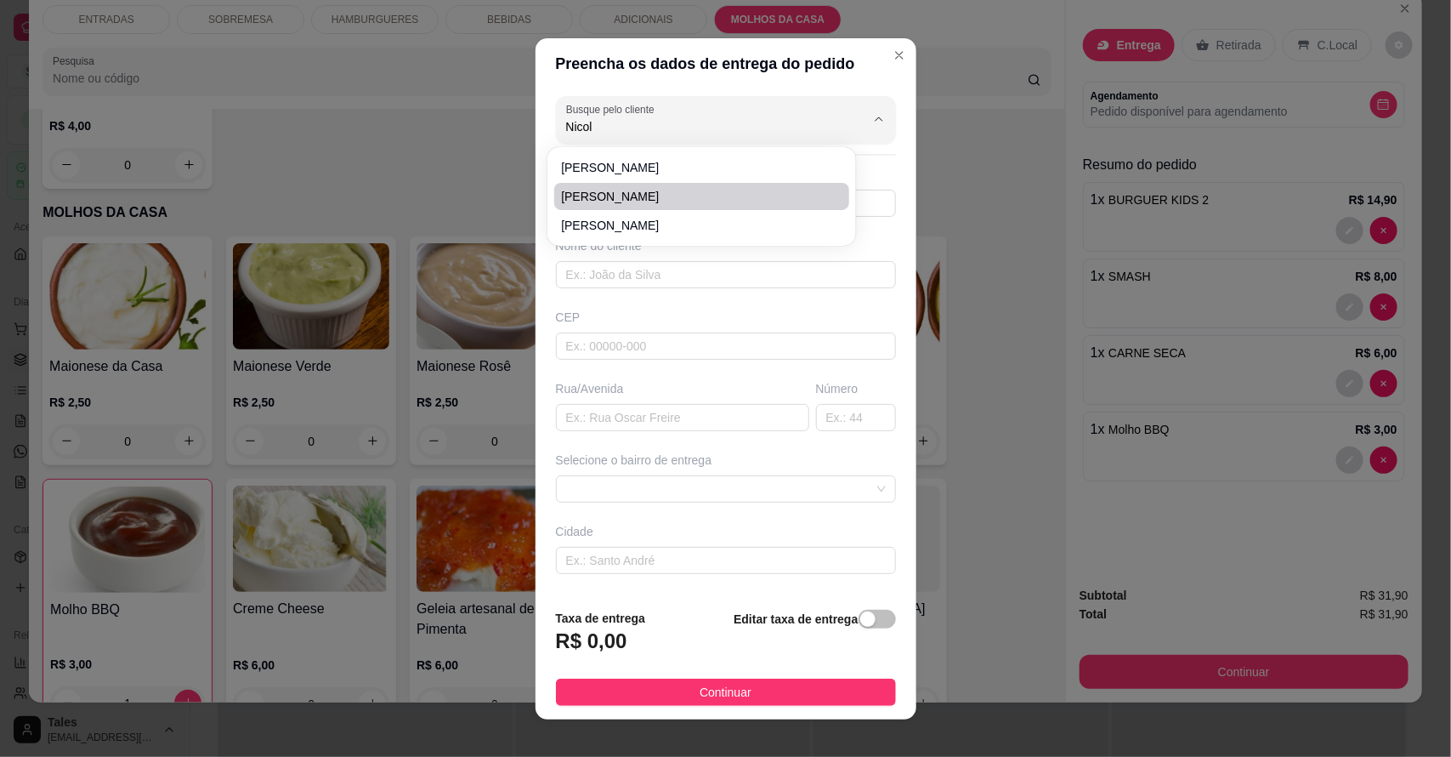
type input "[GEOGRAPHIC_DATA][PERSON_NAME]"
type input "421"
type input "Salitre"
type input "Na rua do [GEOGRAPHIC_DATA], em frente ao espetinho de risalva"
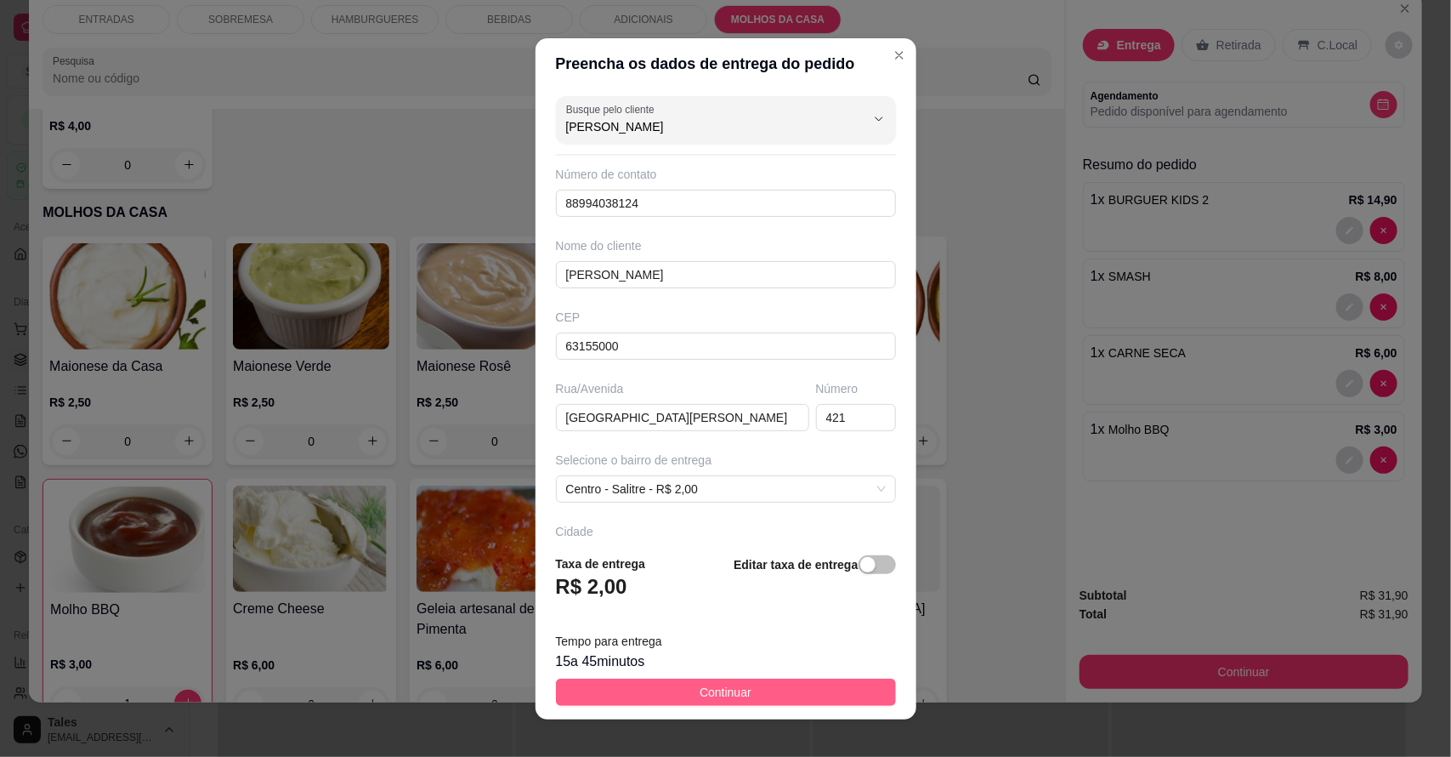
click at [612, 687] on button "Continuar" at bounding box center [726, 691] width 340 height 27
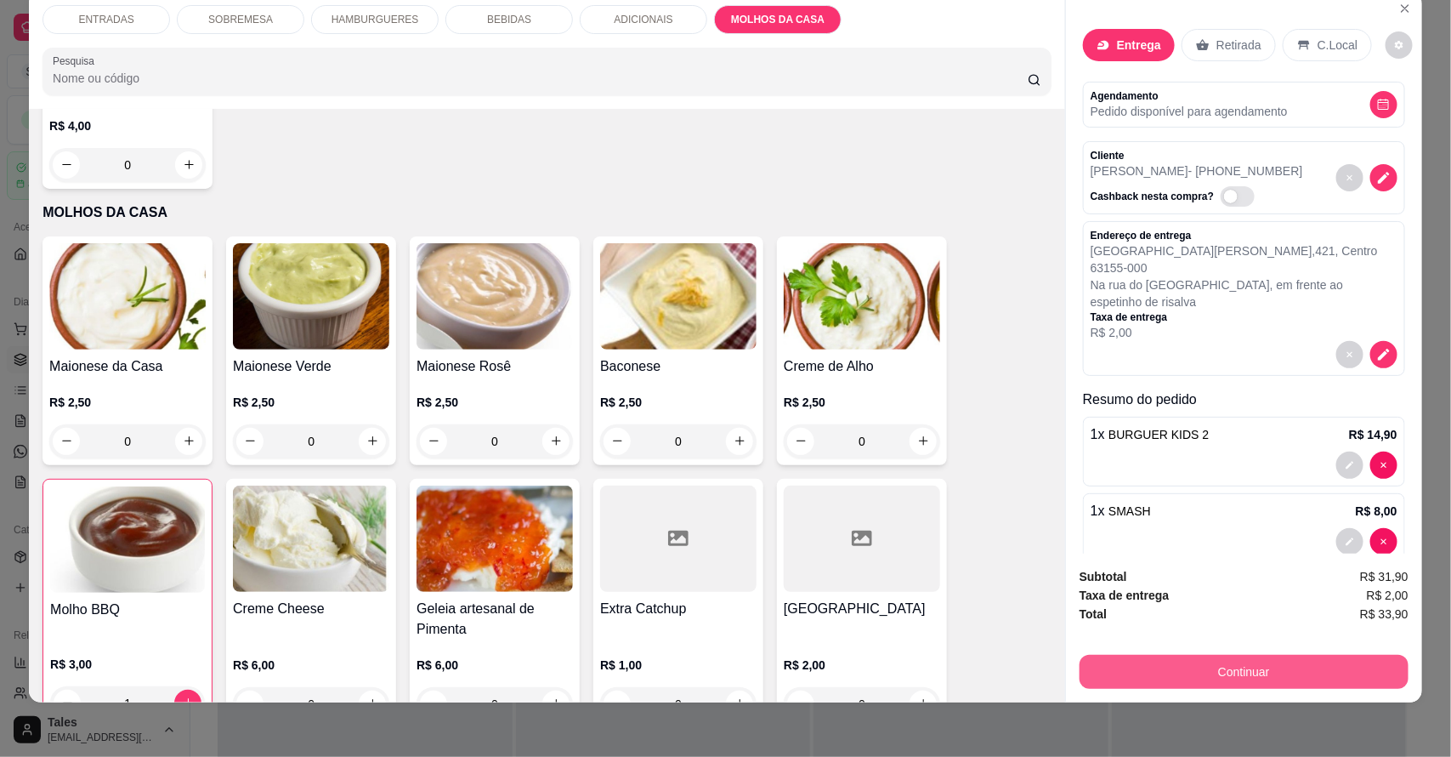
click at [1176, 665] on button "Continuar" at bounding box center [1244, 672] width 329 height 34
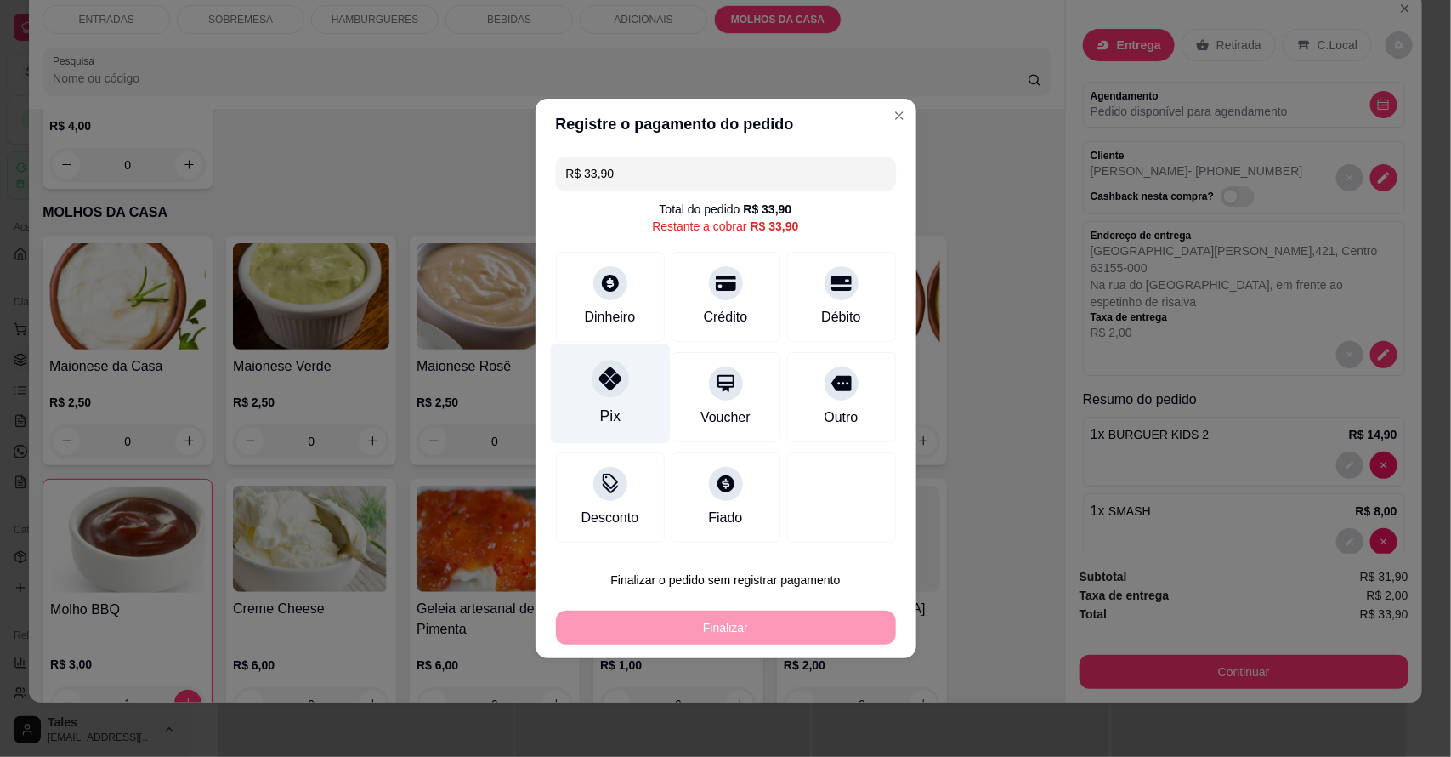
click at [616, 389] on icon at bounding box center [609, 378] width 22 height 22
type input "R$ 0,00"
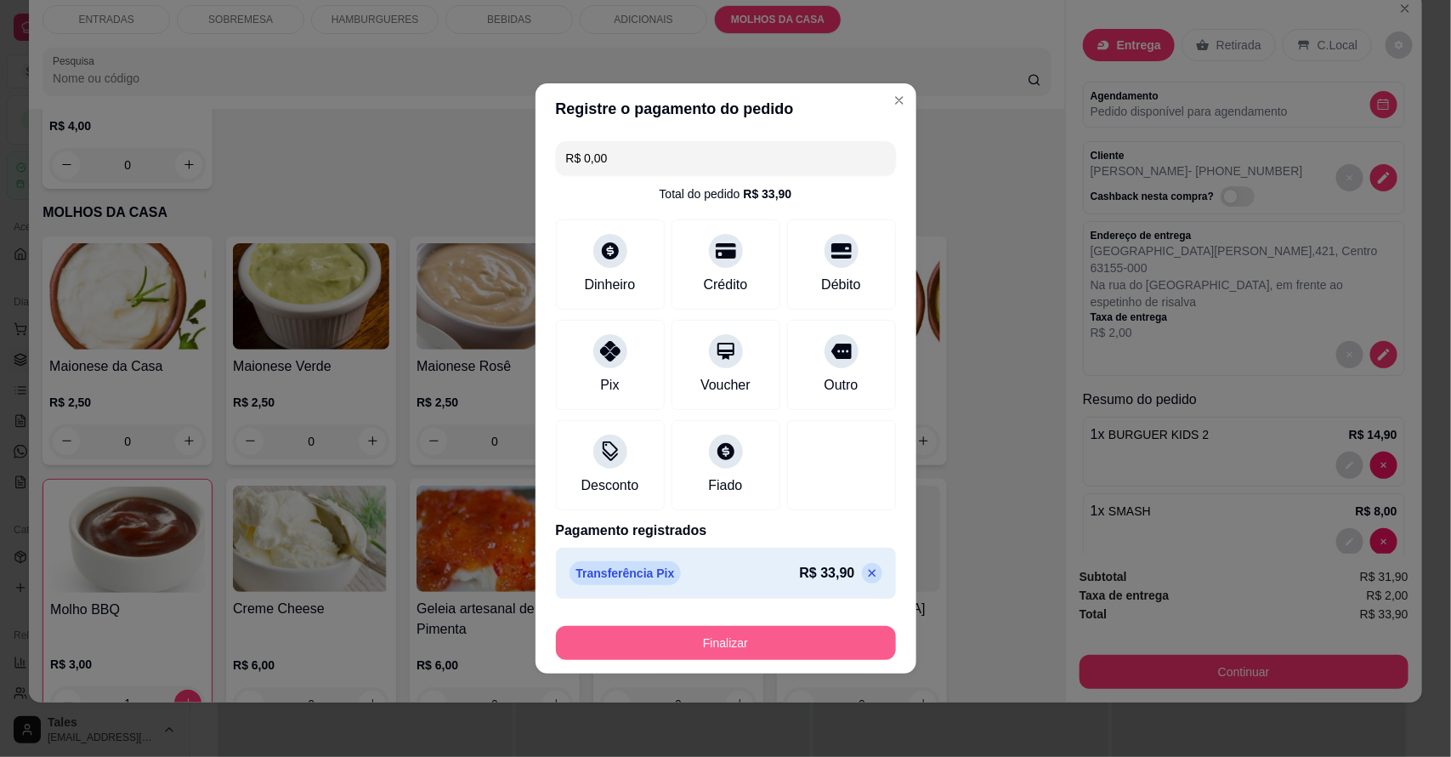
click at [661, 648] on button "Finalizar" at bounding box center [726, 643] width 340 height 34
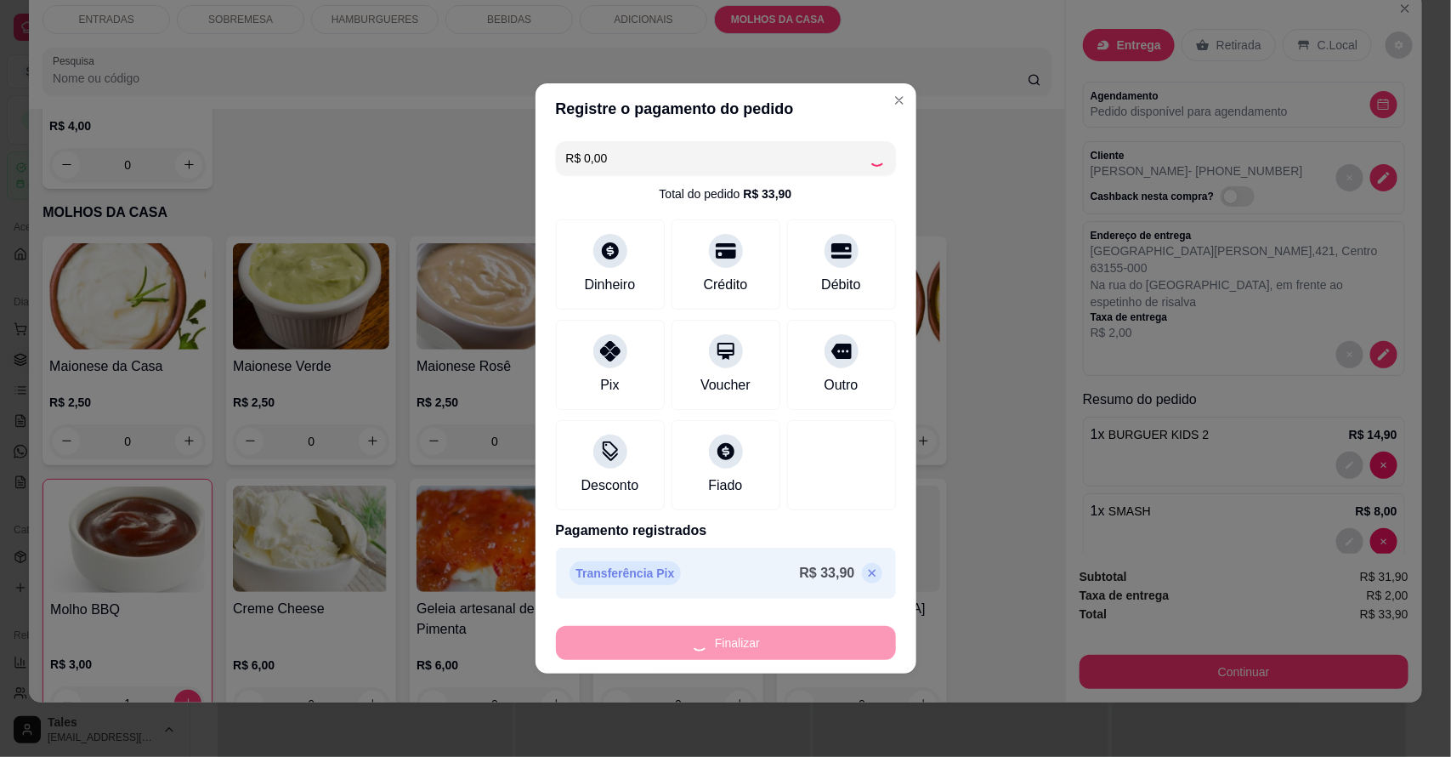
type input "0"
type input "-R$ 33,90"
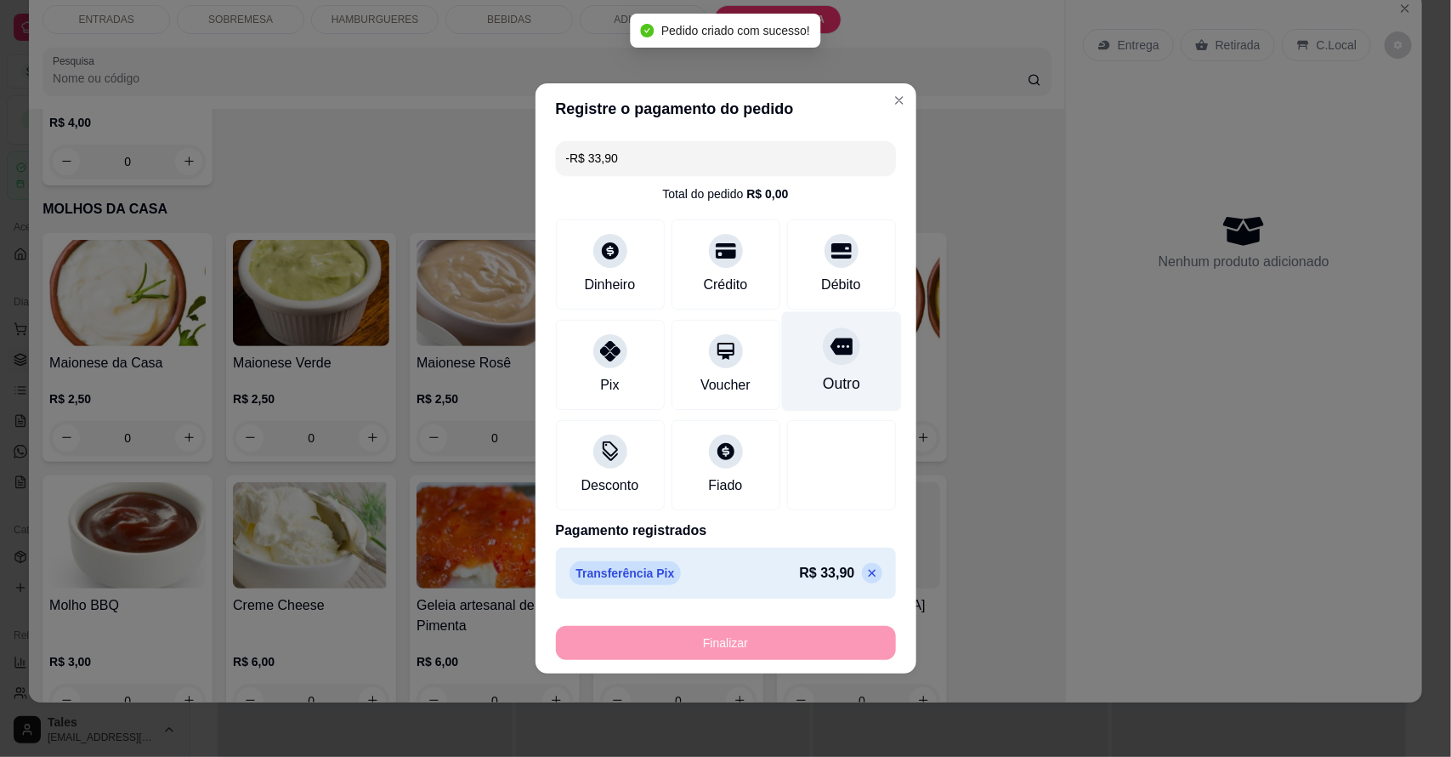
scroll to position [3705, 0]
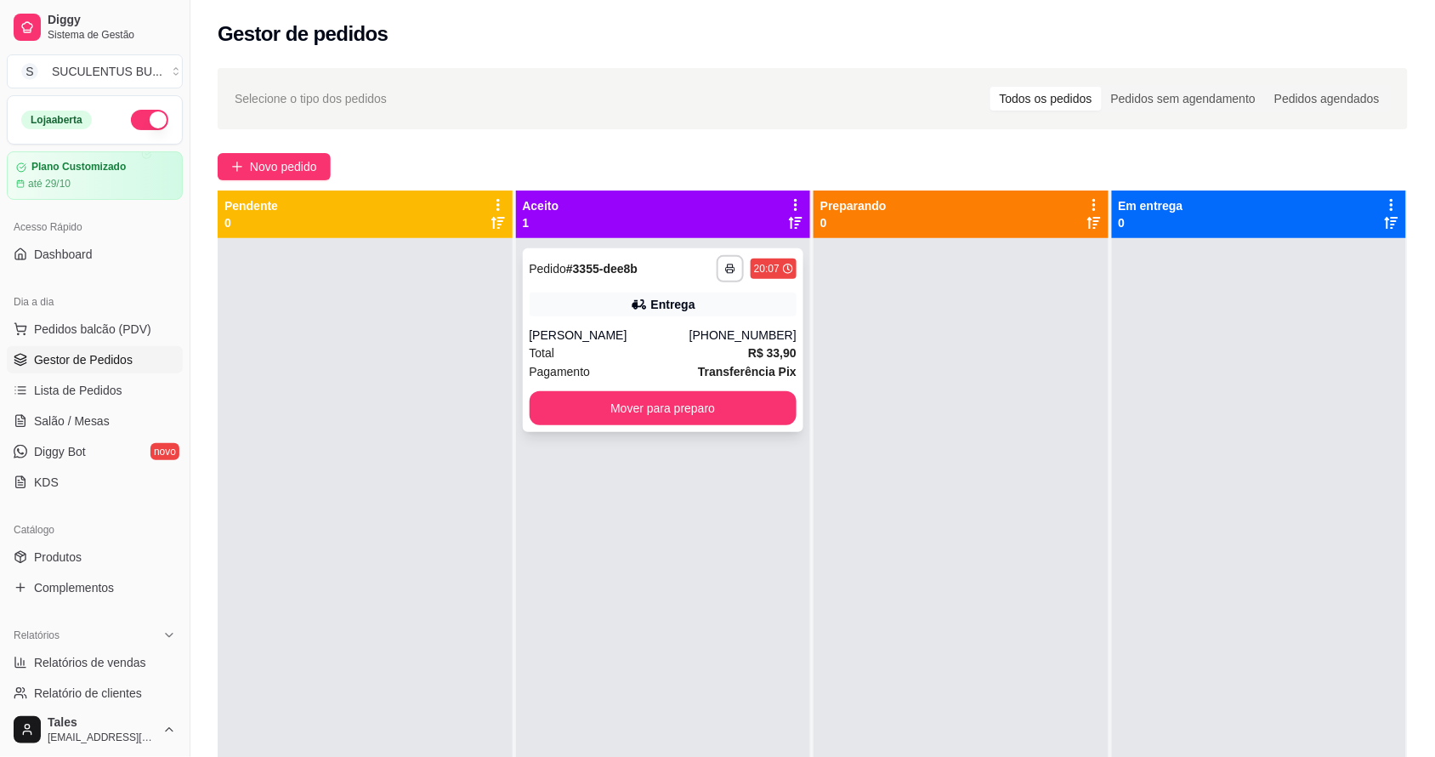
click at [697, 357] on div "Total R$ 33,90" at bounding box center [664, 352] width 268 height 19
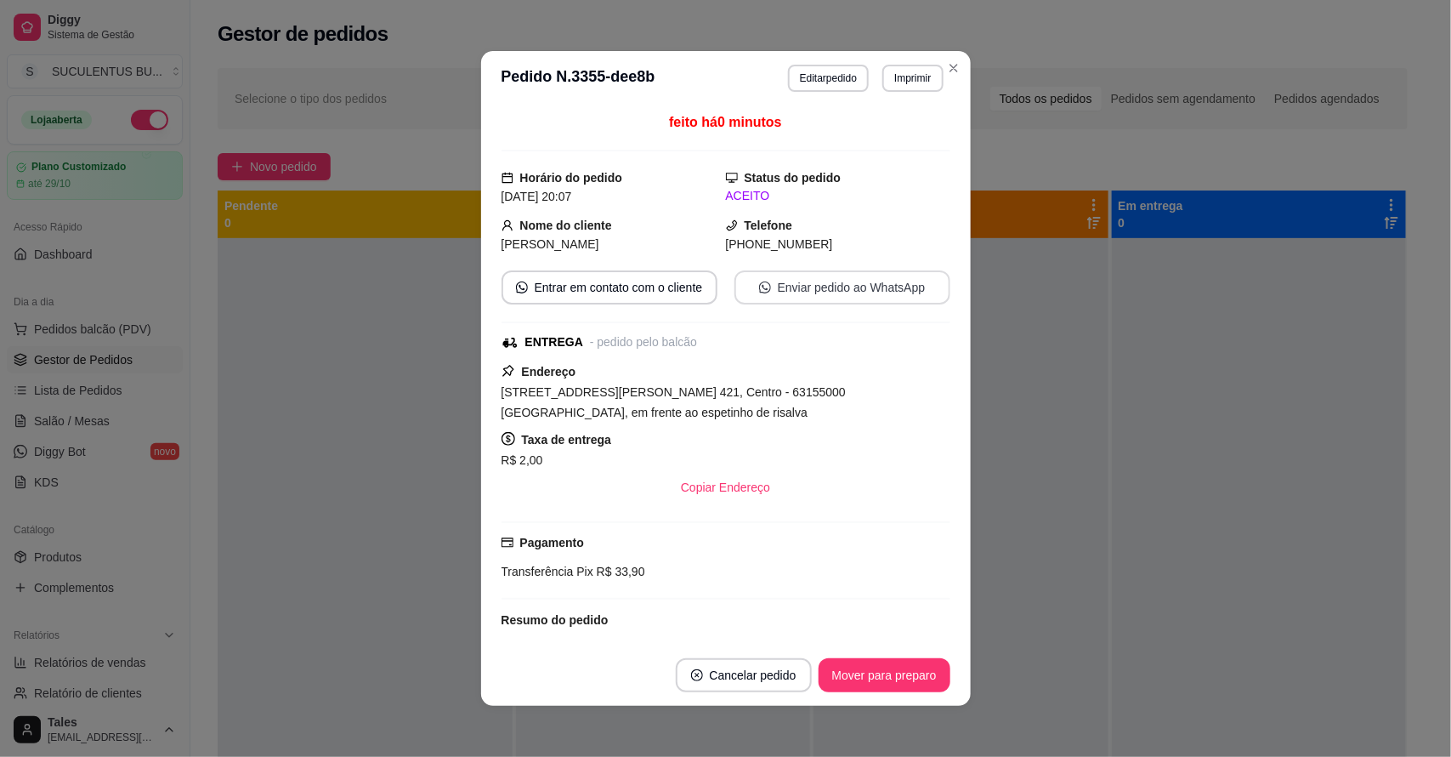
click at [843, 282] on button "Enviar pedido ao WhatsApp" at bounding box center [842, 287] width 216 height 34
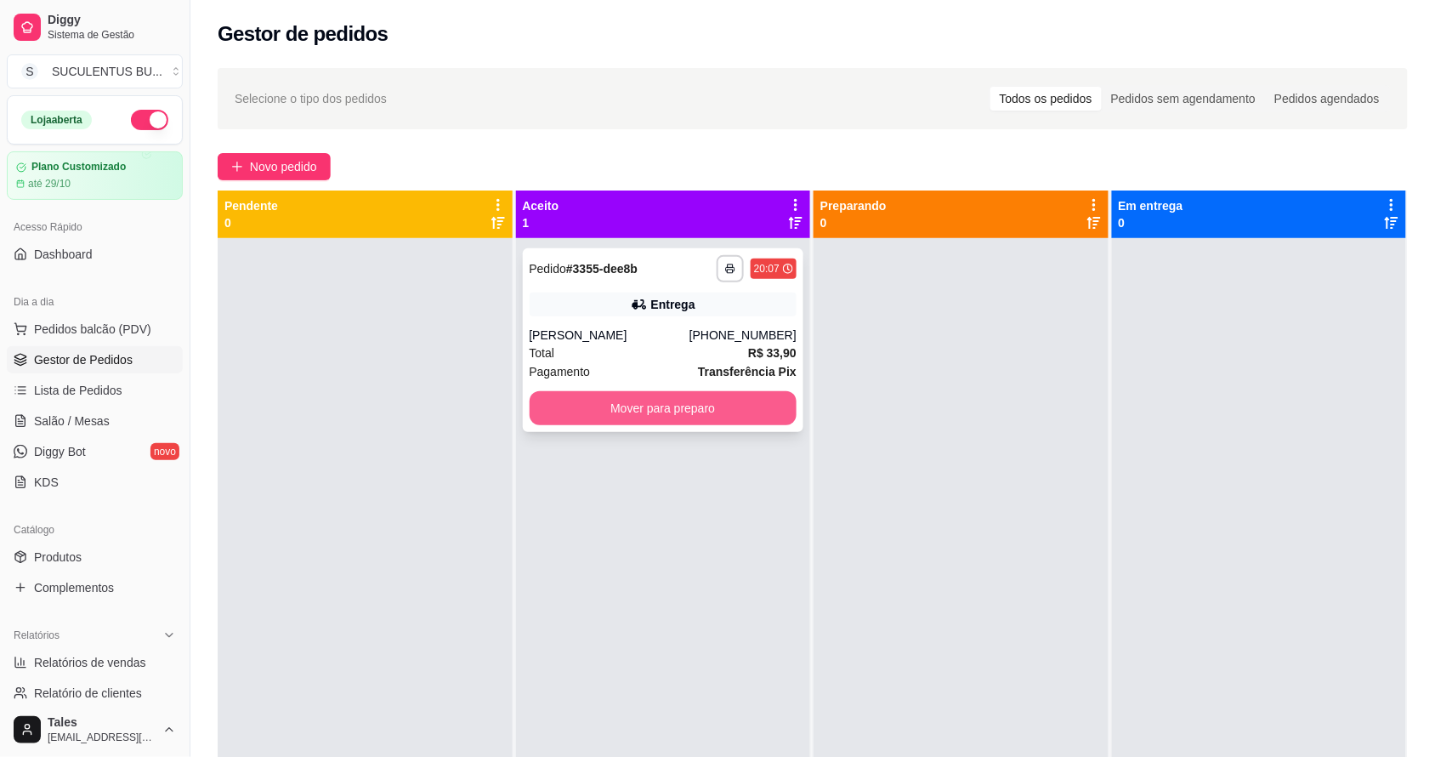
click at [553, 402] on button "Mover para preparo" at bounding box center [664, 408] width 268 height 34
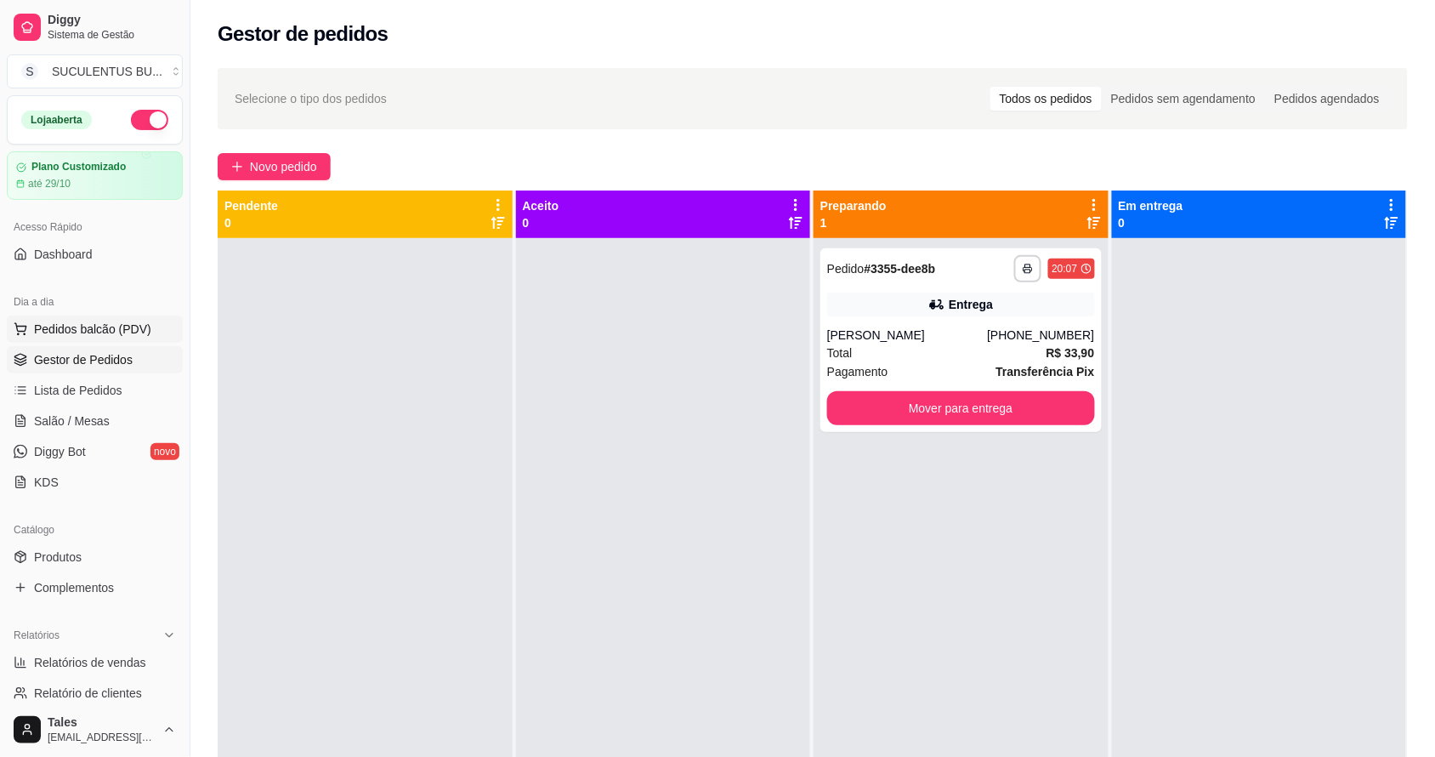
click at [92, 338] on button "Pedidos balcão (PDV)" at bounding box center [95, 328] width 176 height 27
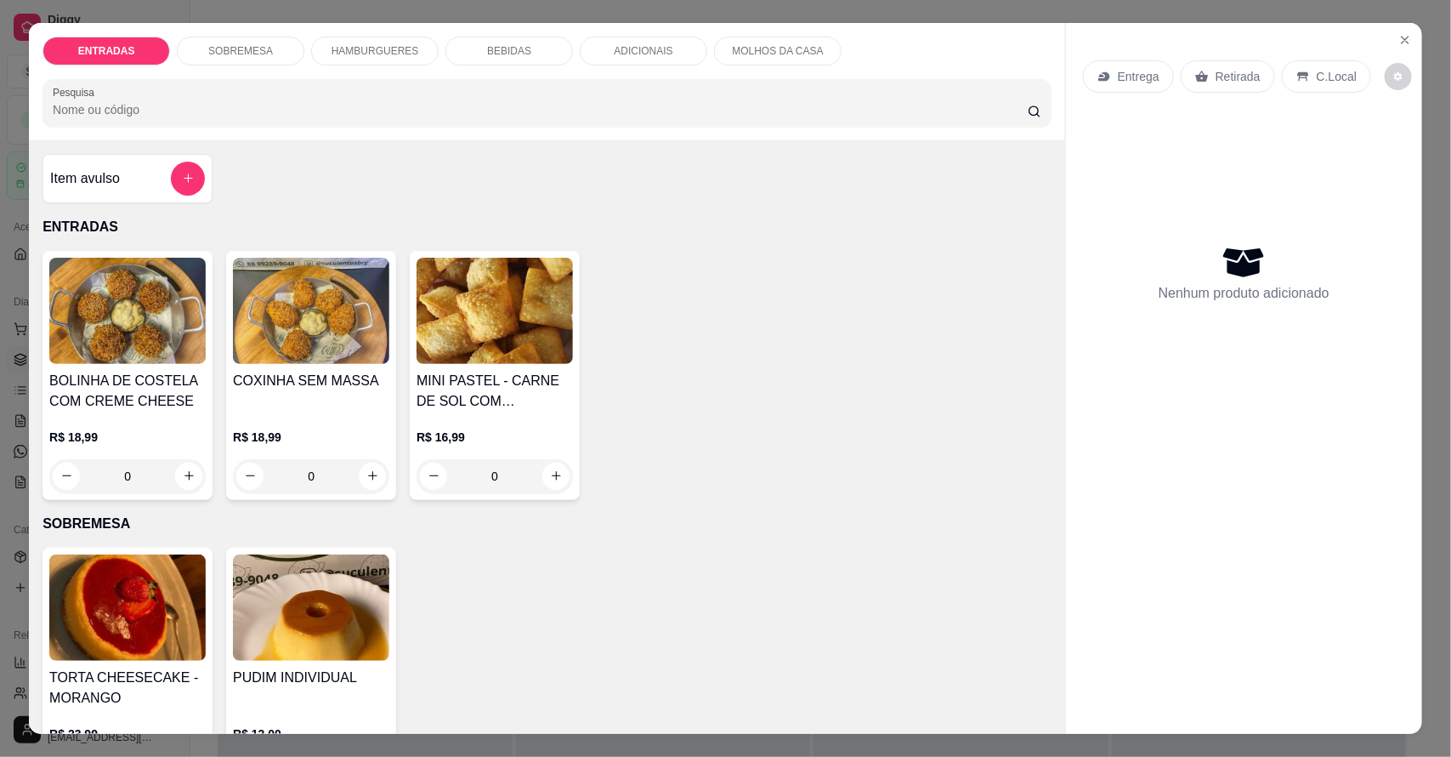
click at [368, 52] on p "HAMBURGUERES" at bounding box center [376, 51] width 88 height 14
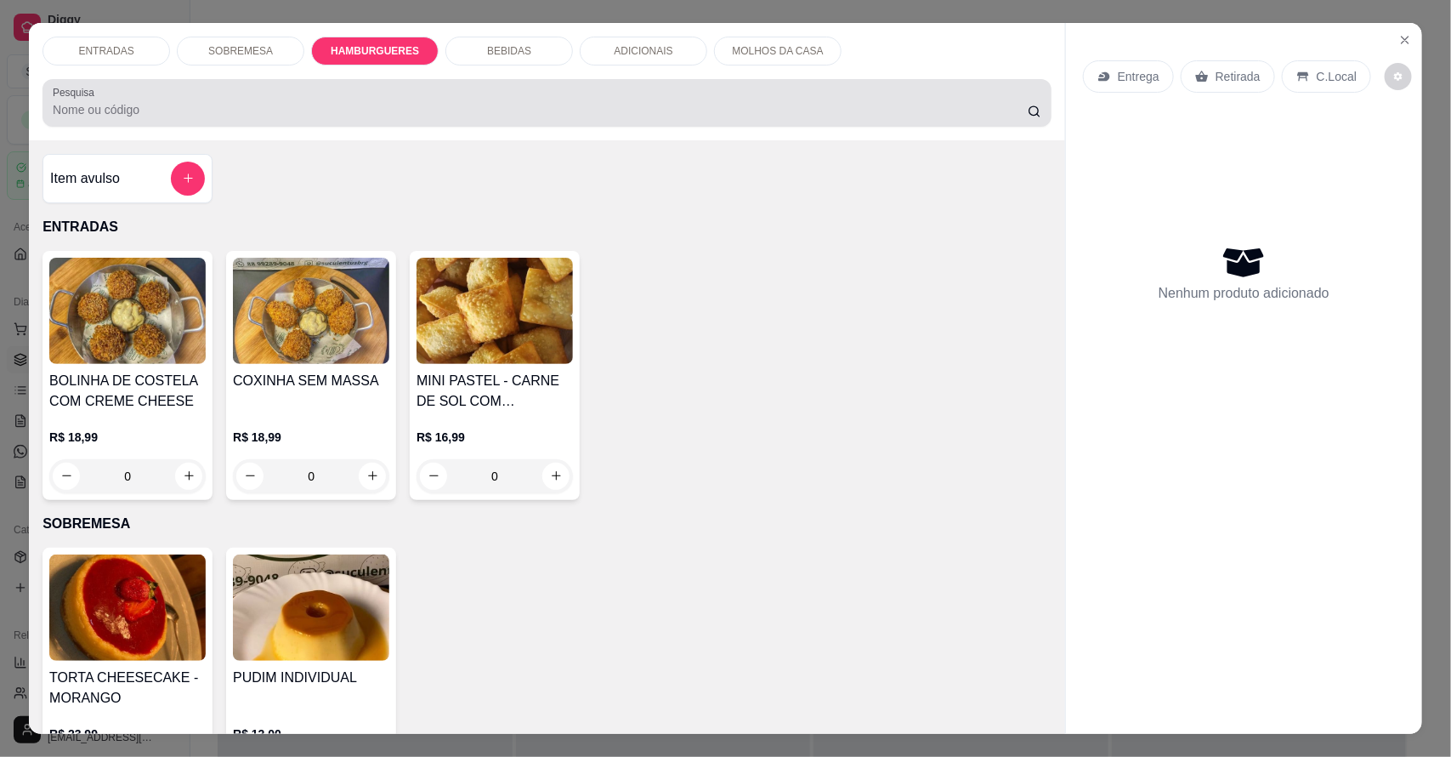
scroll to position [31, 0]
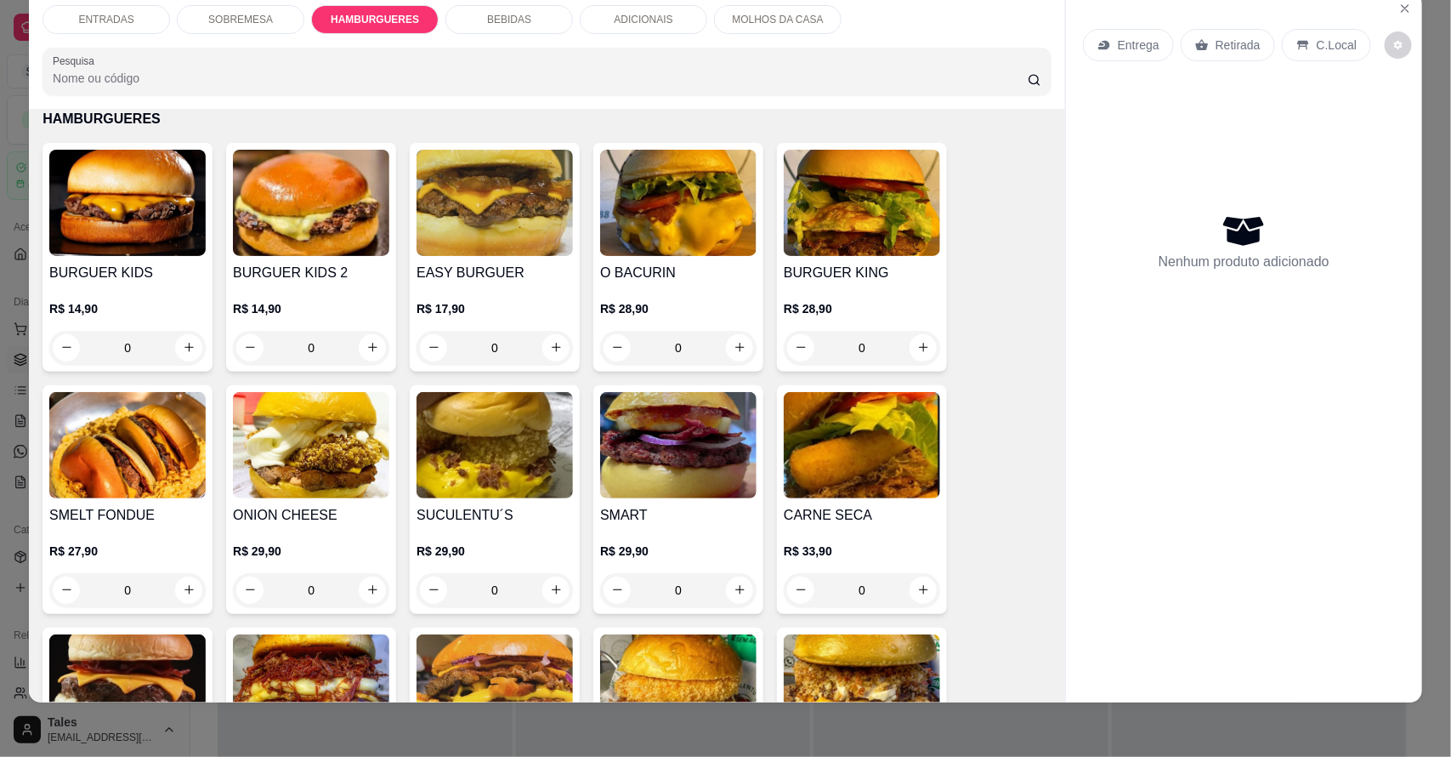
click at [545, 340] on div "0" at bounding box center [495, 348] width 156 height 34
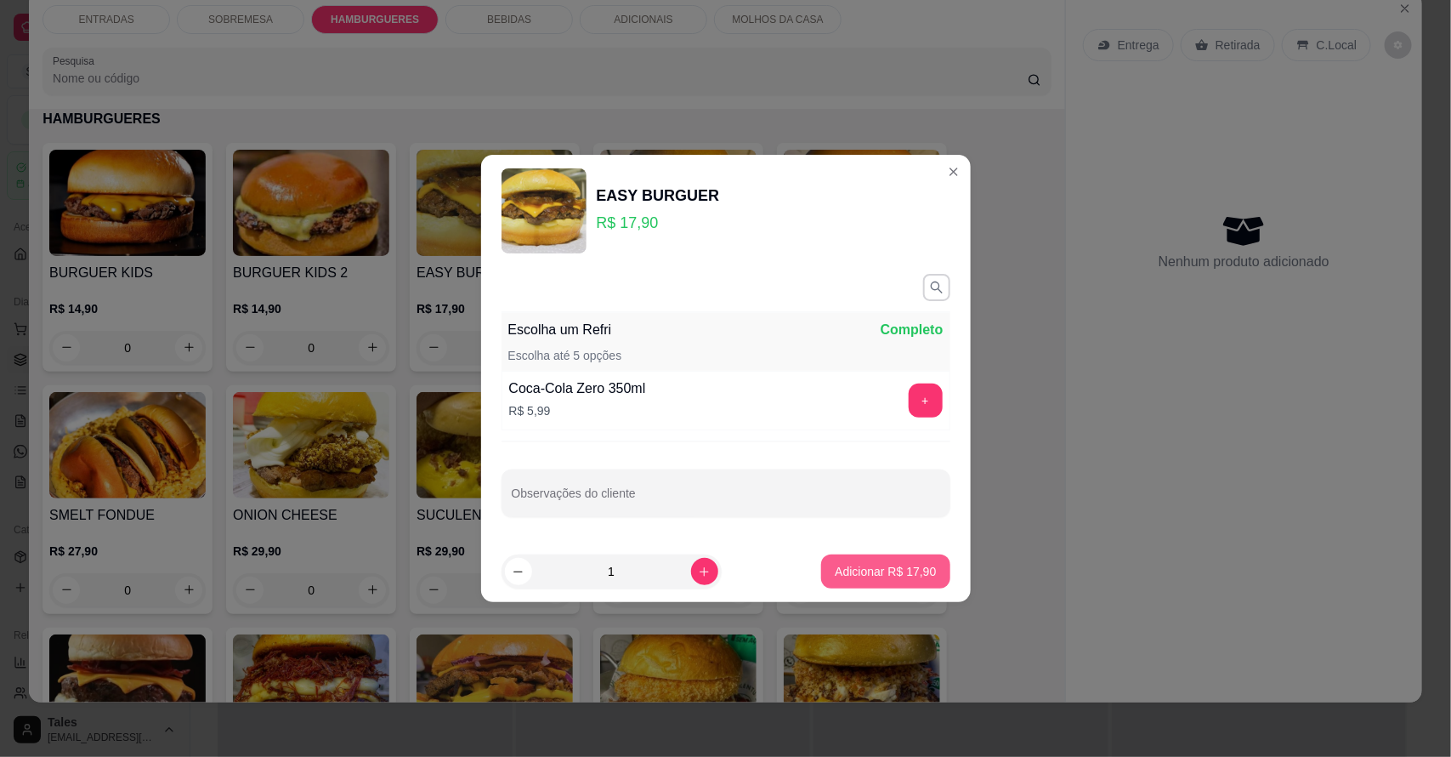
click at [884, 575] on p "Adicionar R$ 17,90" at bounding box center [885, 571] width 101 height 17
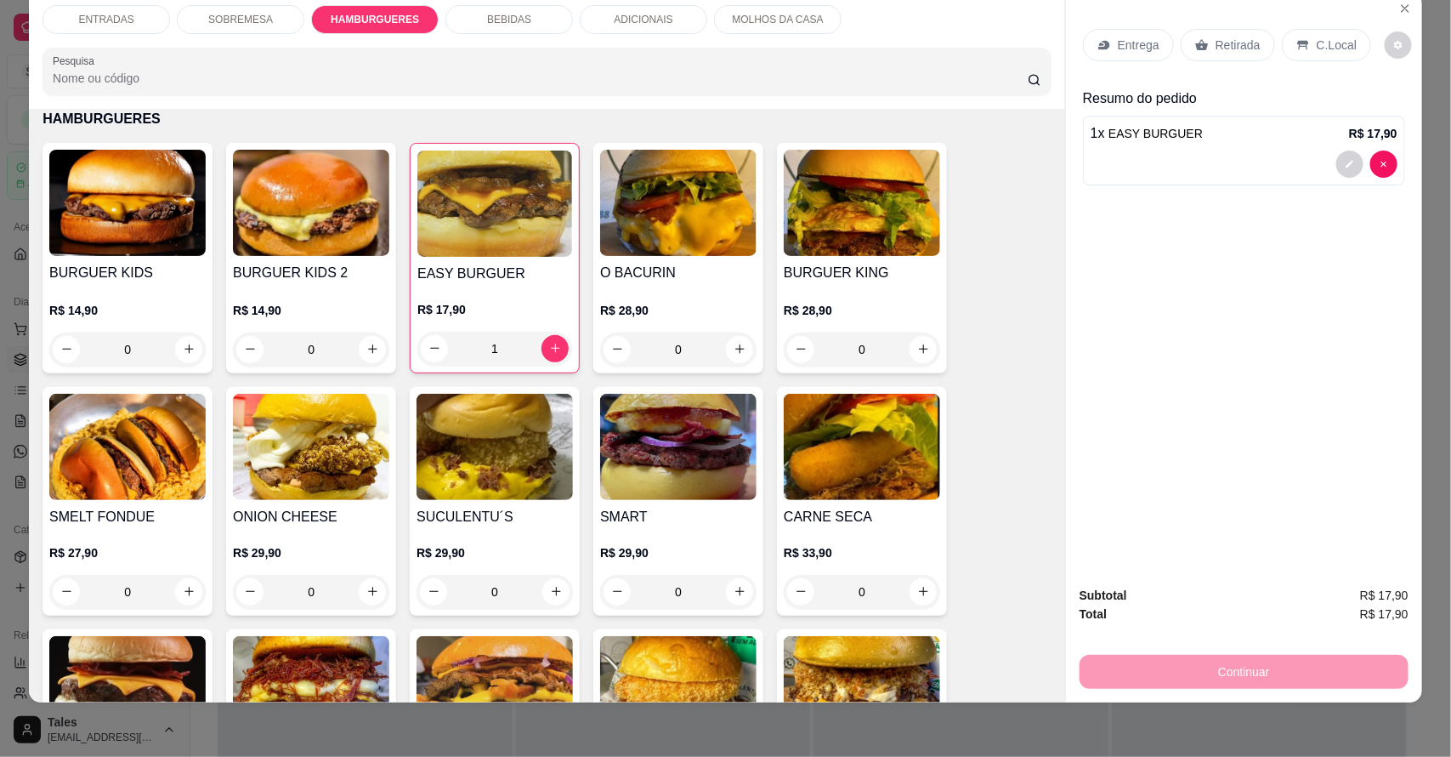
click at [541, 355] on div "1" at bounding box center [494, 349] width 155 height 34
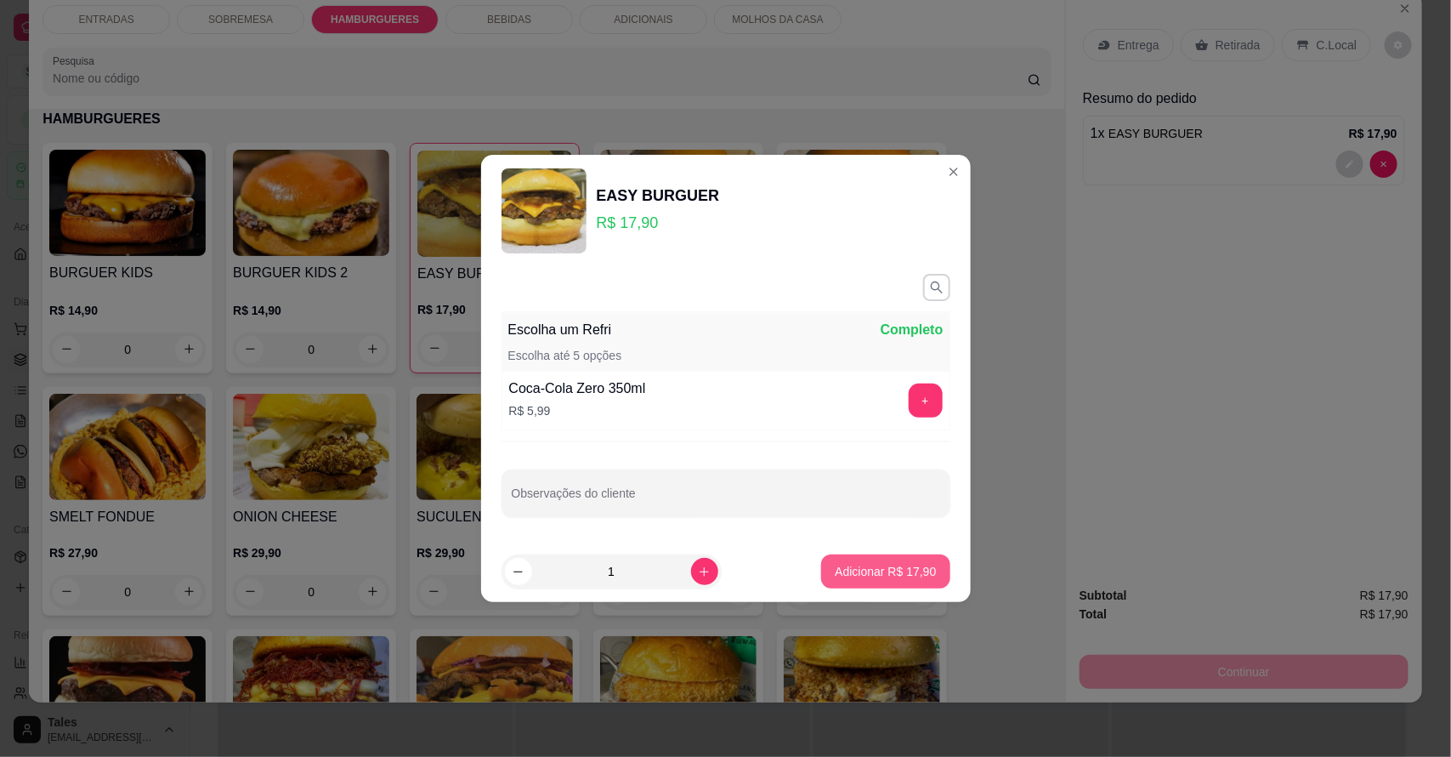
click at [855, 564] on p "Adicionar R$ 17,90" at bounding box center [885, 571] width 101 height 17
type input "2"
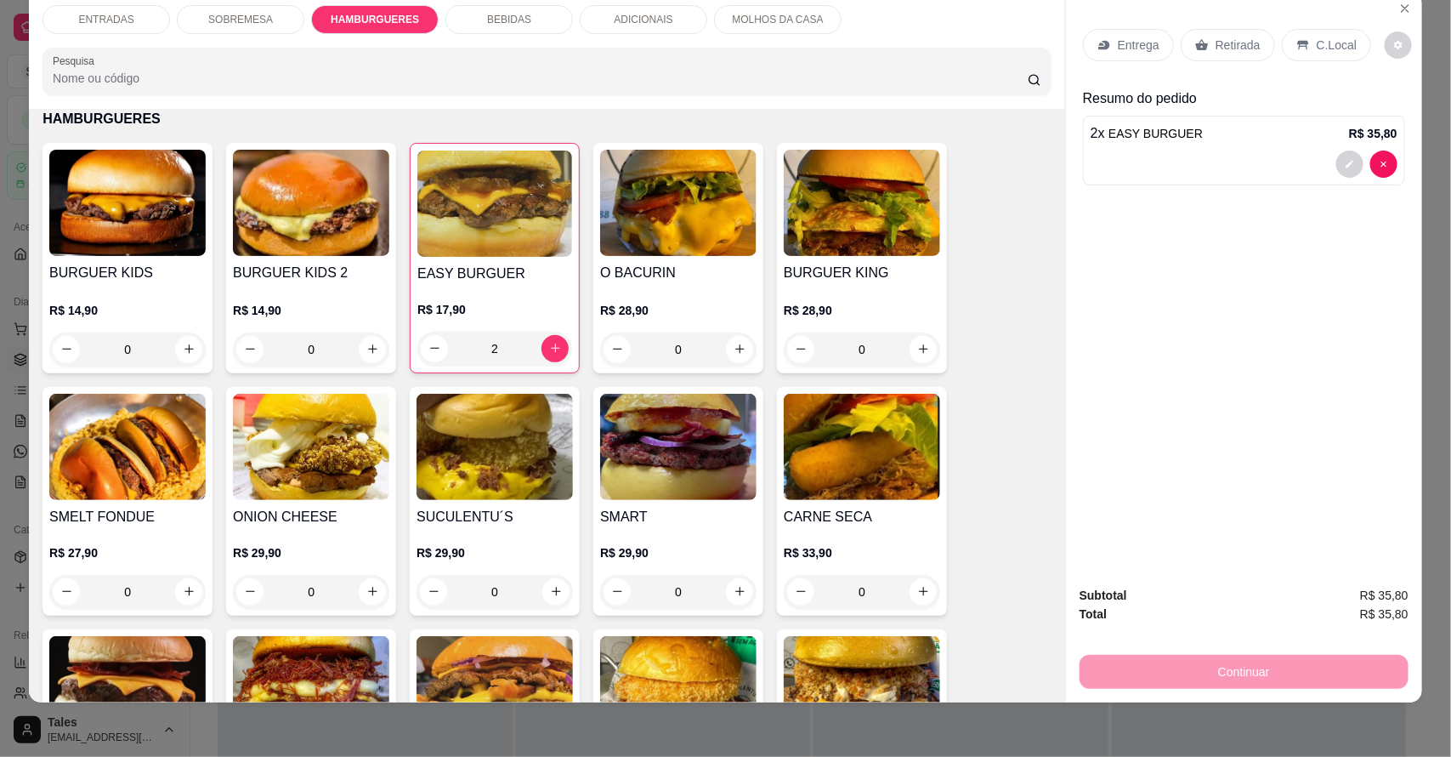
click at [1129, 54] on div "Entrega" at bounding box center [1128, 45] width 91 height 32
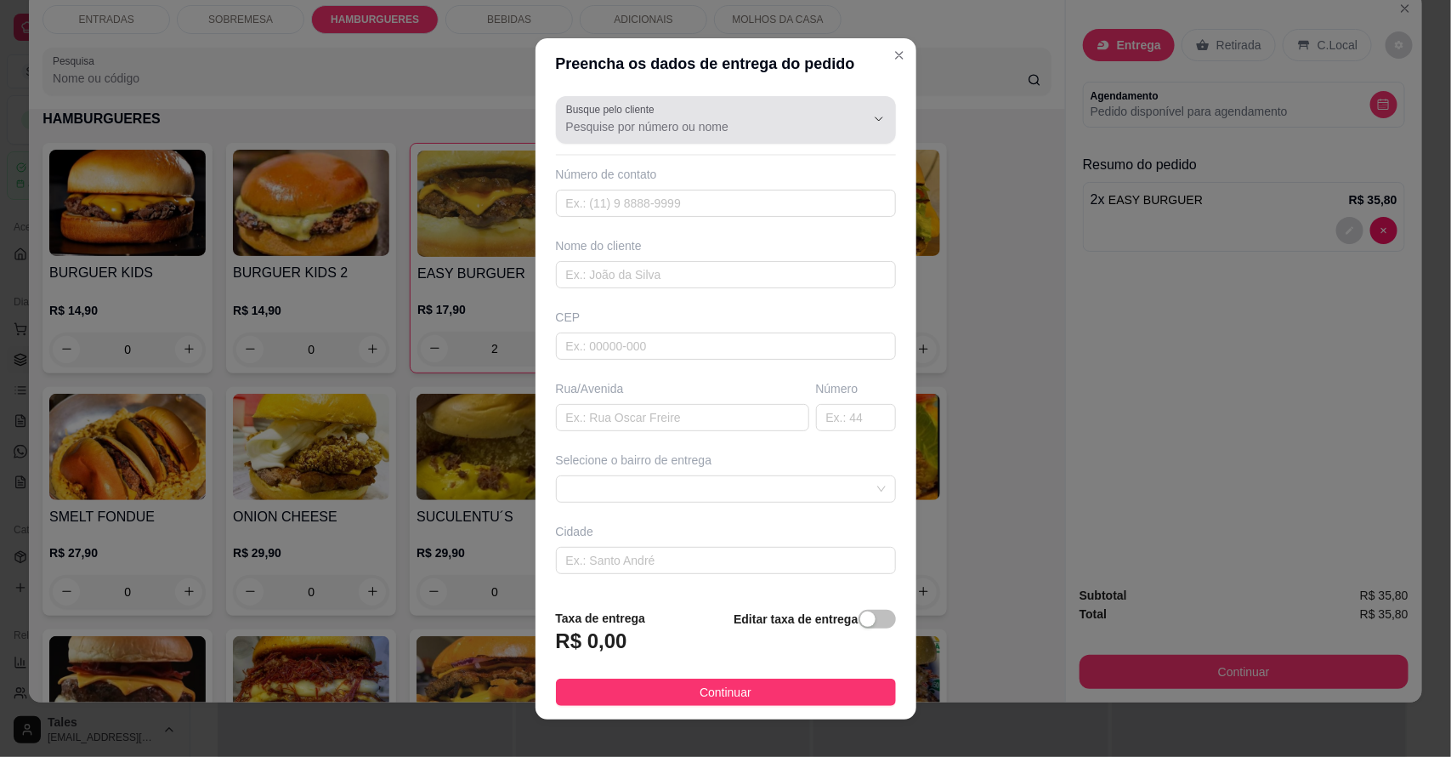
click at [690, 111] on div at bounding box center [726, 120] width 320 height 34
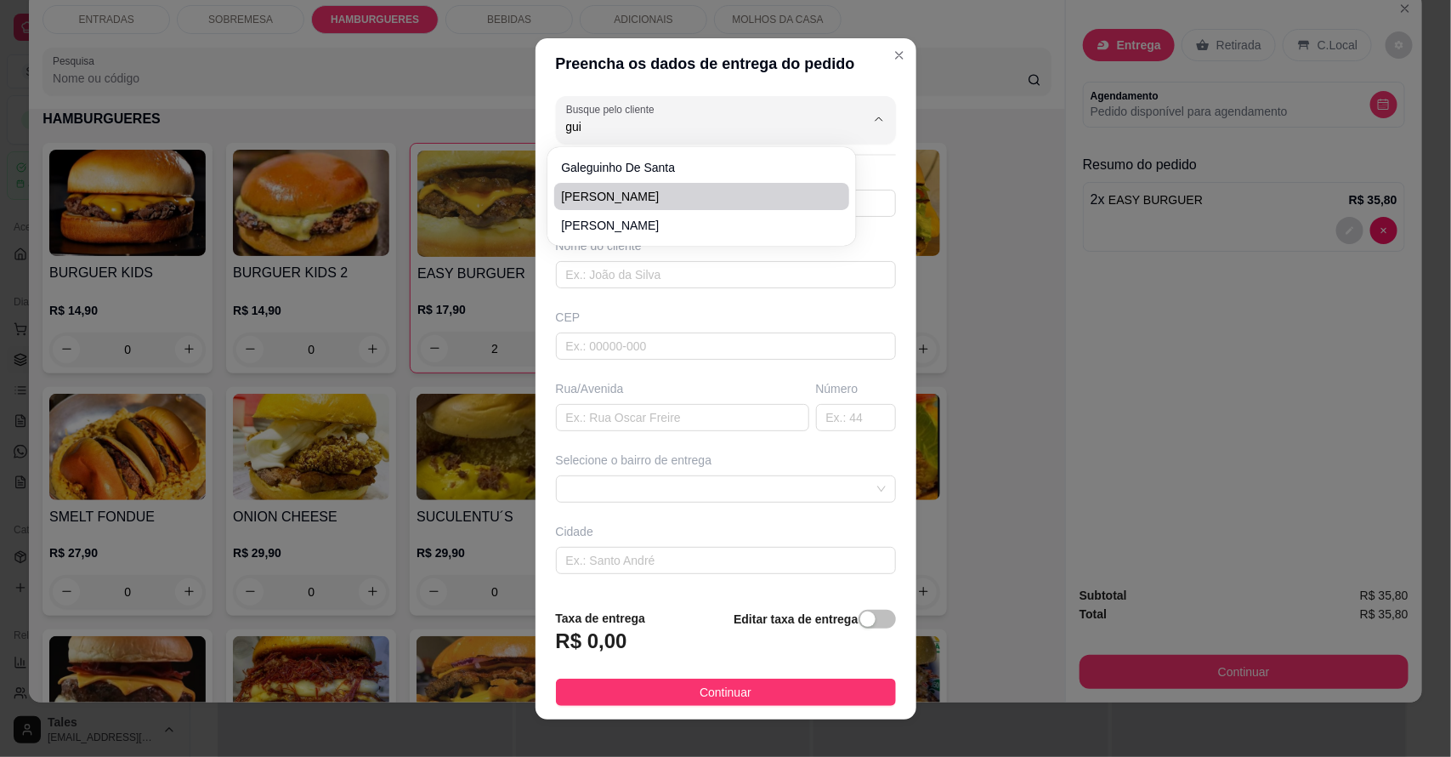
click at [657, 190] on span "[PERSON_NAME]" at bounding box center [693, 196] width 264 height 17
type input "[PERSON_NAME]"
type input "88993118458"
type input "[PERSON_NAME]"
type input "Salitre"
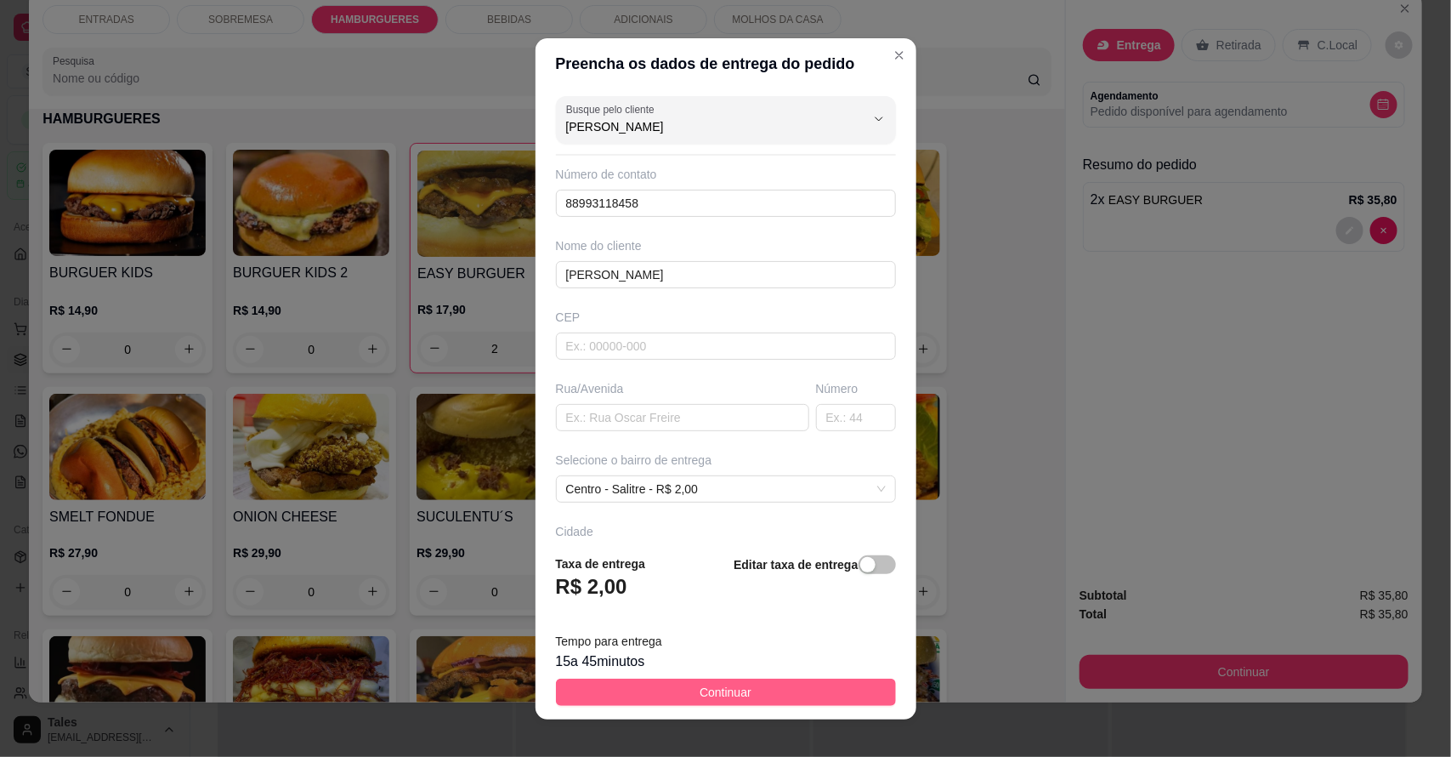
type input "[PERSON_NAME]"
click at [741, 691] on button "Continuar" at bounding box center [726, 691] width 340 height 27
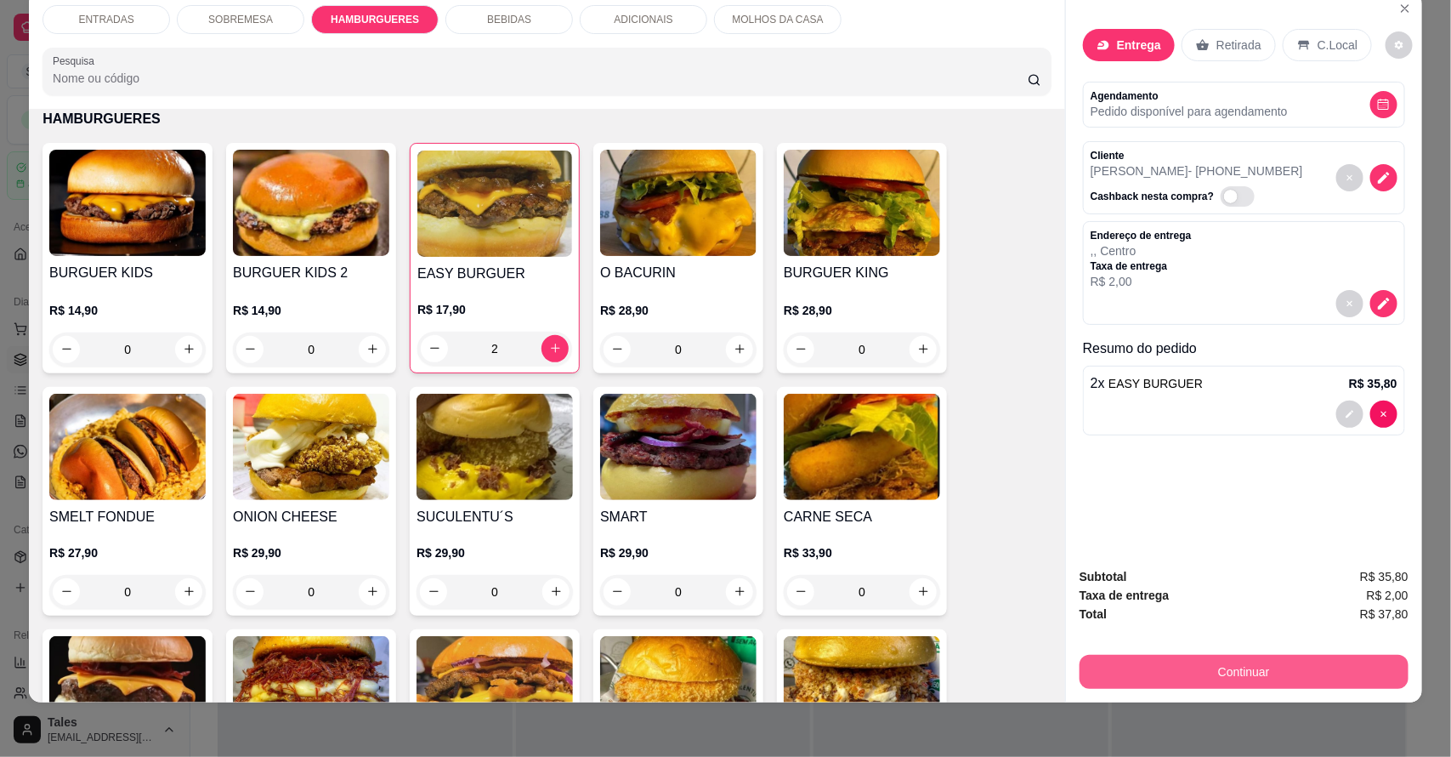
click at [1170, 665] on button "Continuar" at bounding box center [1244, 672] width 329 height 34
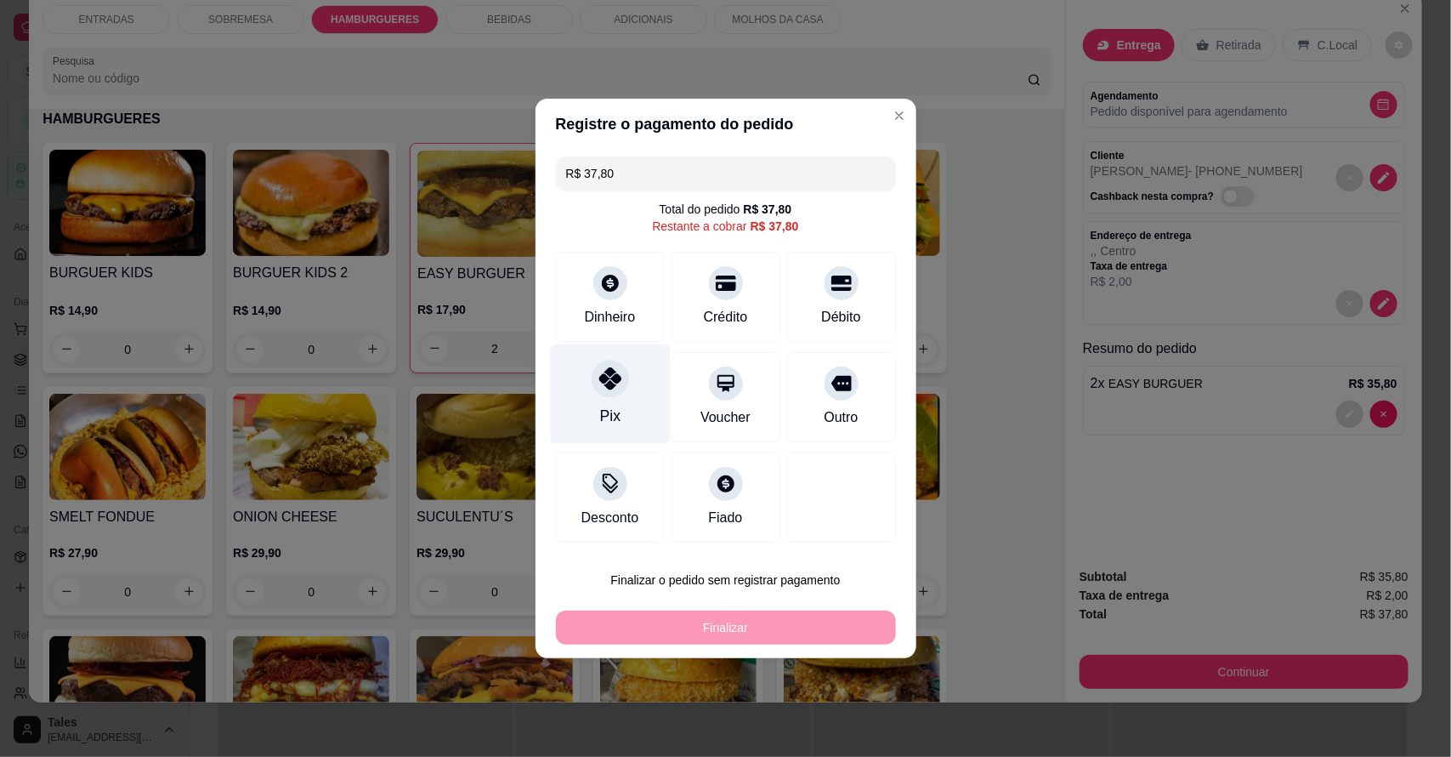
click at [638, 379] on div "Pix" at bounding box center [610, 393] width 120 height 99
type input "R$ 0,00"
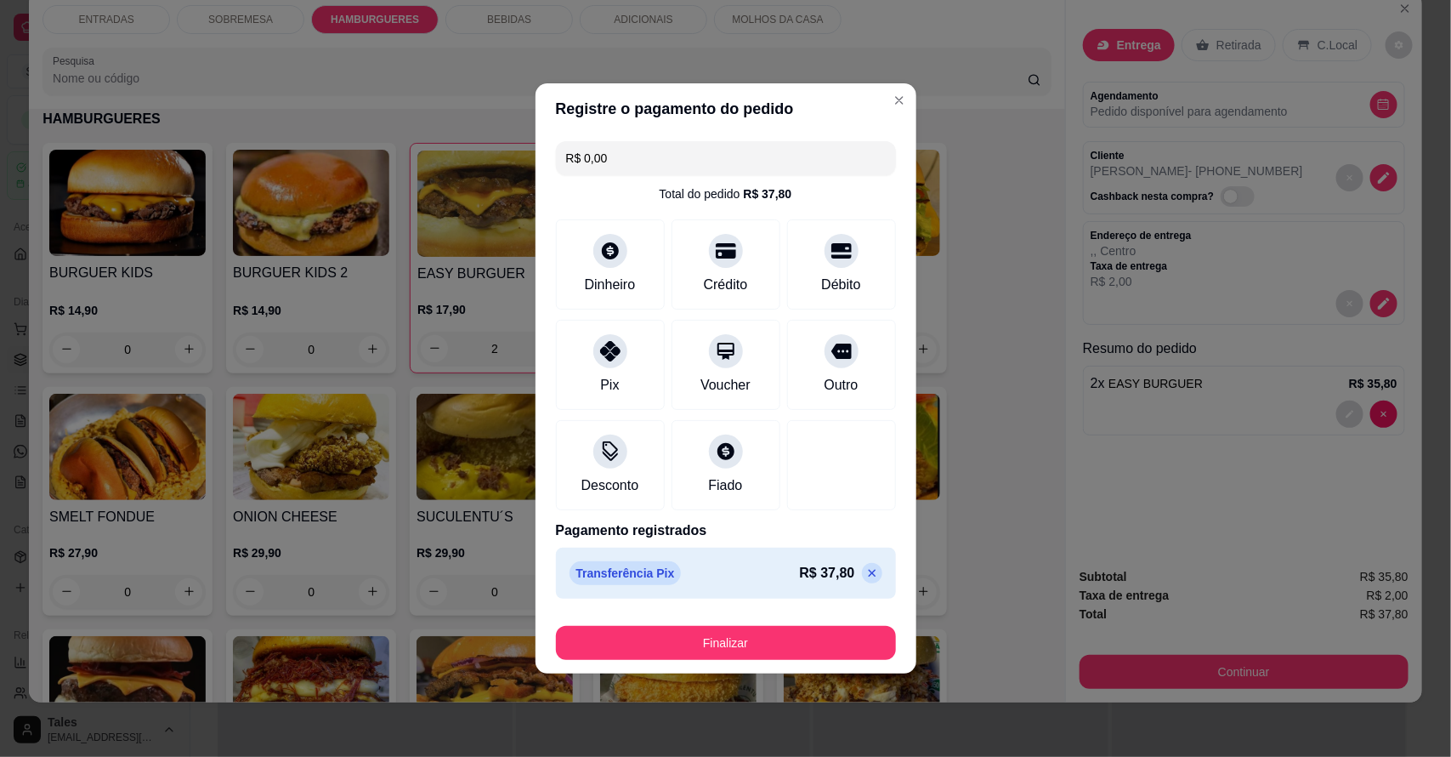
click at [765, 638] on button "Finalizar" at bounding box center [726, 643] width 340 height 34
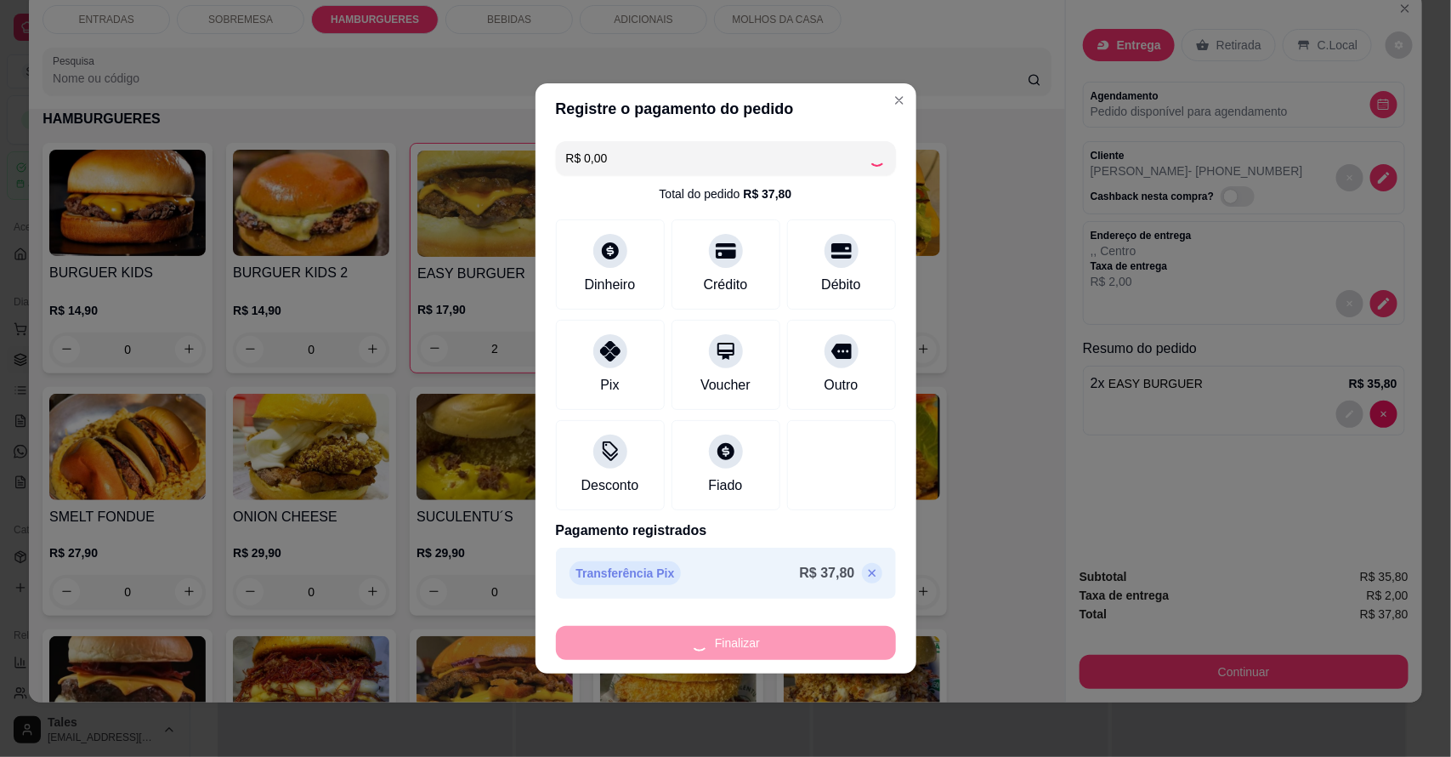
type input "0"
type input "-R$ 37,80"
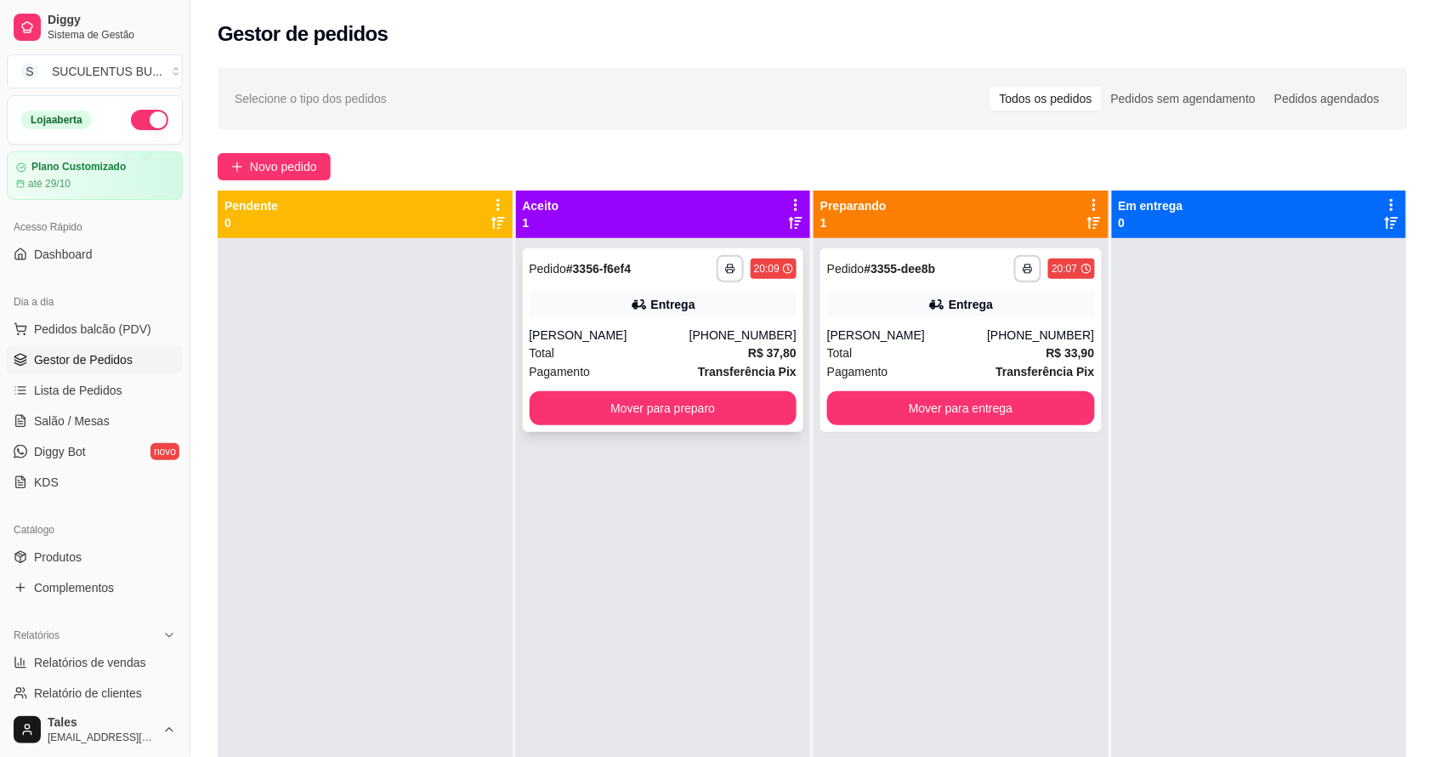
click at [664, 362] on div "Pagamento Transferência Pix" at bounding box center [664, 371] width 268 height 19
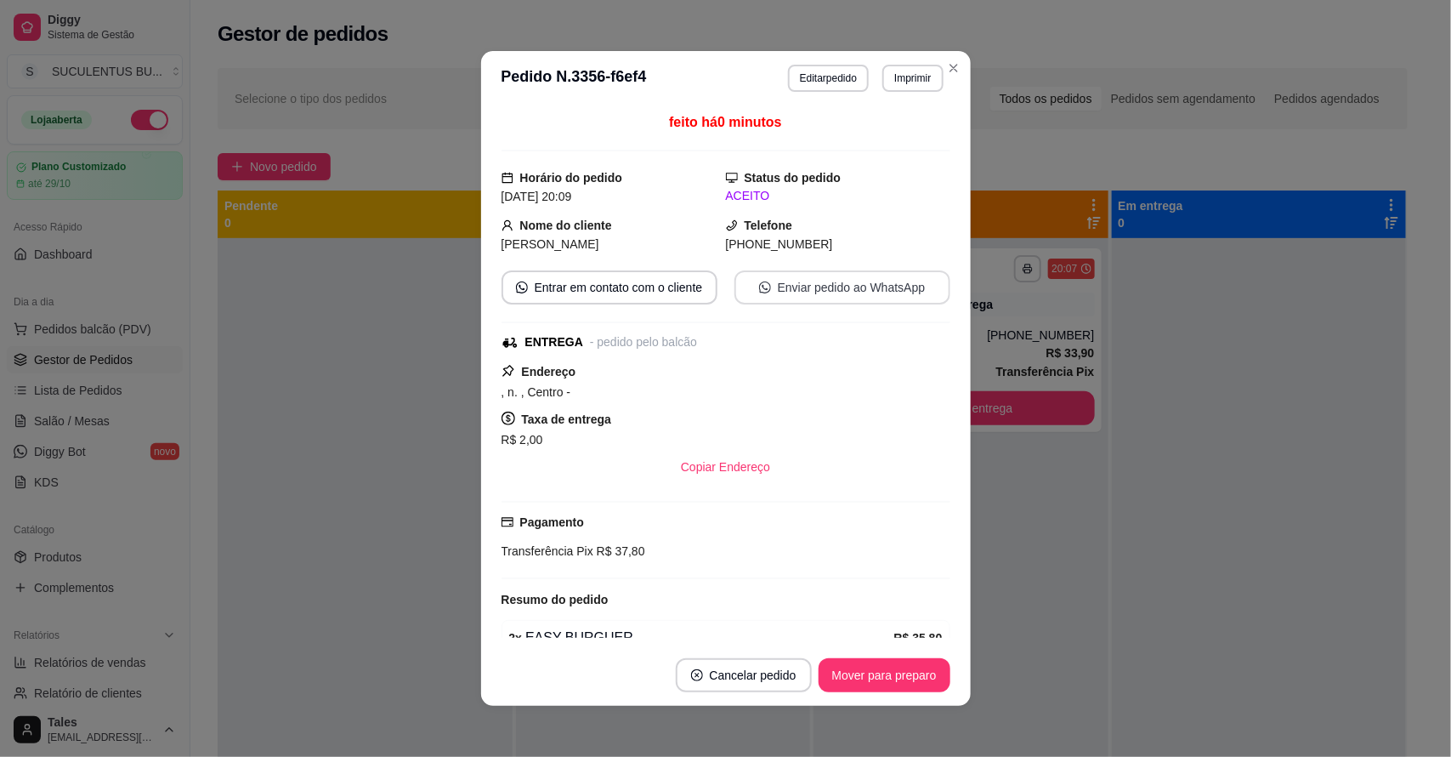
click at [848, 295] on button "Enviar pedido ao WhatsApp" at bounding box center [842, 287] width 216 height 34
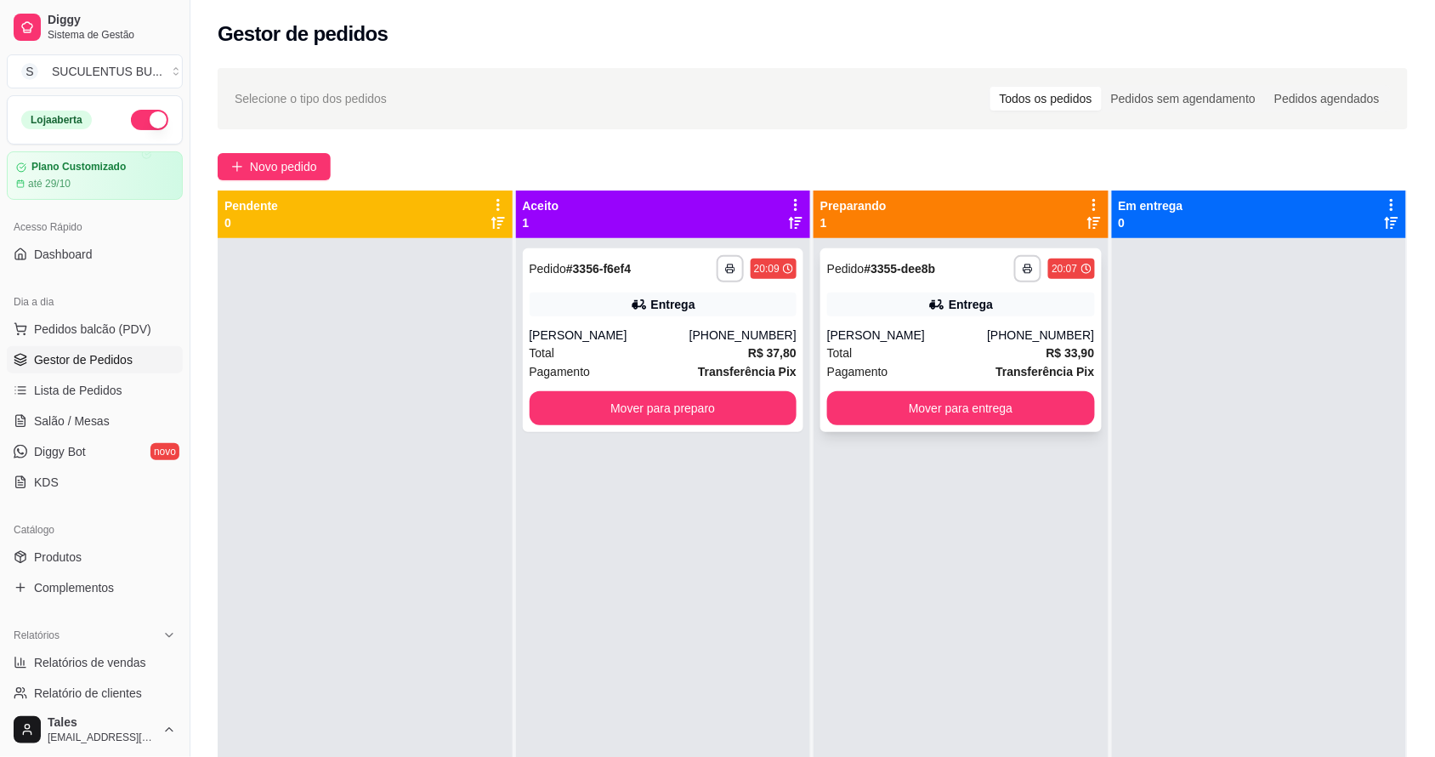
click at [935, 351] on div "Total R$ 33,90" at bounding box center [961, 352] width 268 height 19
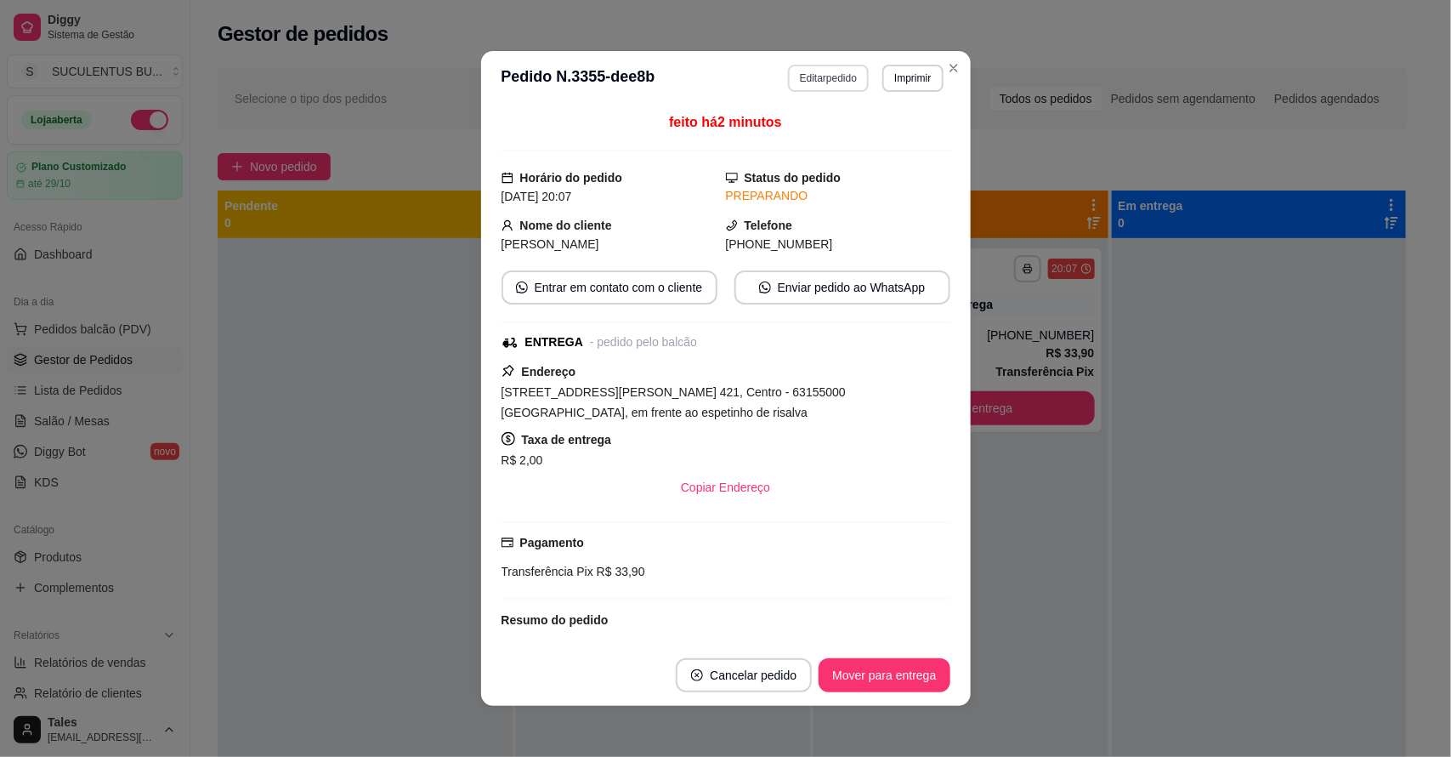
click at [818, 81] on button "Editar pedido" at bounding box center [828, 78] width 81 height 27
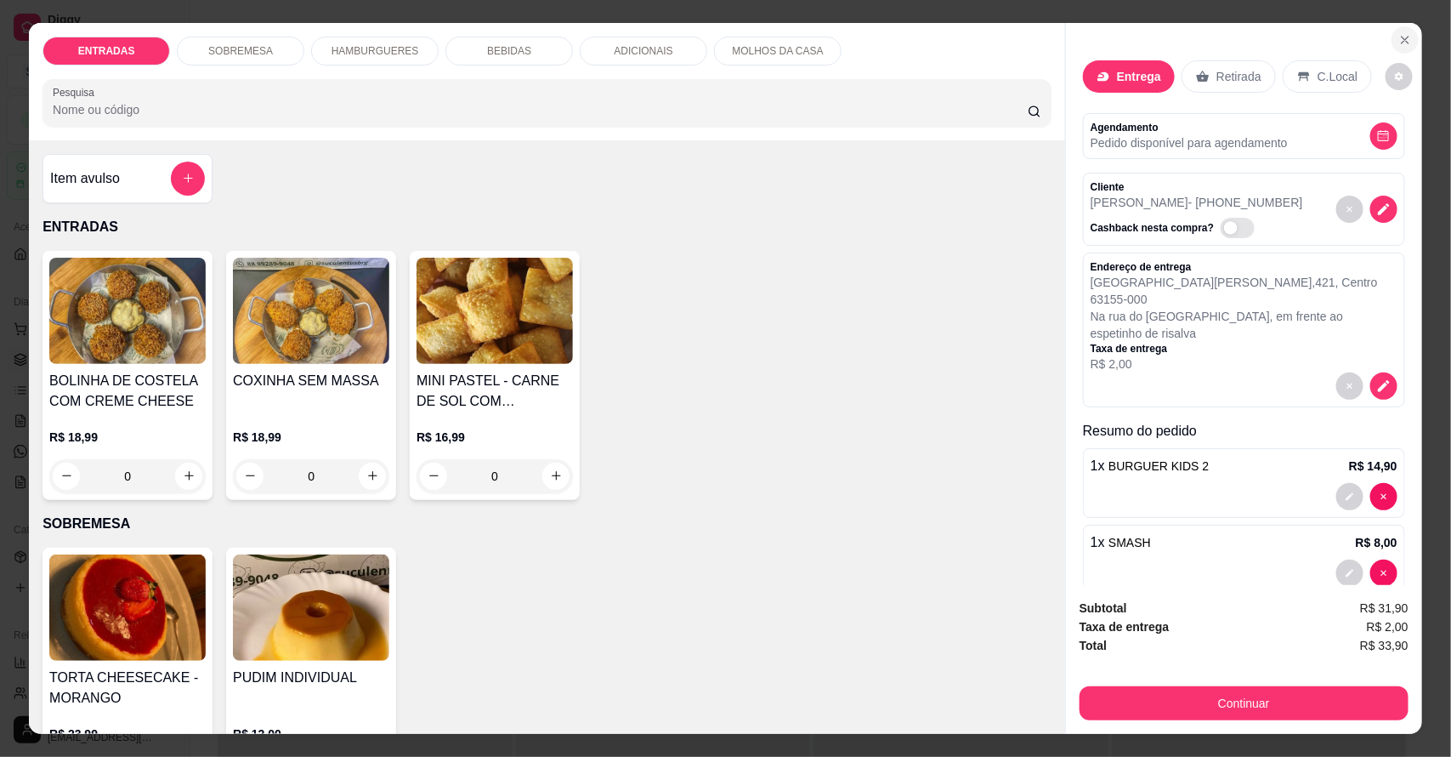
click at [1403, 36] on icon "Close" at bounding box center [1405, 40] width 14 height 14
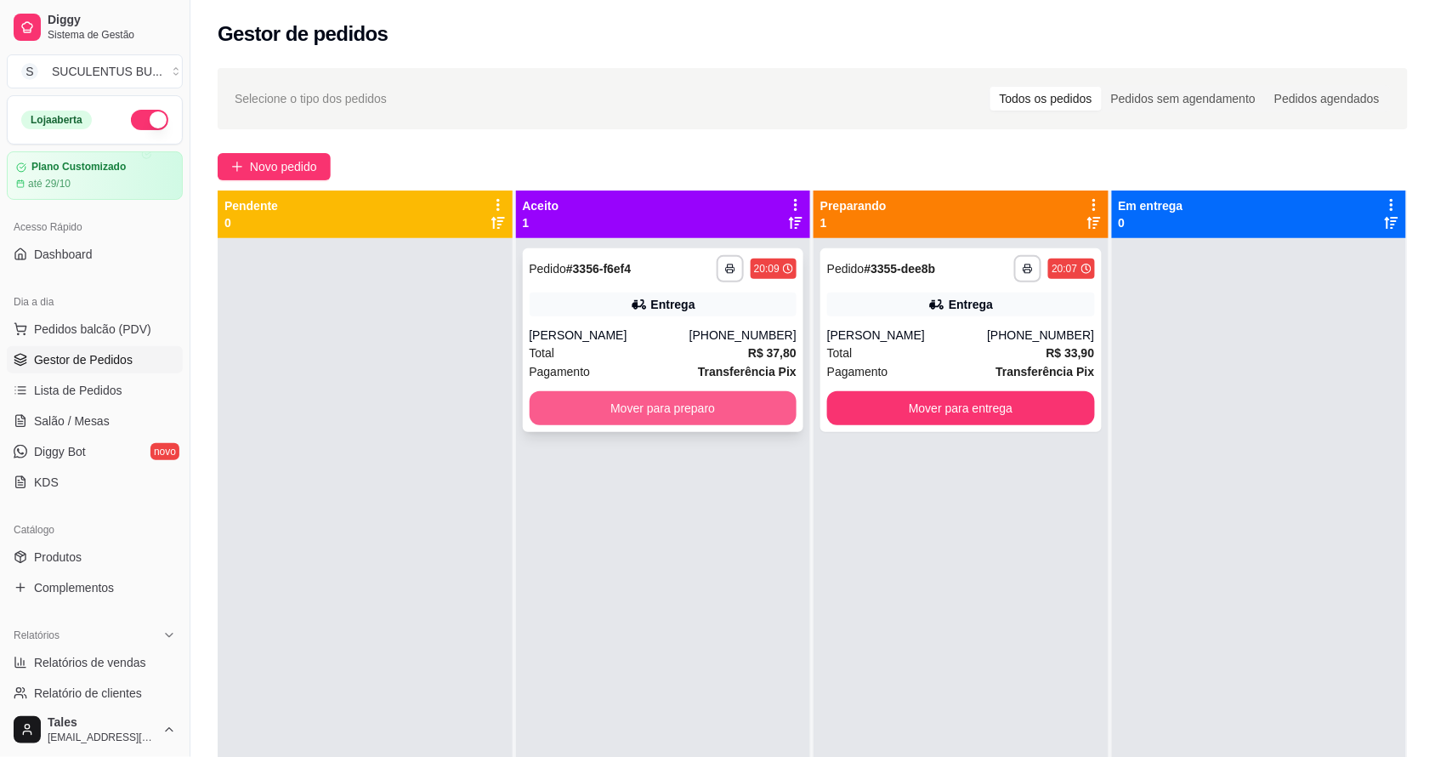
click at [652, 397] on button "Mover para preparo" at bounding box center [664, 408] width 268 height 34
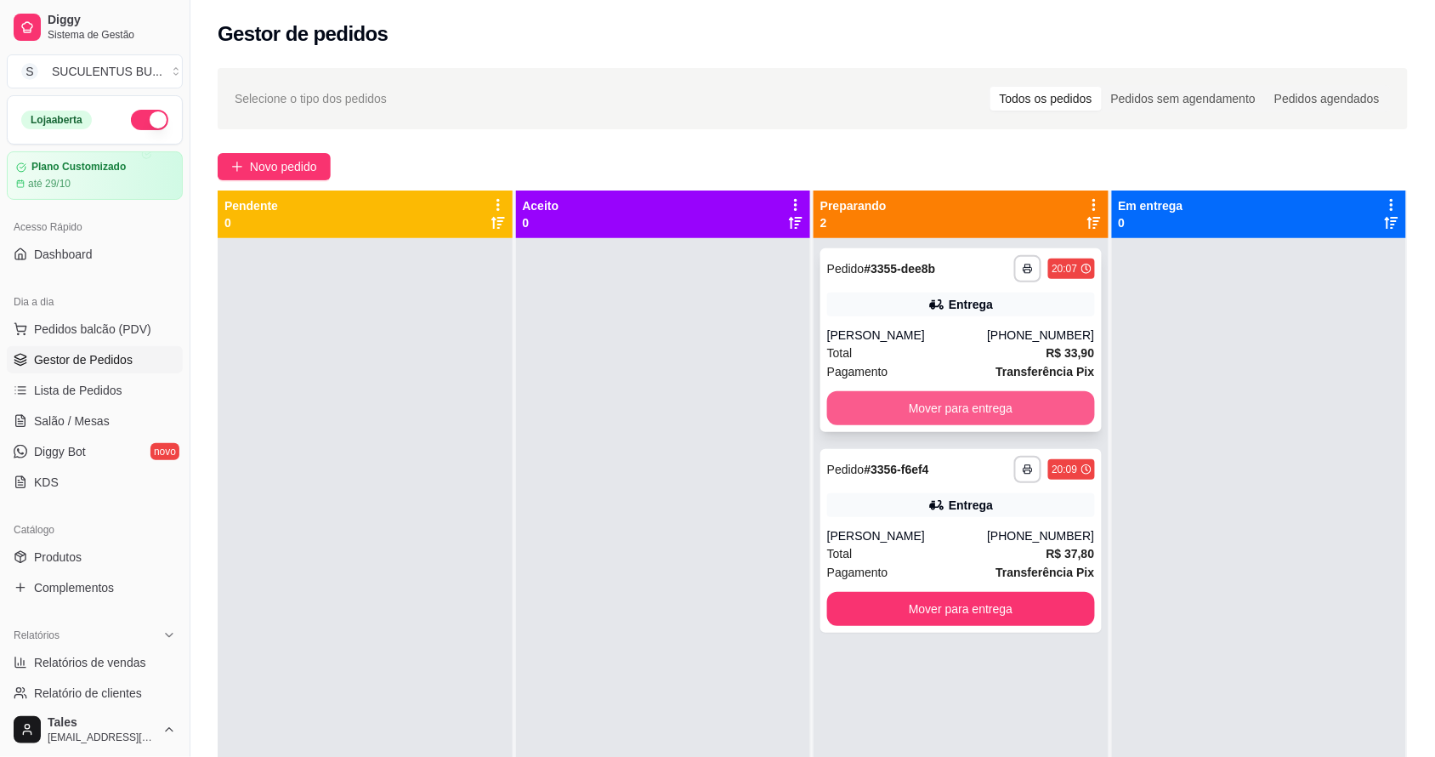
click at [889, 417] on button "Mover para entrega" at bounding box center [961, 408] width 268 height 34
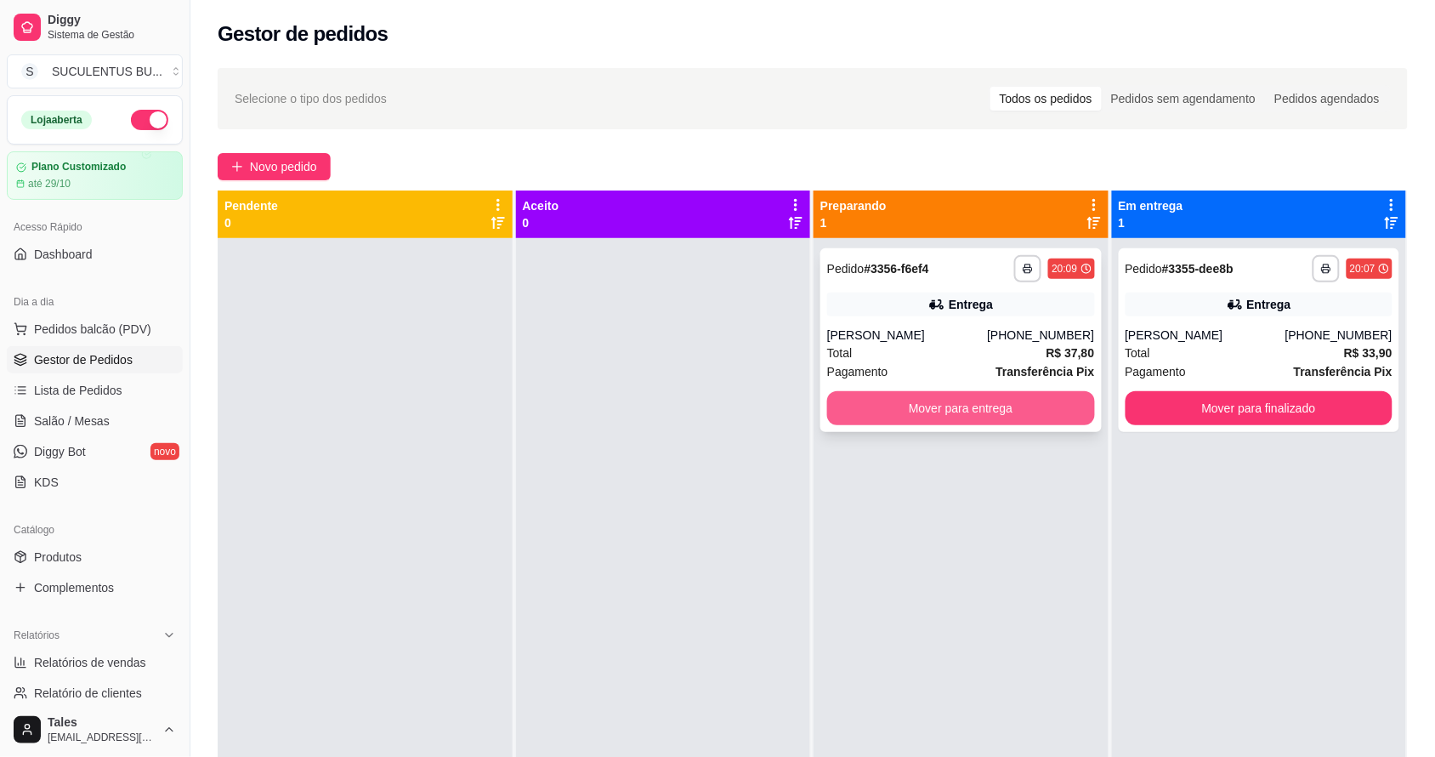
click at [942, 406] on button "Mover para entrega" at bounding box center [961, 408] width 268 height 34
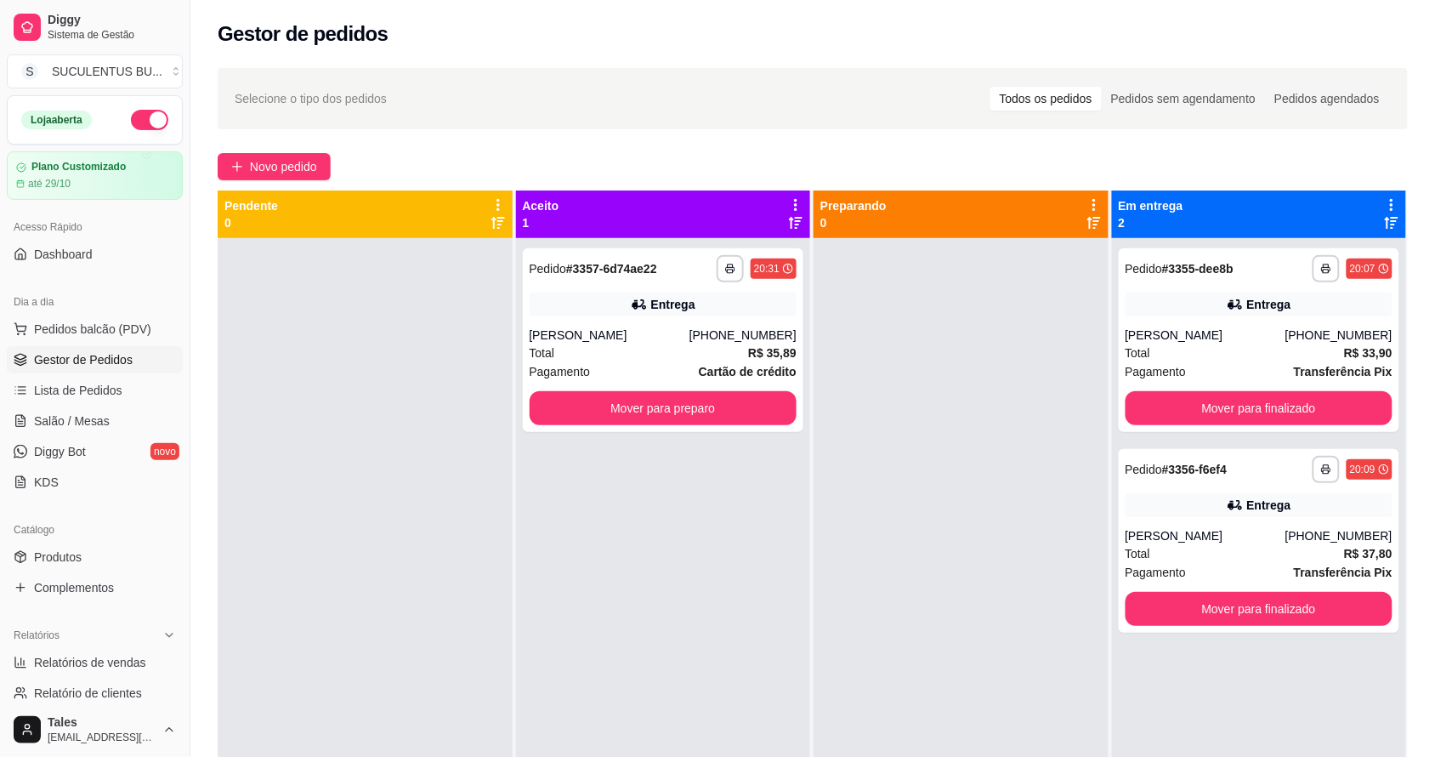
drag, startPoint x: 941, startPoint y: 406, endPoint x: 854, endPoint y: 287, distance: 147.2
click at [859, 287] on div at bounding box center [960, 616] width 295 height 757
click at [712, 405] on button "Mover para preparo" at bounding box center [662, 408] width 259 height 33
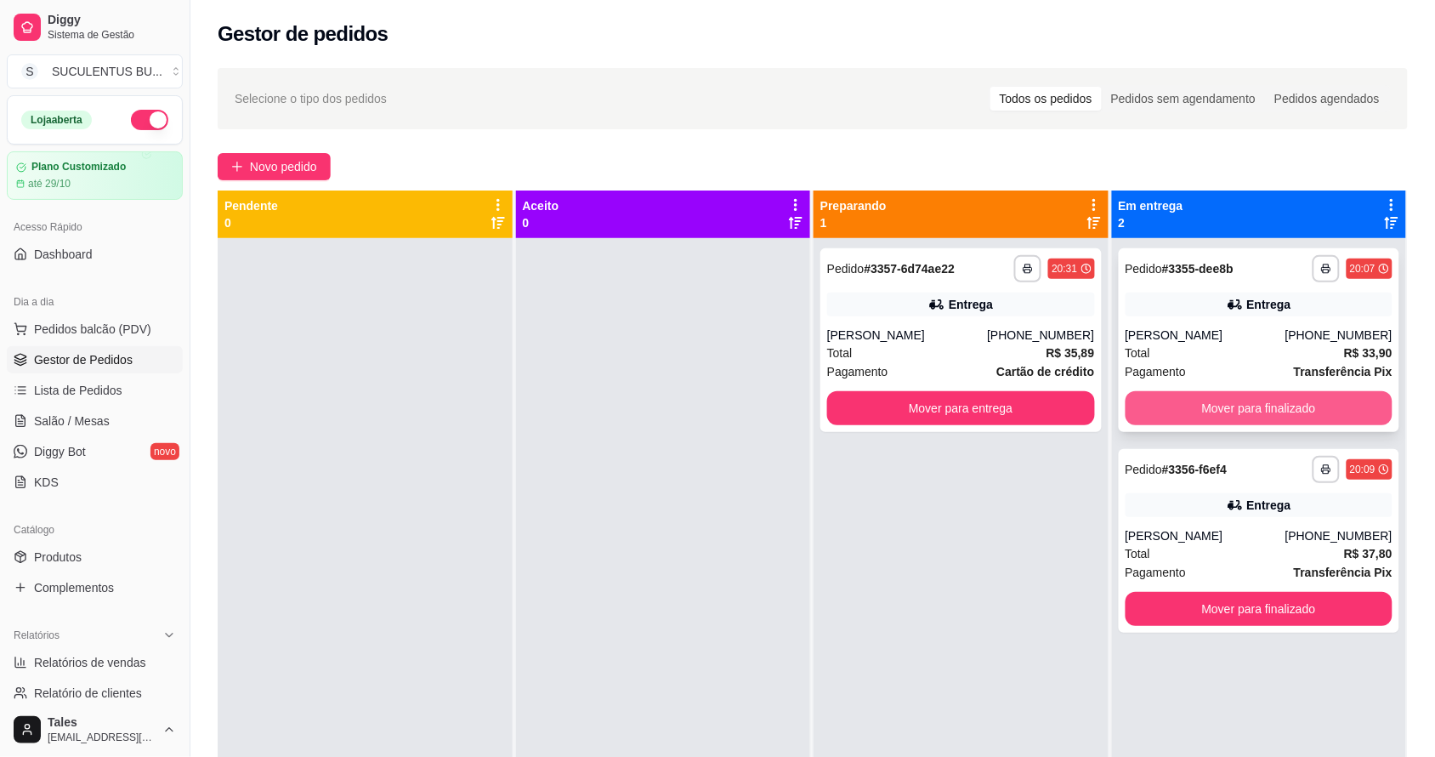
click at [1311, 412] on button "Mover para finalizado" at bounding box center [1259, 408] width 268 height 34
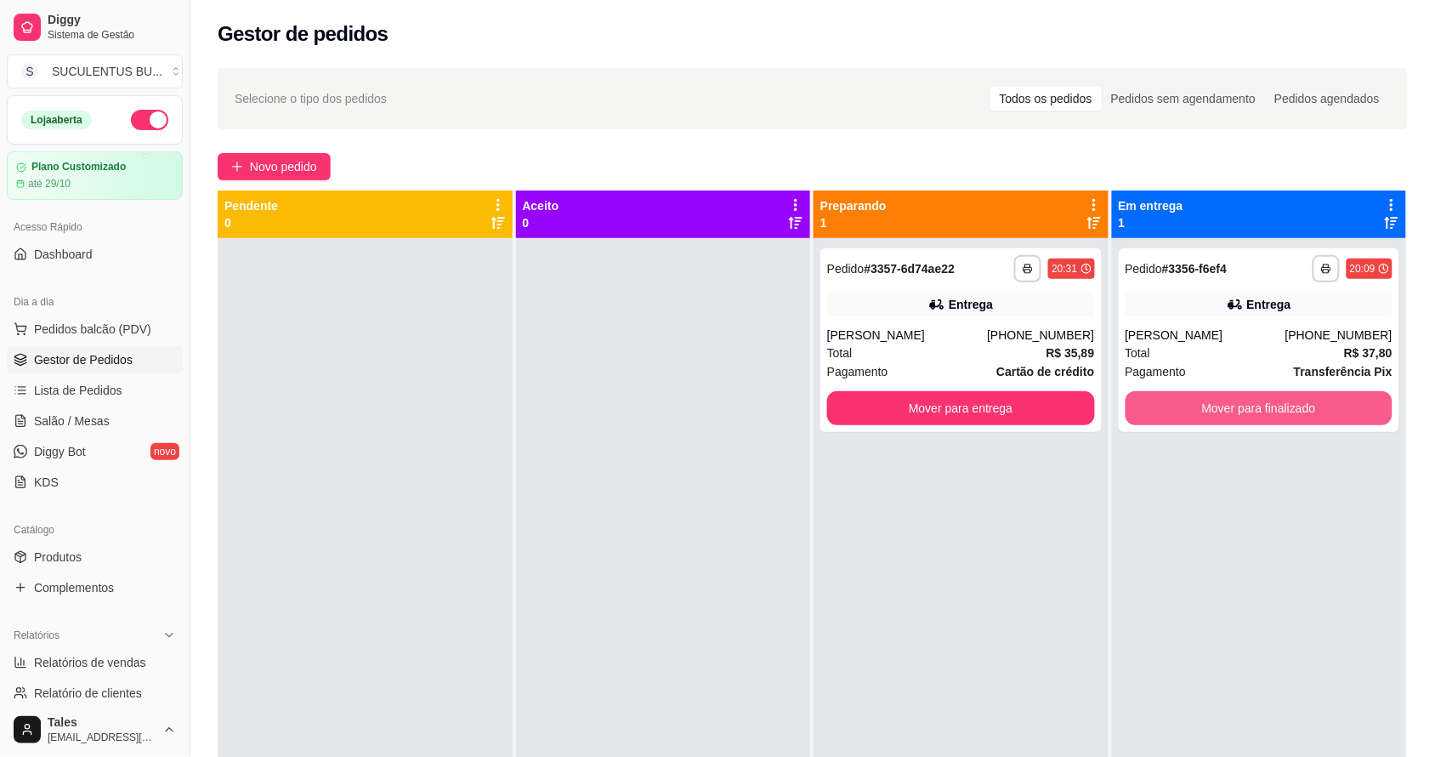
click at [1311, 412] on button "Mover para finalizado" at bounding box center [1259, 408] width 268 height 34
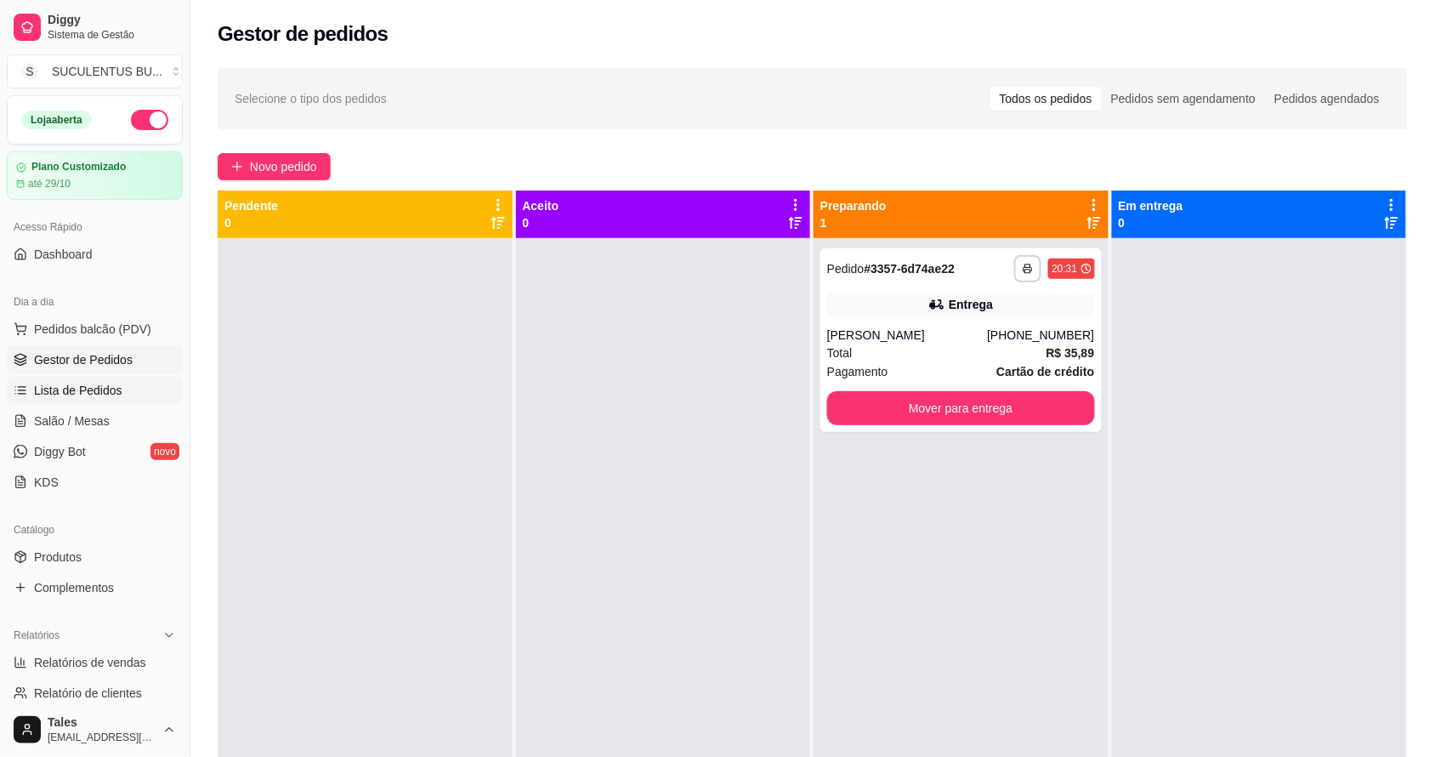
scroll to position [466, 0]
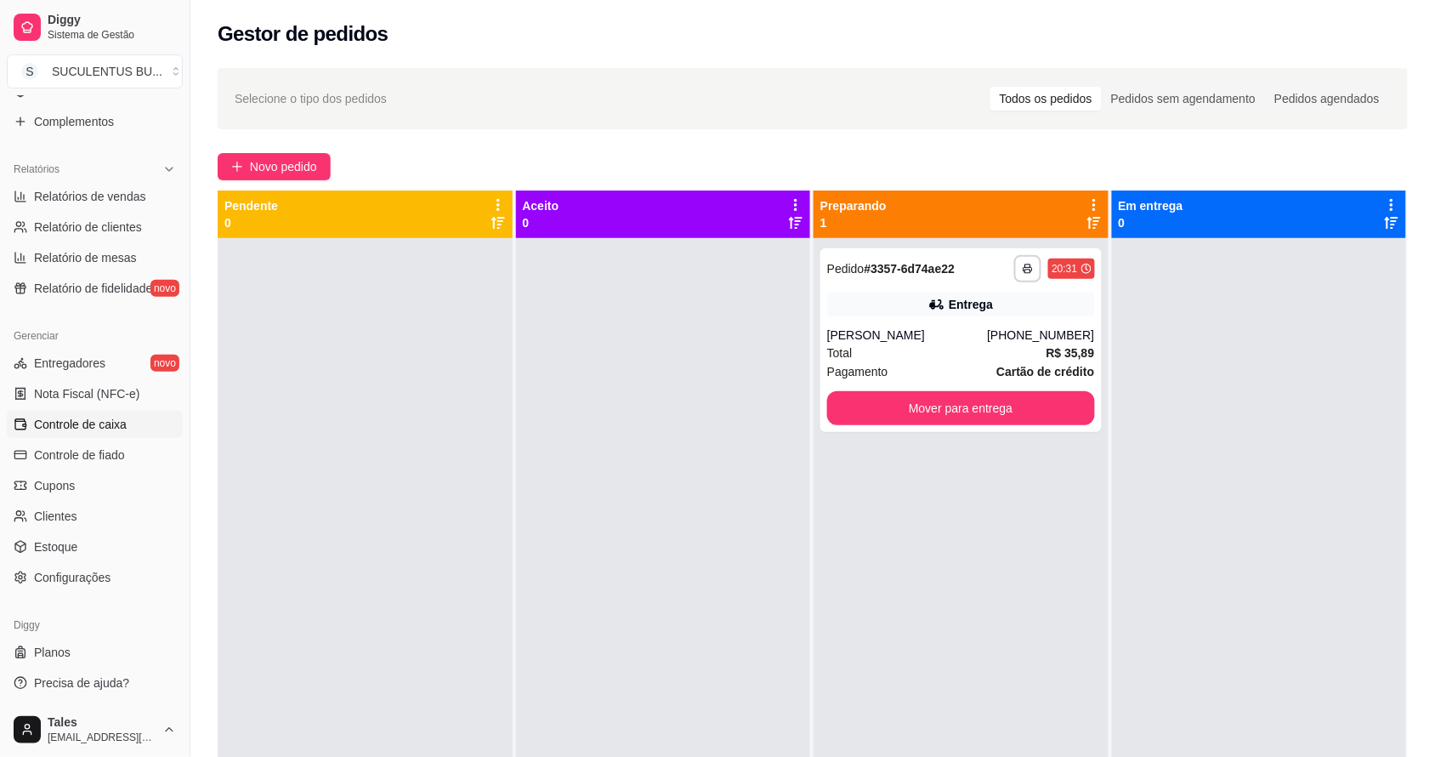
click at [82, 423] on span "Controle de caixa" at bounding box center [80, 424] width 93 height 17
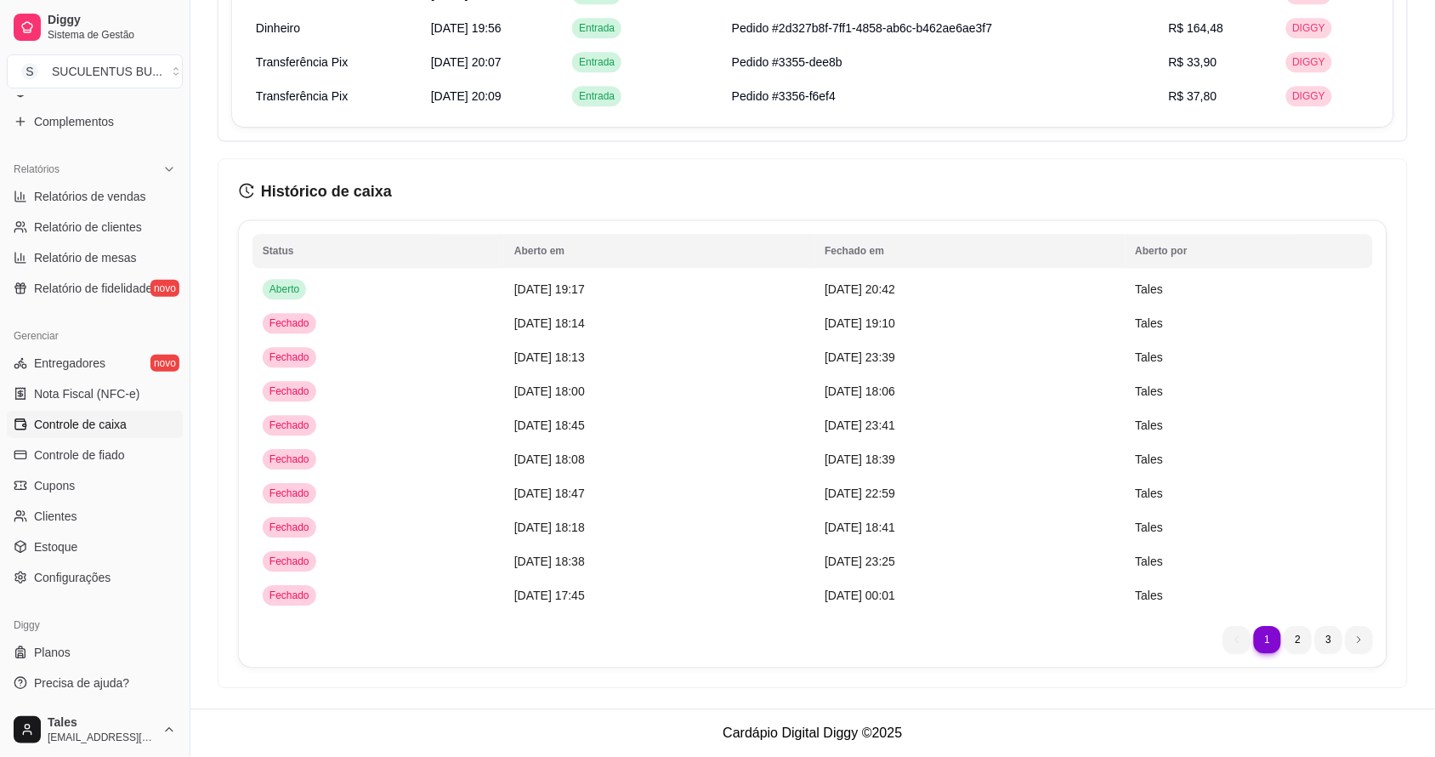
scroll to position [809, 0]
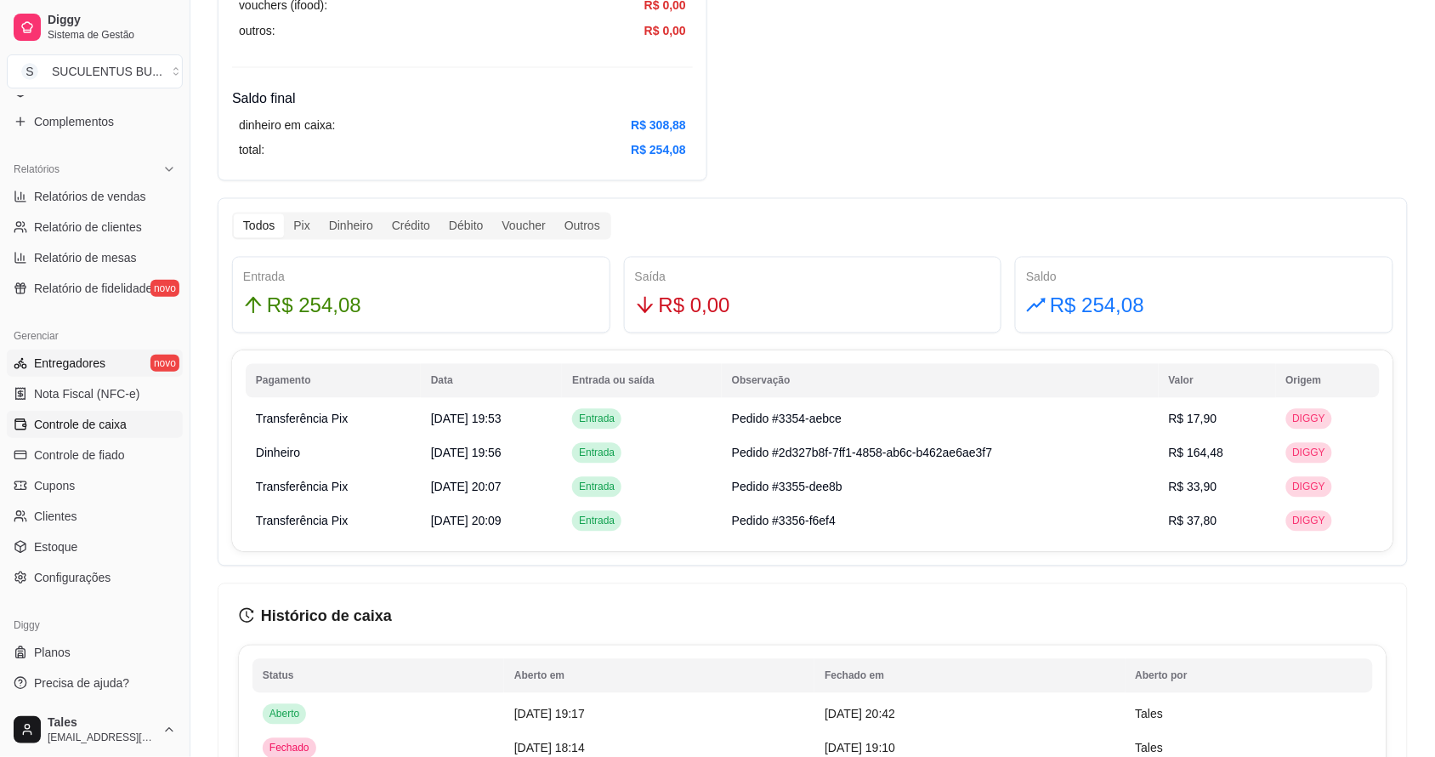
click at [78, 371] on link "Entregadores novo" at bounding box center [95, 362] width 176 height 27
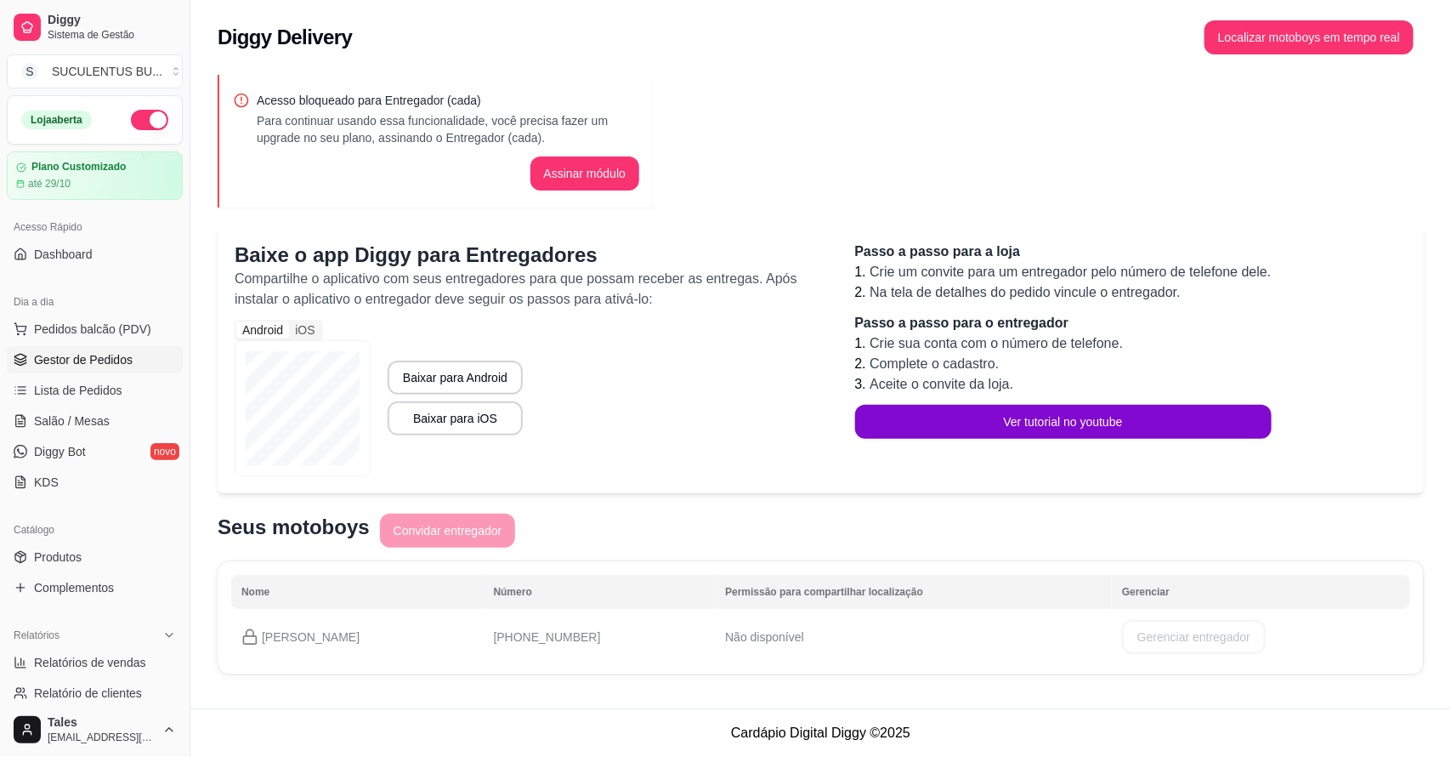
click at [77, 357] on span "Gestor de Pedidos" at bounding box center [83, 359] width 99 height 17
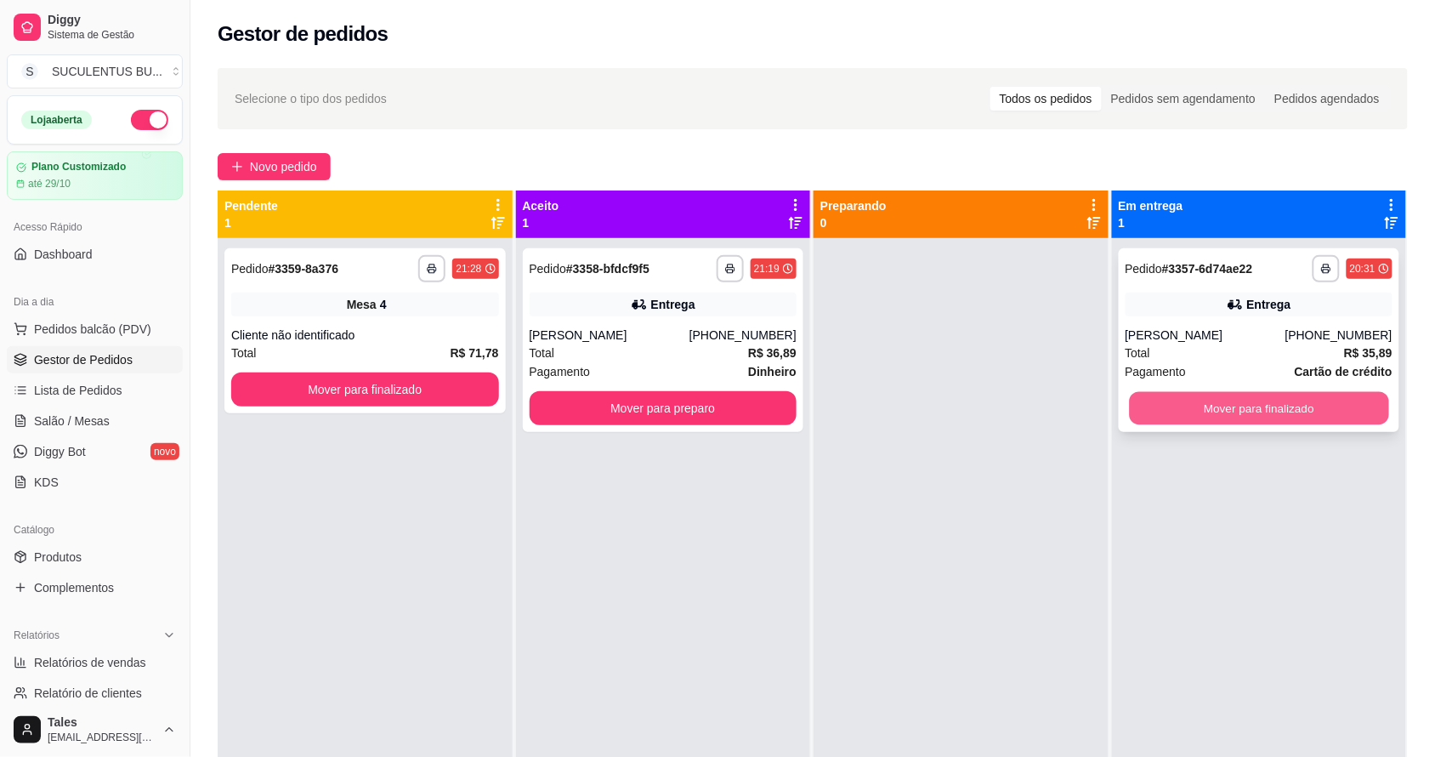
click at [1226, 411] on button "Mover para finalizado" at bounding box center [1258, 408] width 259 height 33
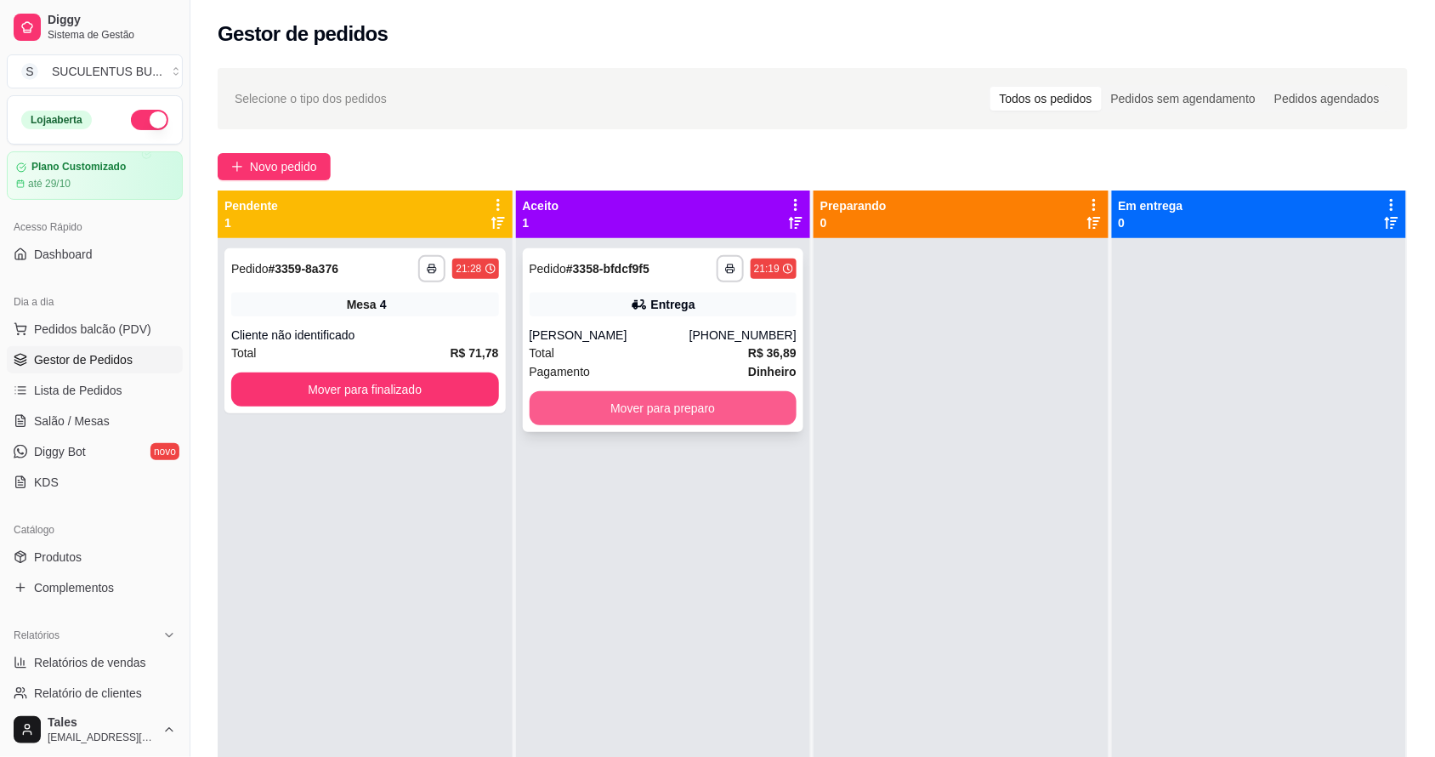
click at [728, 402] on button "Mover para preparo" at bounding box center [664, 408] width 268 height 34
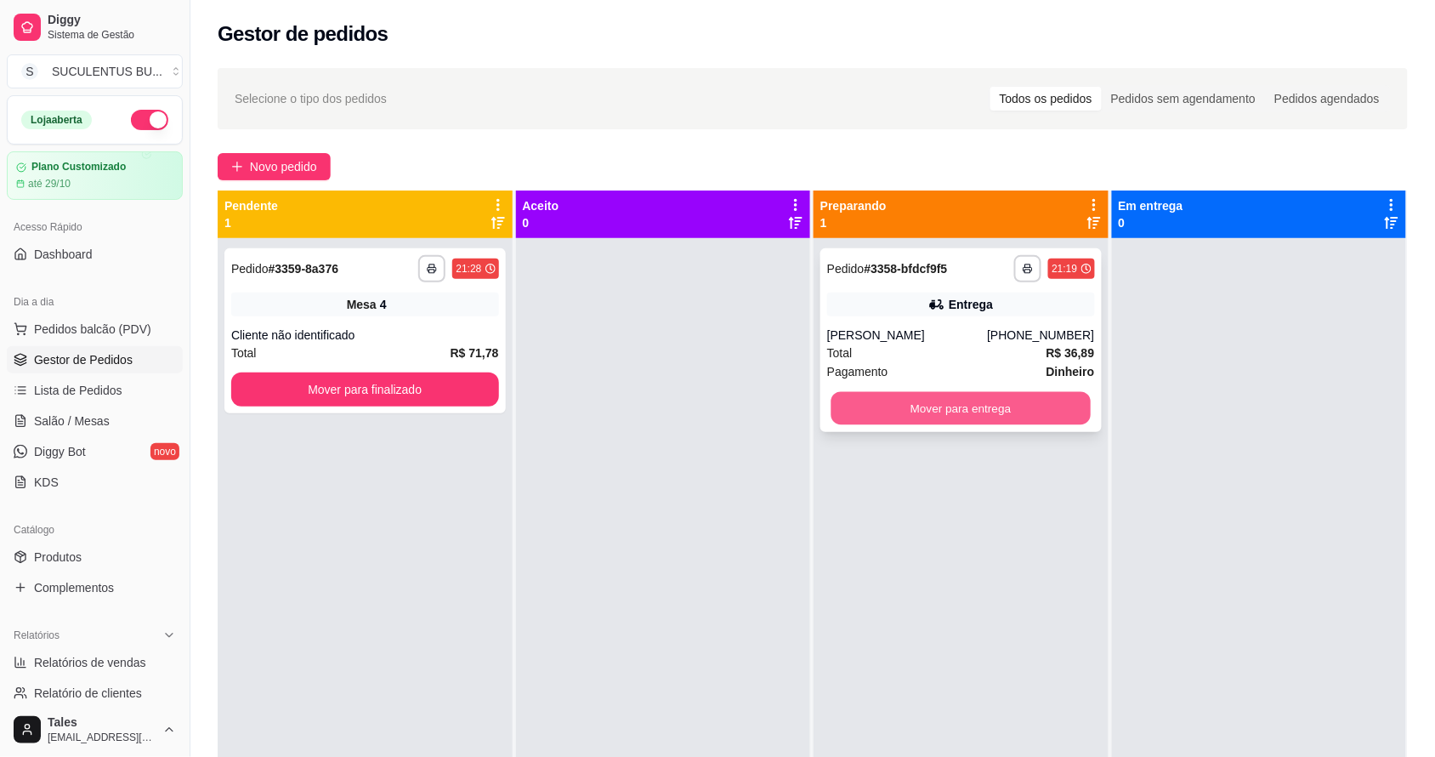
click at [898, 400] on button "Mover para entrega" at bounding box center [960, 408] width 259 height 33
click at [855, 400] on button "Mover para entrega" at bounding box center [960, 408] width 259 height 33
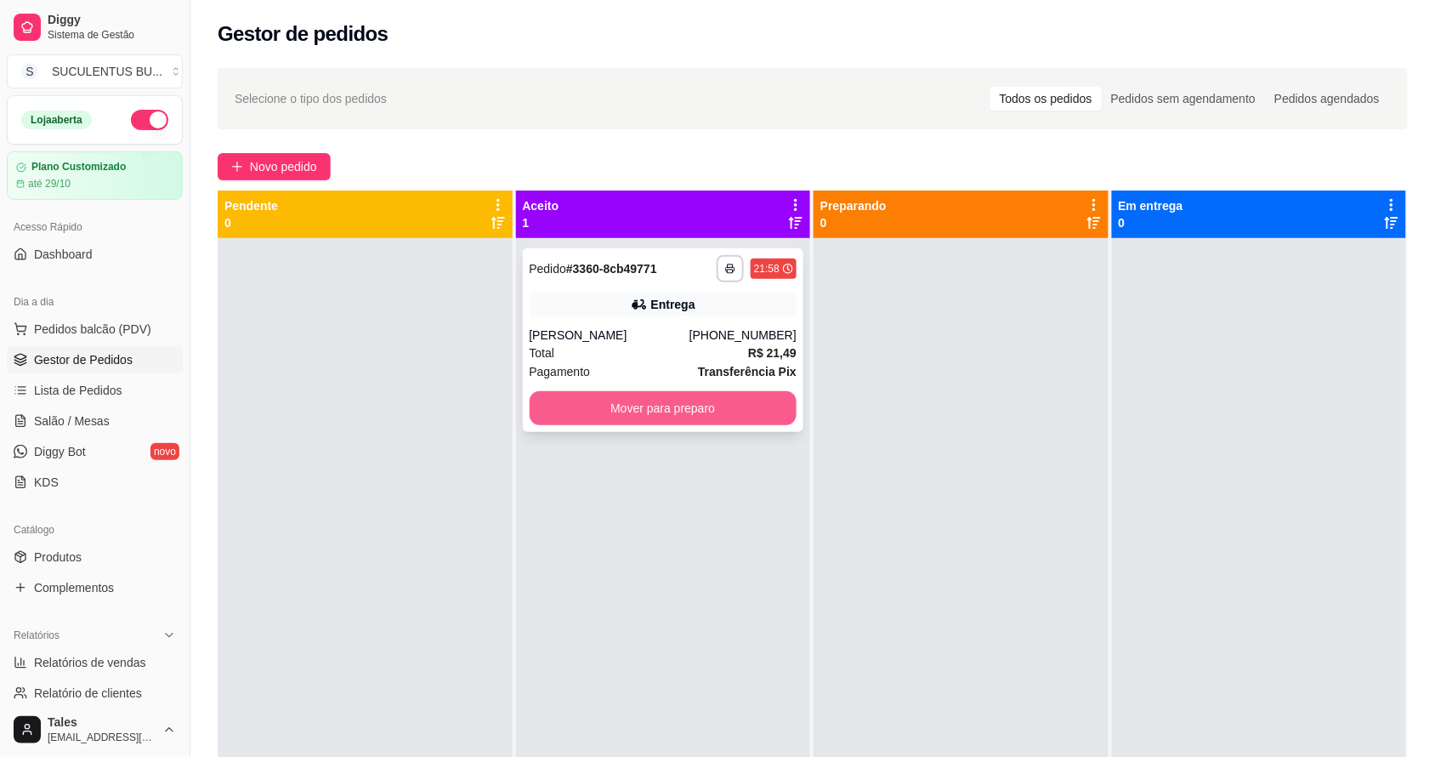
click at [731, 405] on button "Mover para preparo" at bounding box center [664, 408] width 268 height 34
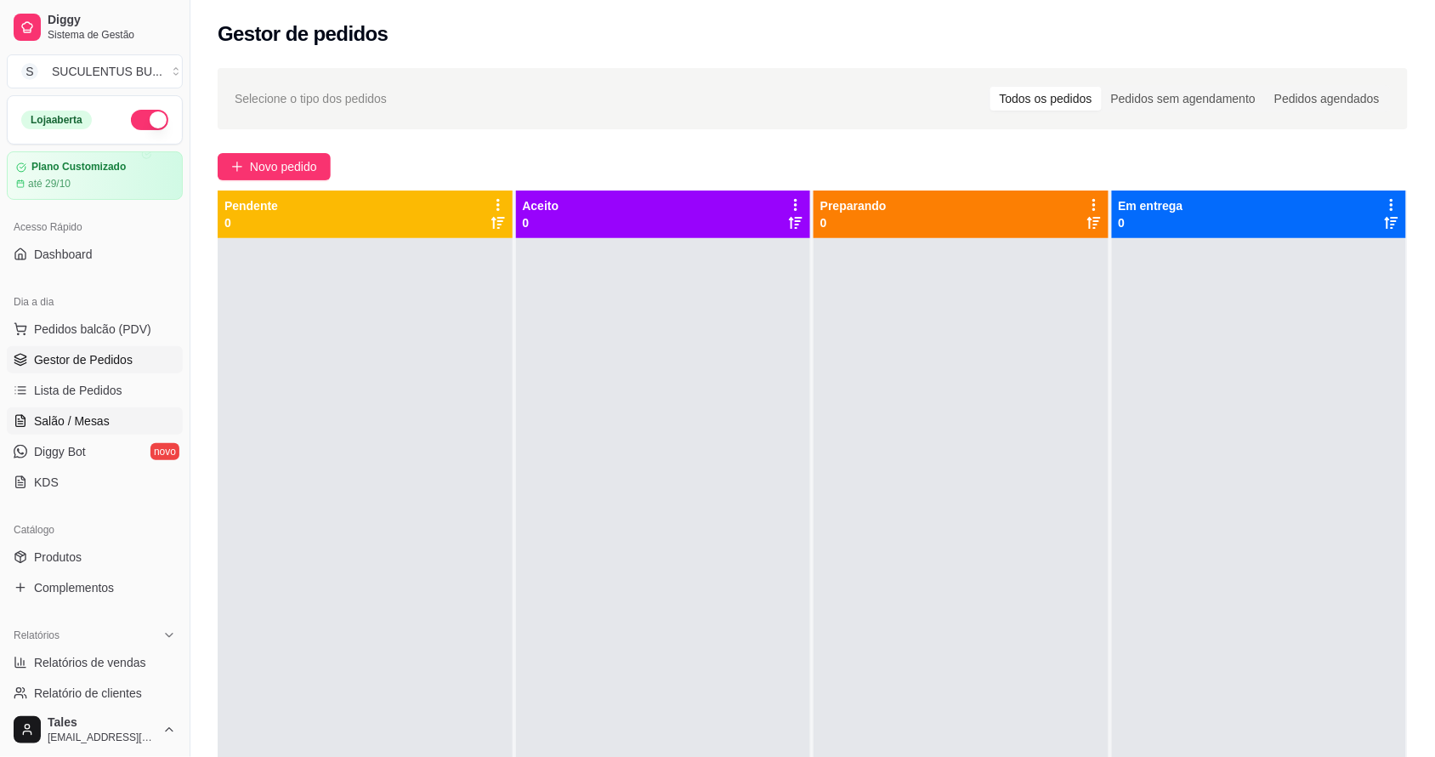
click at [70, 425] on span "Salão / Mesas" at bounding box center [72, 420] width 76 height 17
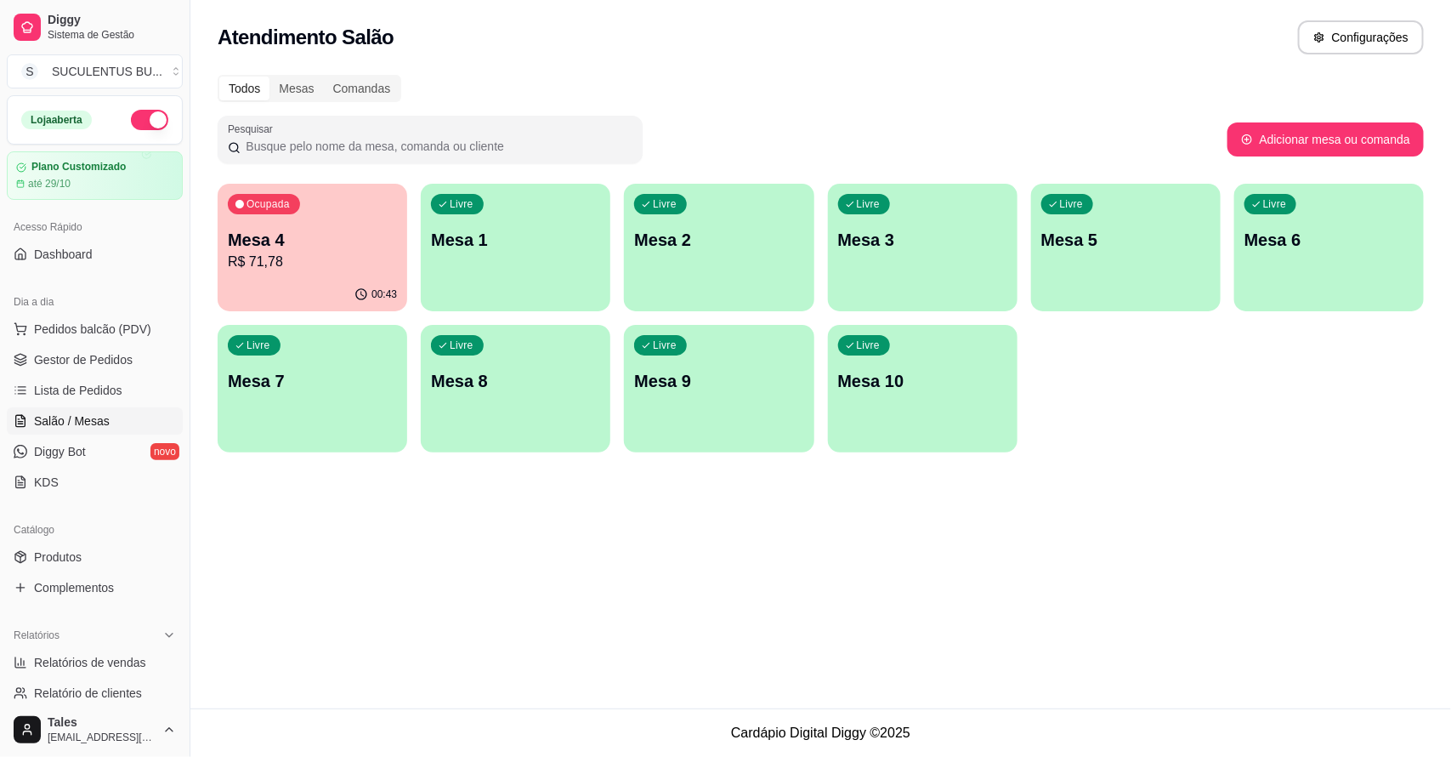
click at [278, 279] on div "00:43" at bounding box center [313, 294] width 190 height 33
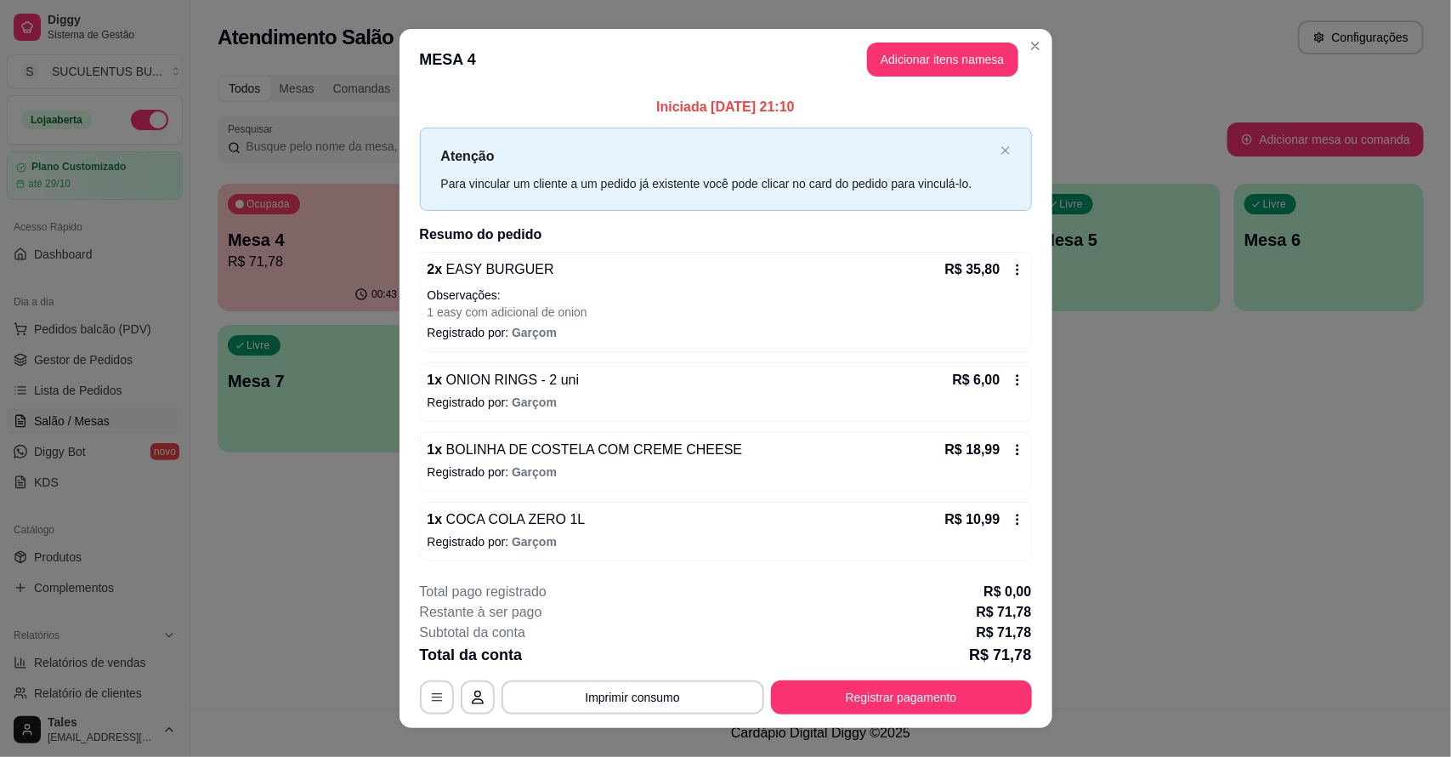
scroll to position [26, 0]
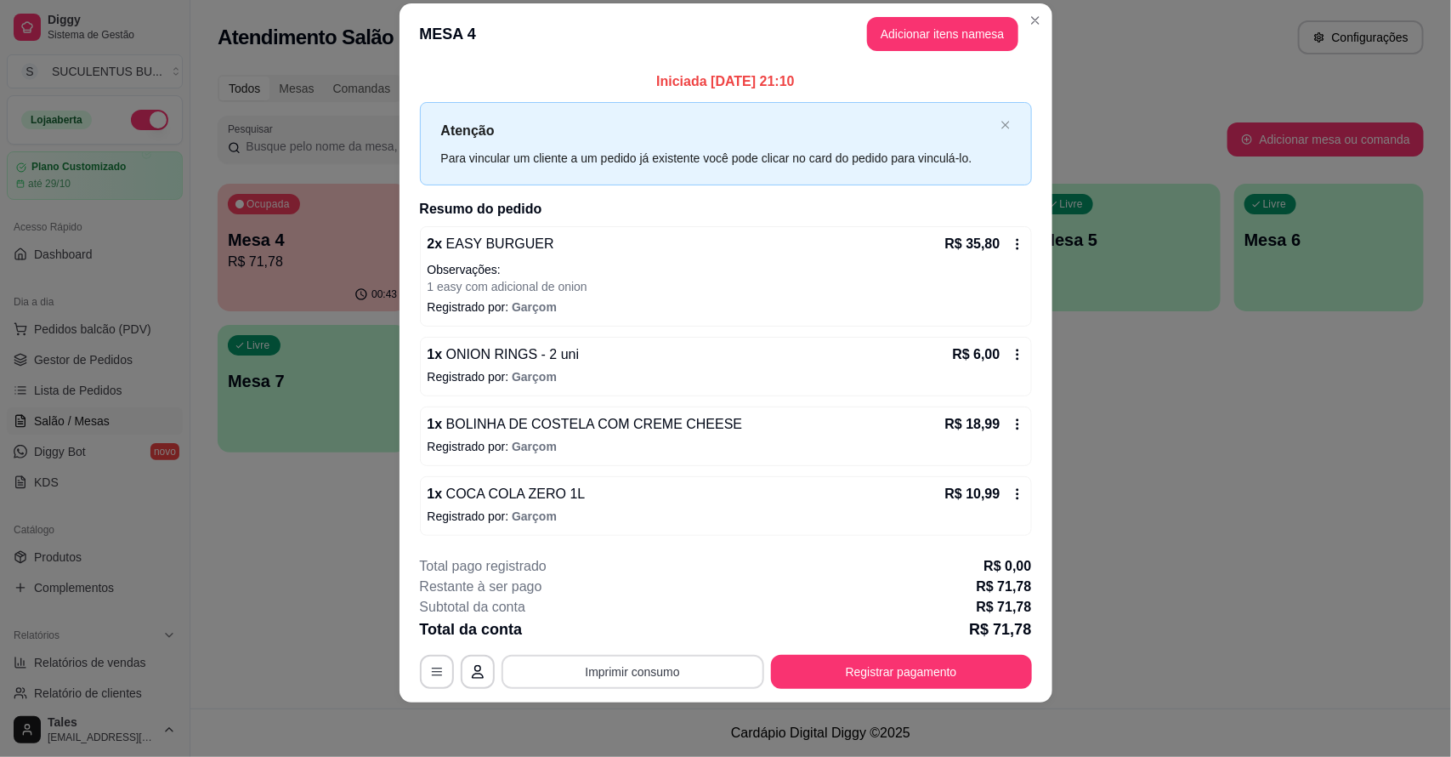
click at [700, 674] on button "Imprimir consumo" at bounding box center [633, 672] width 263 height 34
click at [650, 638] on button "IMPRESSORA CAIXA" at bounding box center [630, 633] width 136 height 26
click at [882, 669] on button "Registrar pagamento" at bounding box center [901, 672] width 261 height 34
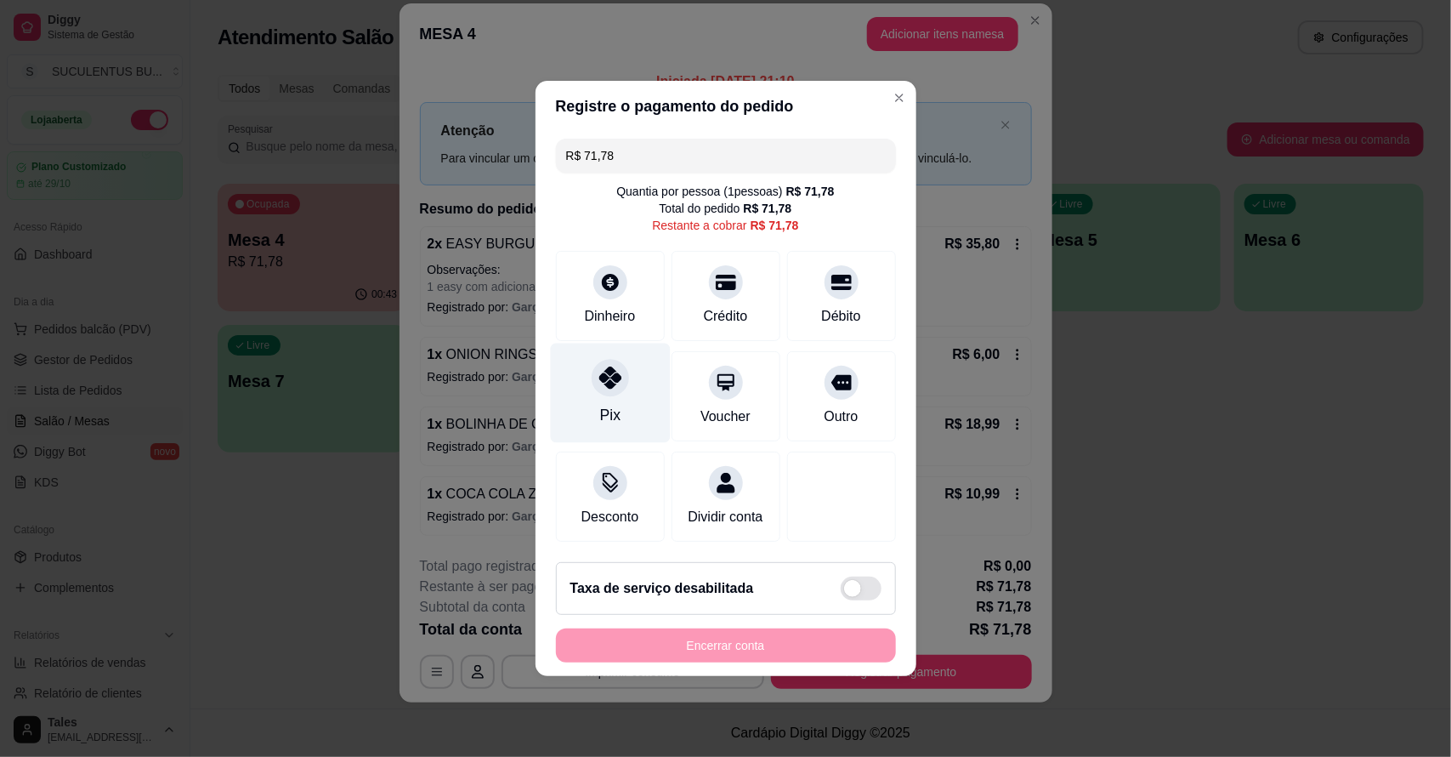
click at [608, 387] on div "Pix" at bounding box center [610, 392] width 120 height 99
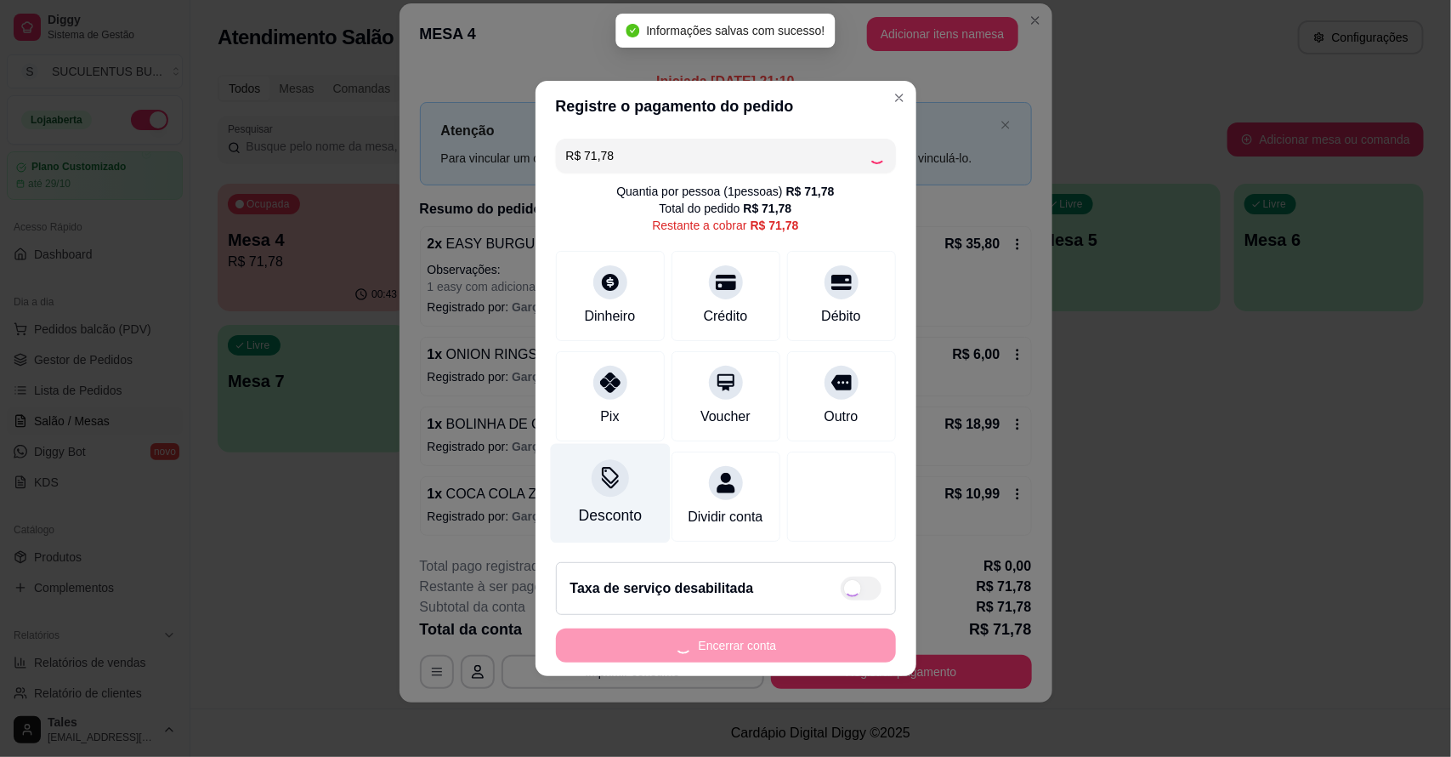
type input "R$ 0,00"
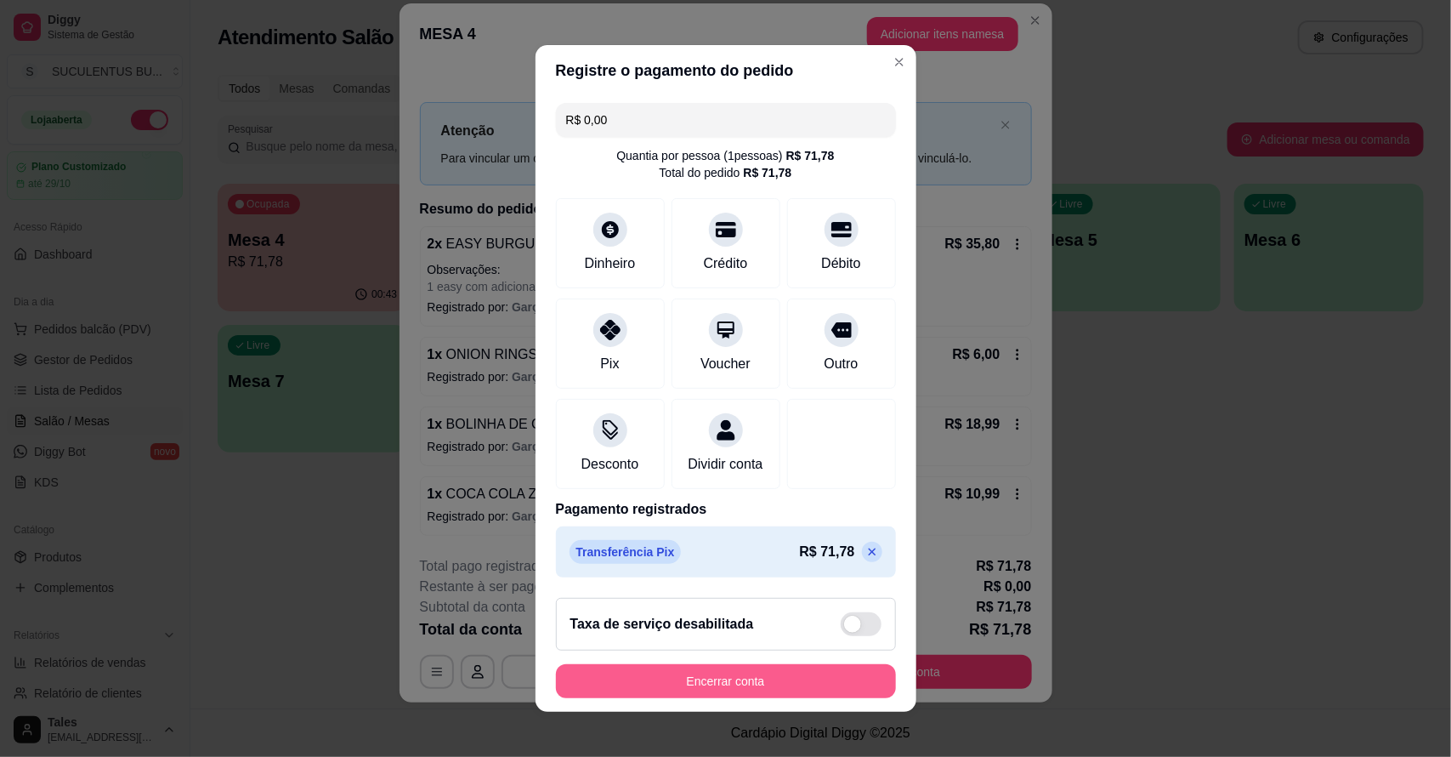
click at [711, 689] on button "Encerrar conta" at bounding box center [726, 681] width 340 height 34
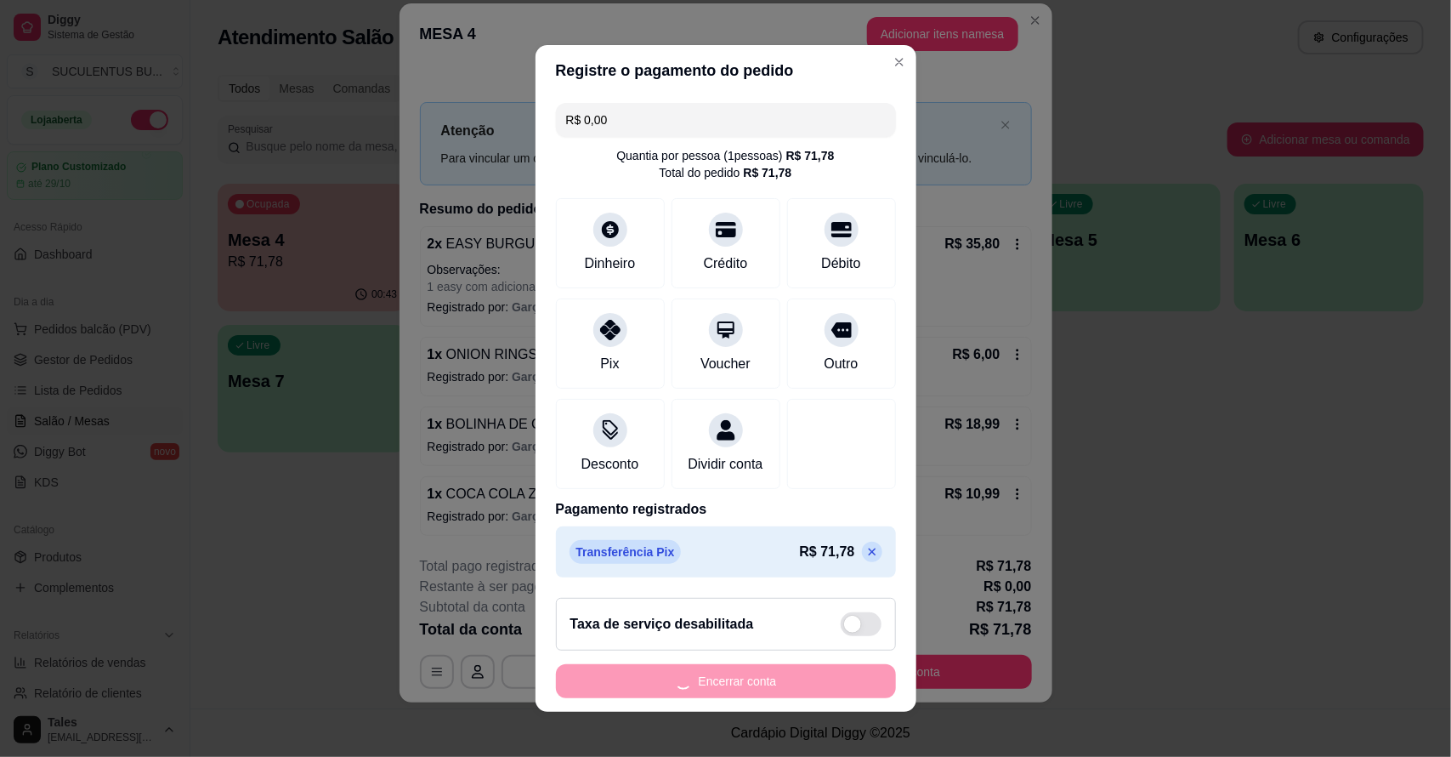
click at [711, 689] on div "Encerrar conta" at bounding box center [726, 681] width 340 height 34
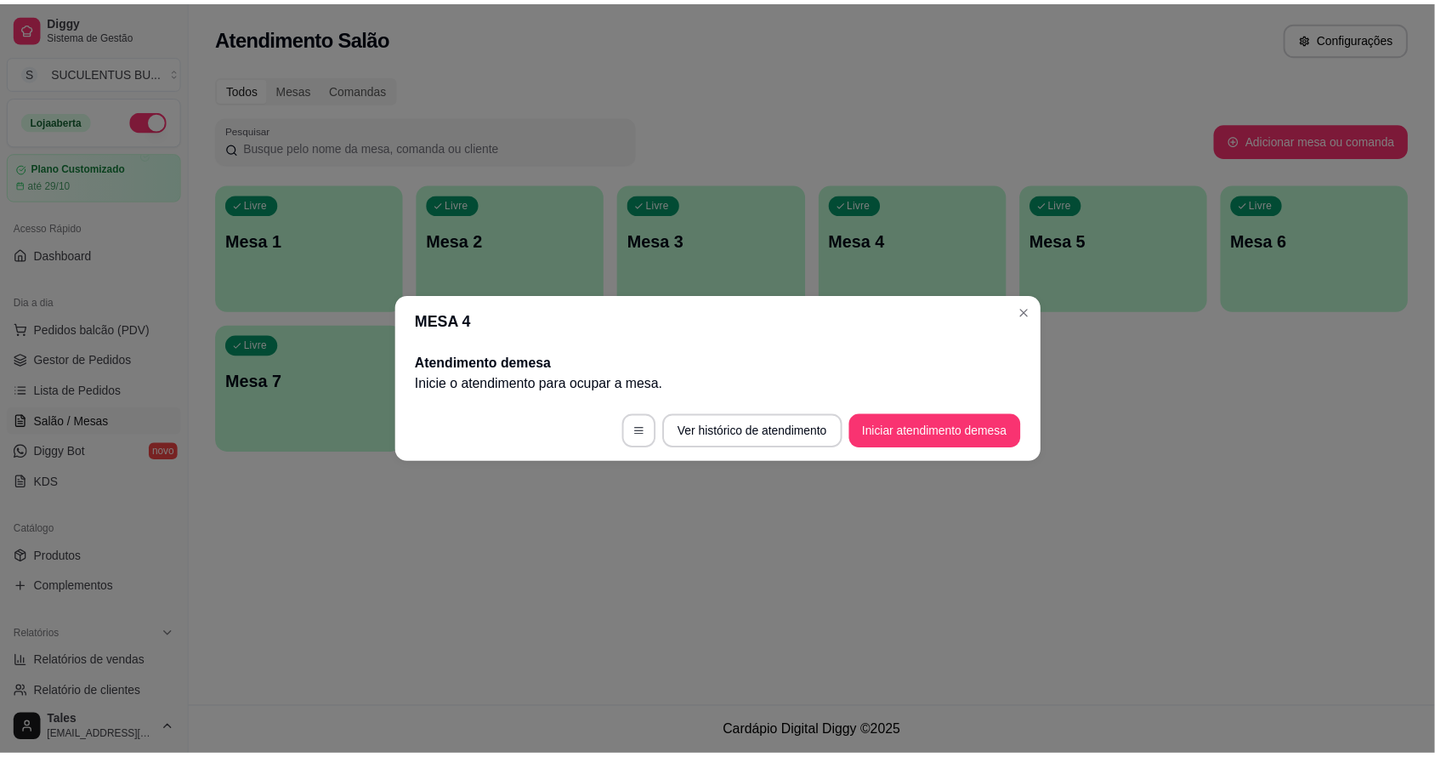
scroll to position [0, 0]
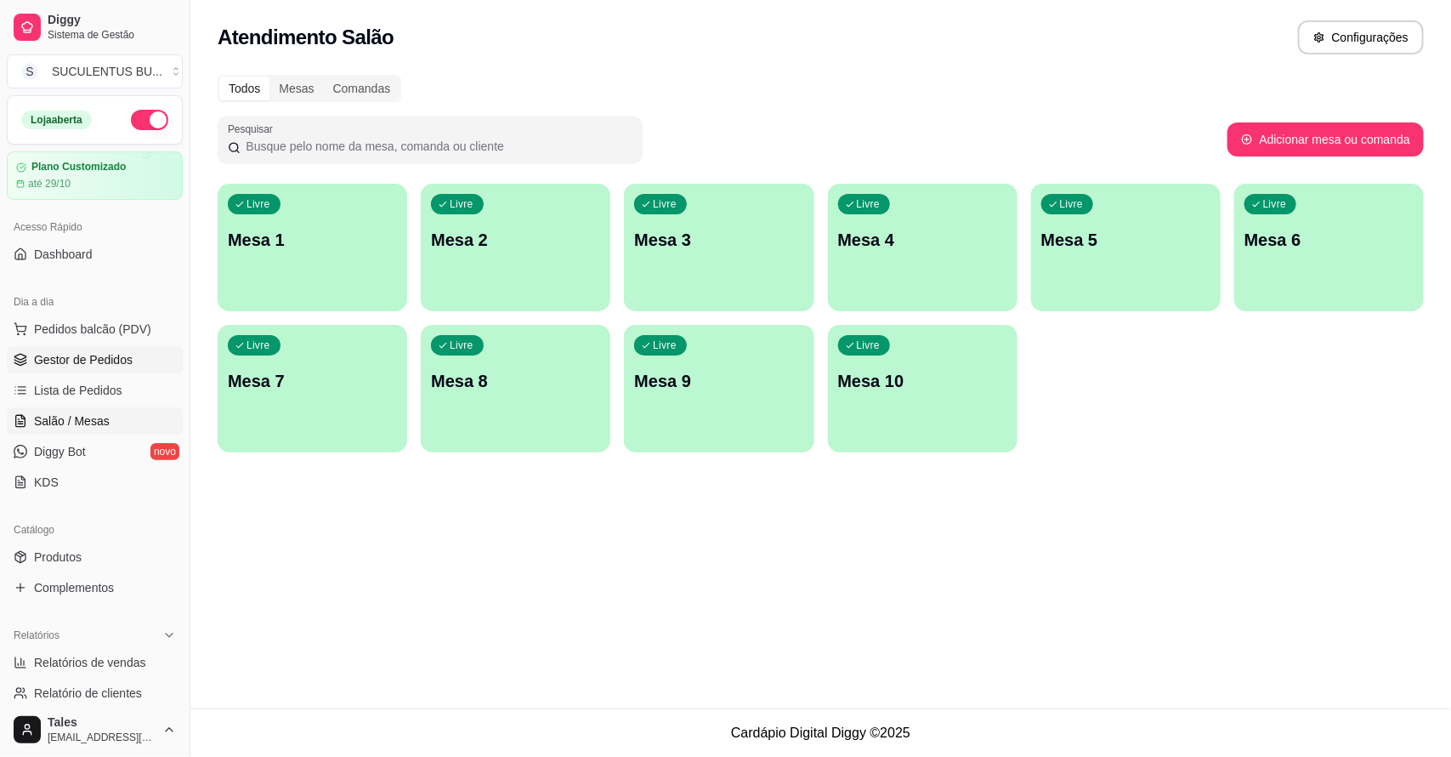
click at [83, 354] on span "Gestor de Pedidos" at bounding box center [83, 359] width 99 height 17
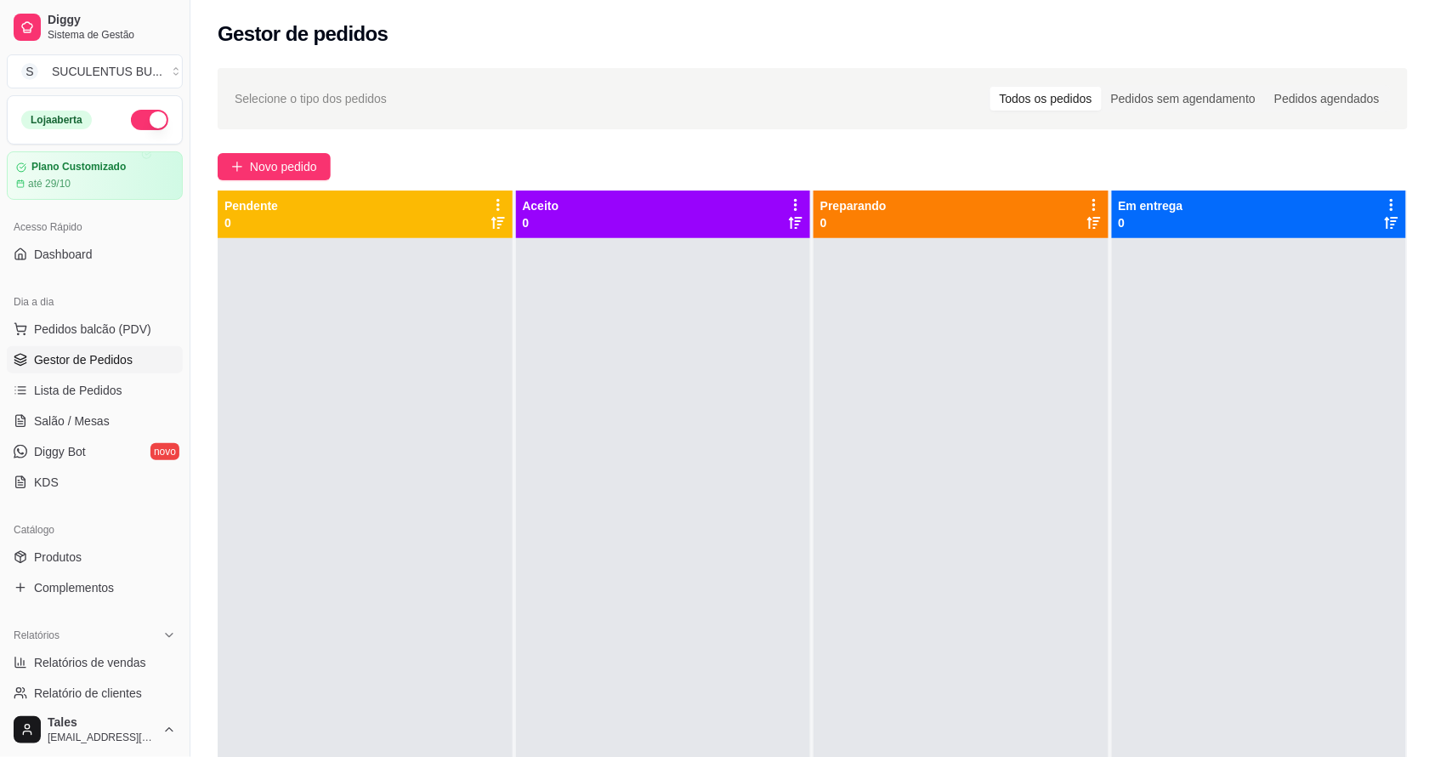
drag, startPoint x: 405, startPoint y: 269, endPoint x: 379, endPoint y: 316, distance: 54.0
click at [379, 316] on div at bounding box center [365, 616] width 295 height 757
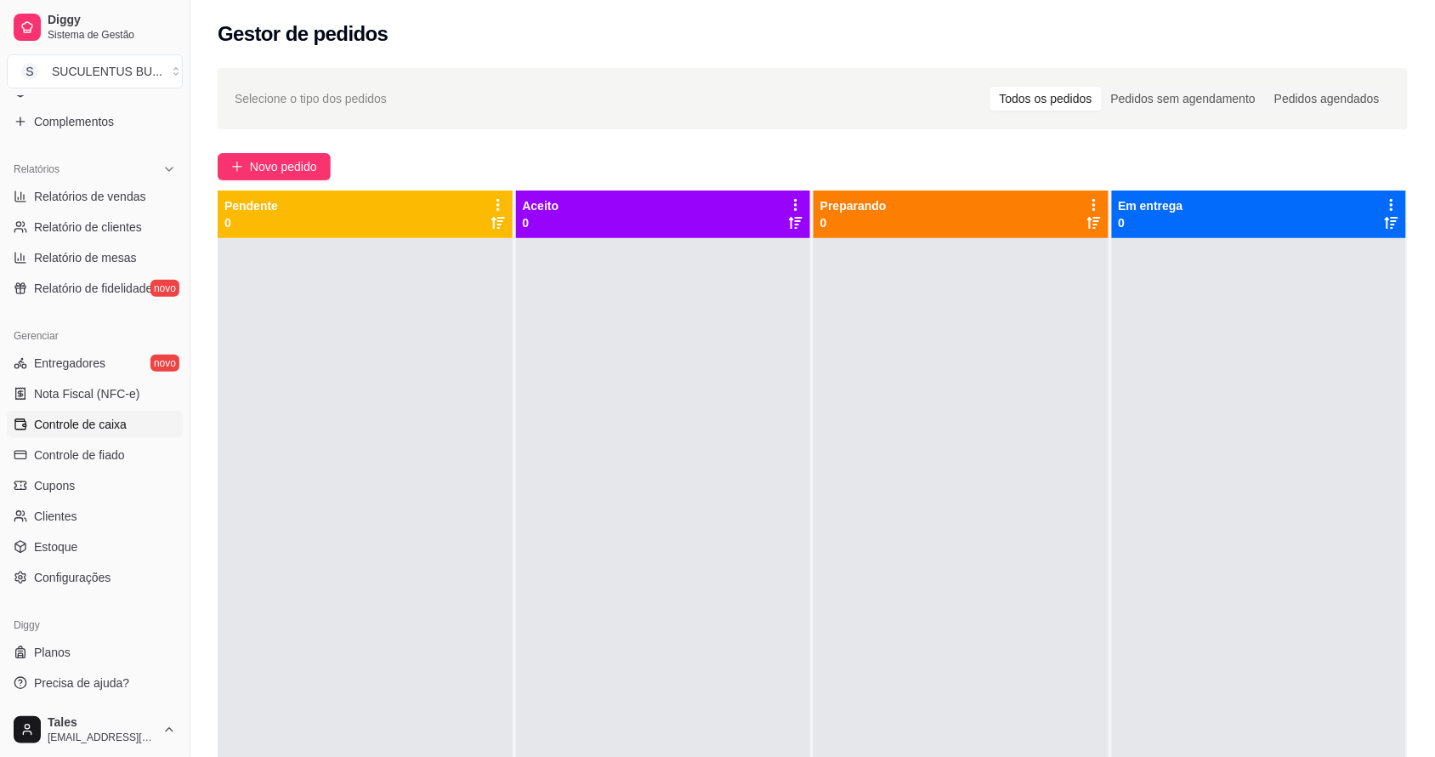
click at [122, 426] on span "Controle de caixa" at bounding box center [80, 424] width 93 height 17
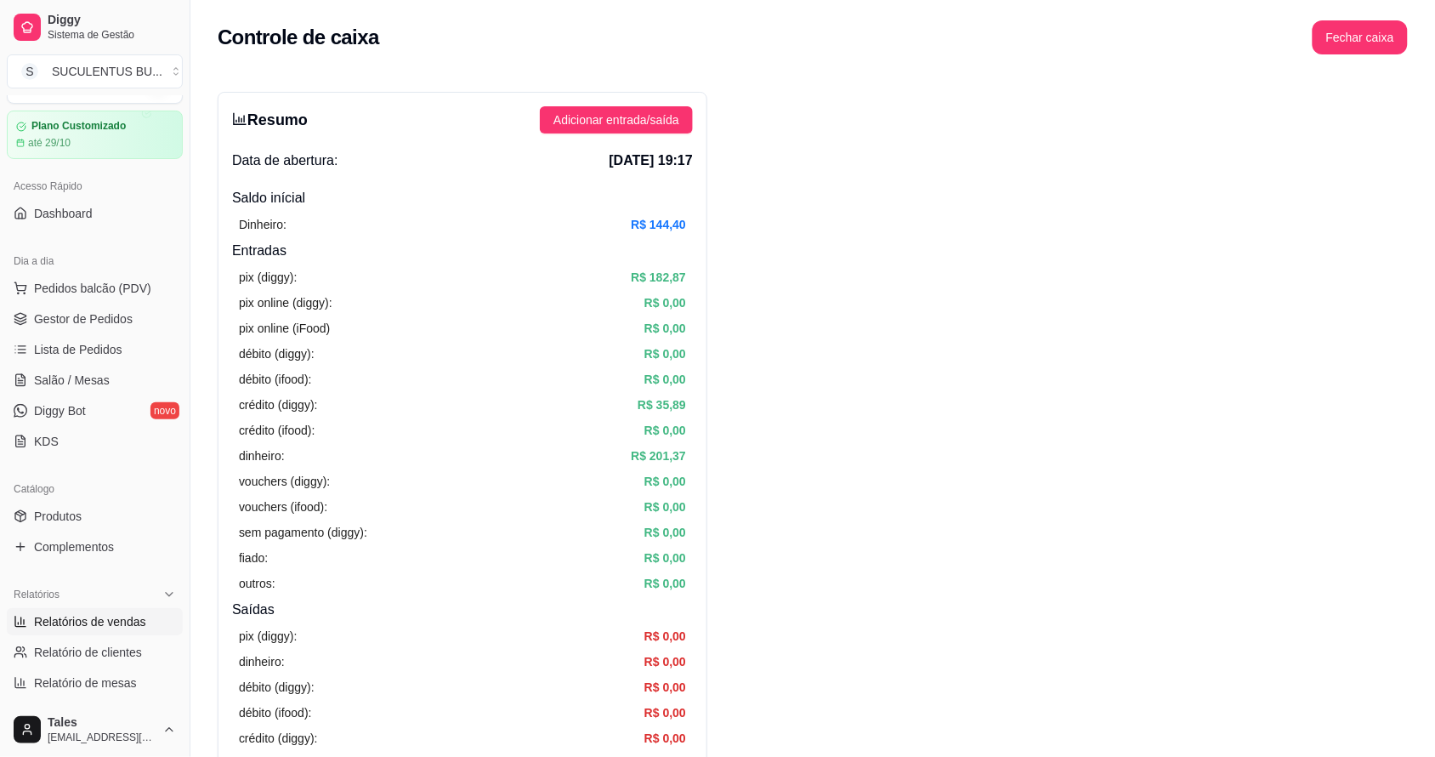
click at [122, 621] on span "Relatórios de vendas" at bounding box center [90, 621] width 112 height 17
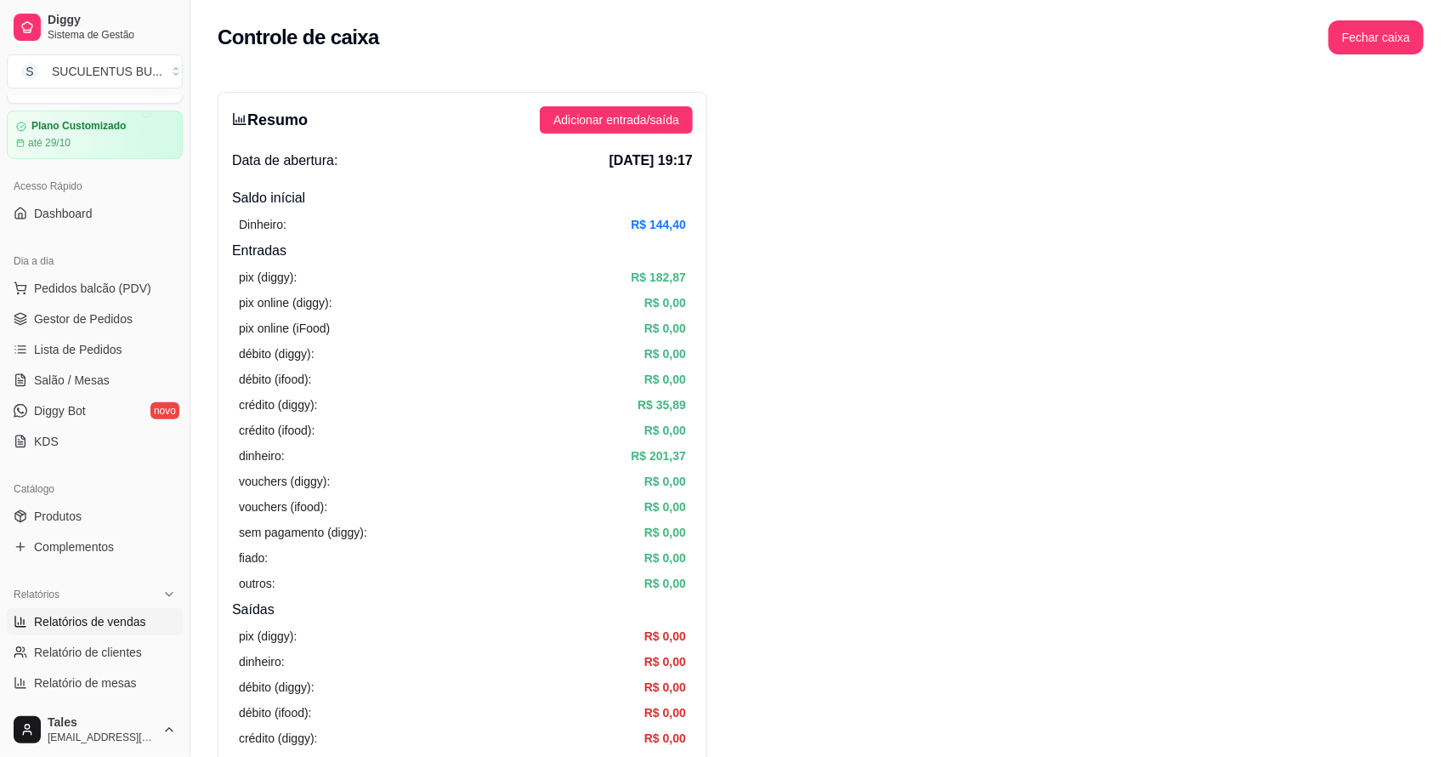
select select "ALL"
select select "0"
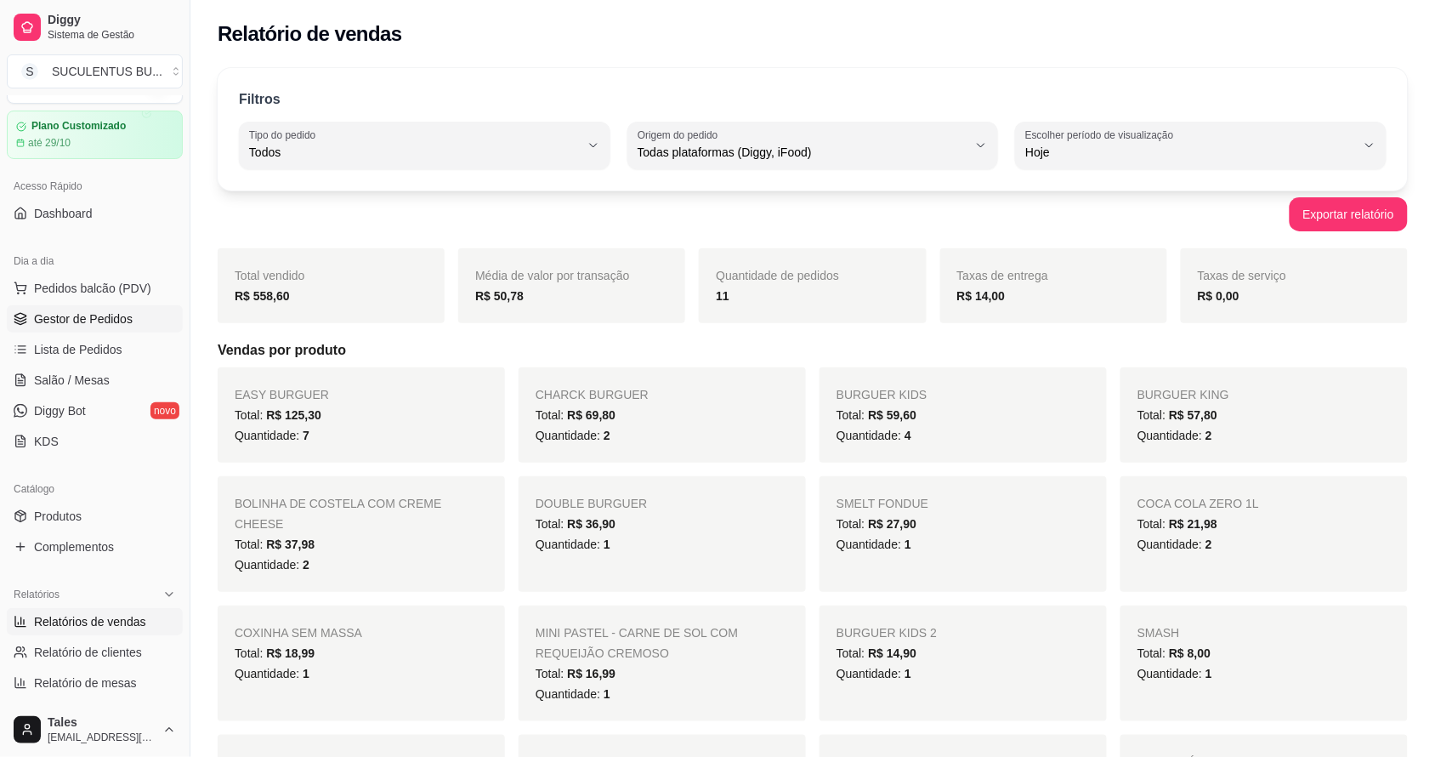
click at [140, 315] on link "Gestor de Pedidos" at bounding box center [95, 318] width 176 height 27
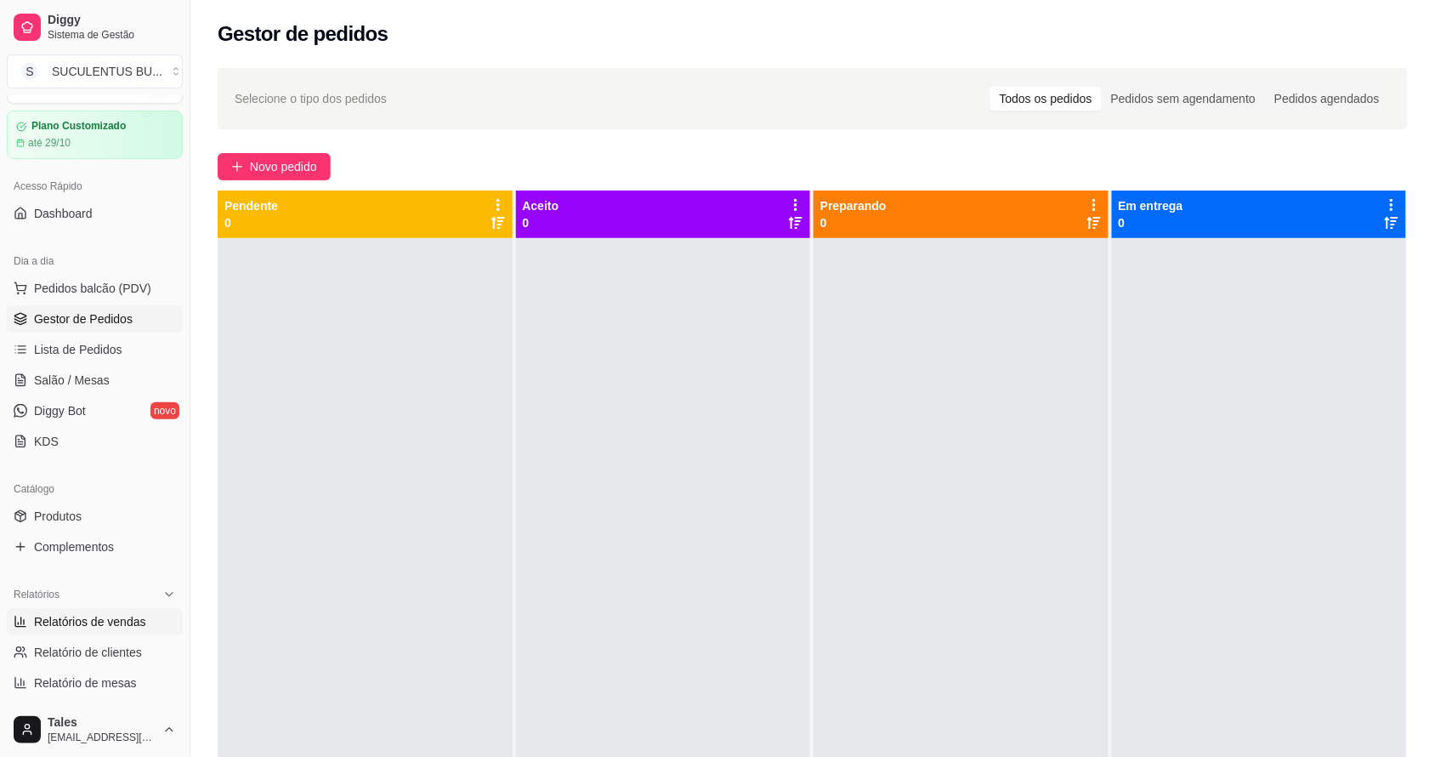
click at [128, 627] on span "Relatórios de vendas" at bounding box center [90, 621] width 112 height 17
select select "ALL"
select select "0"
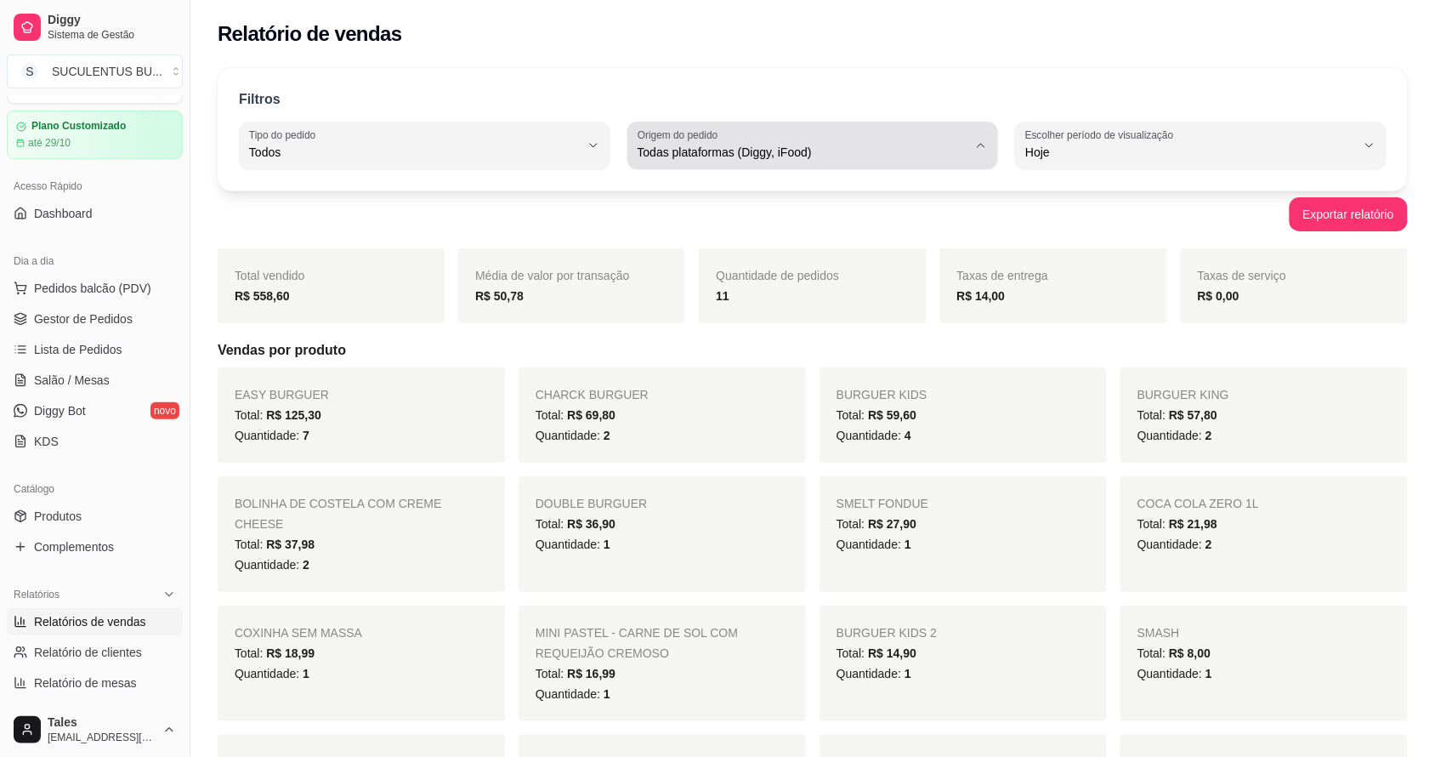
click at [673, 158] on span "Todas plataformas (Diggy, iFood)" at bounding box center [803, 152] width 331 height 17
click at [751, 160] on span "Todas plataformas (Diggy, iFood)" at bounding box center [803, 152] width 331 height 17
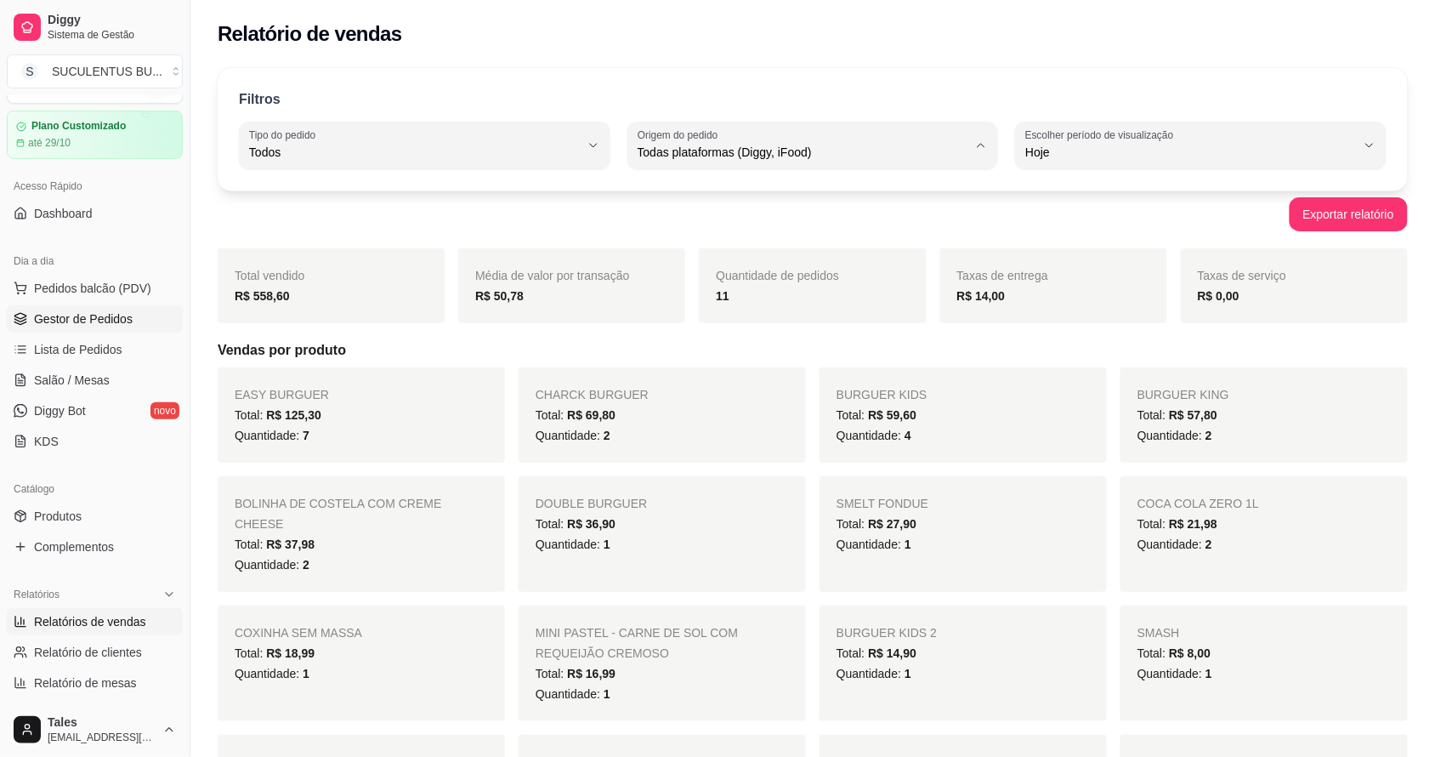
drag, startPoint x: 44, startPoint y: 326, endPoint x: 91, endPoint y: 320, distance: 47.0
click at [45, 326] on span "Gestor de Pedidos" at bounding box center [83, 318] width 99 height 17
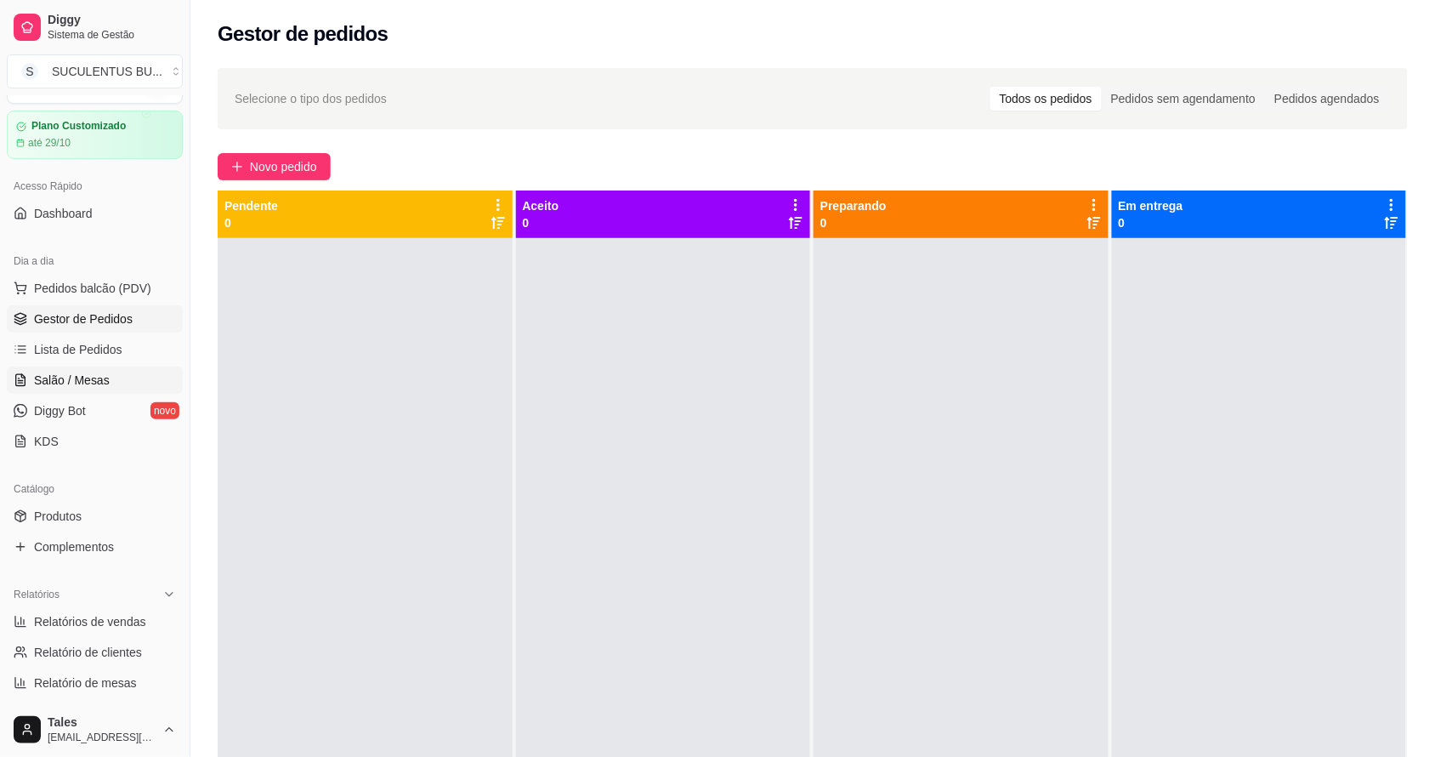
click at [94, 375] on span "Salão / Mesas" at bounding box center [72, 379] width 76 height 17
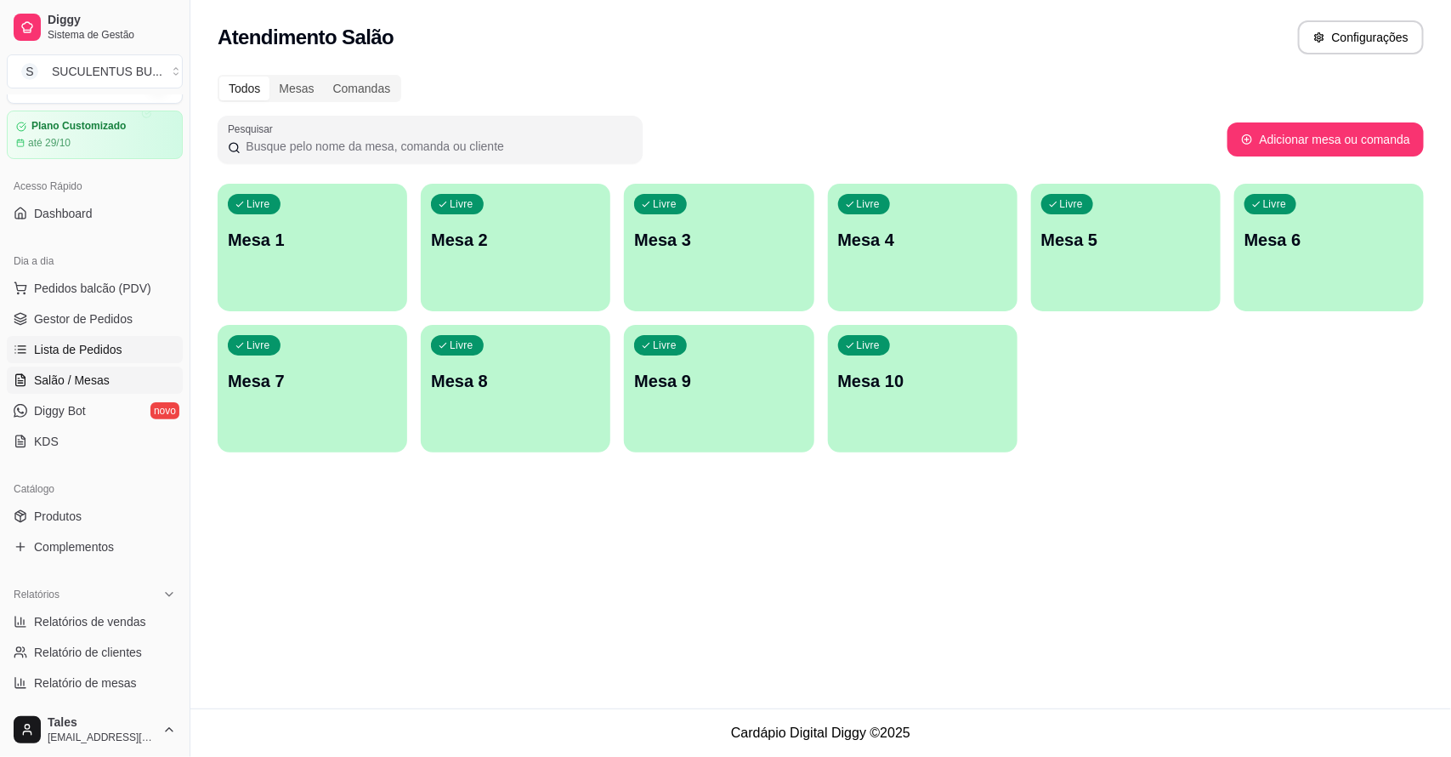
click at [103, 343] on span "Lista de Pedidos" at bounding box center [78, 349] width 88 height 17
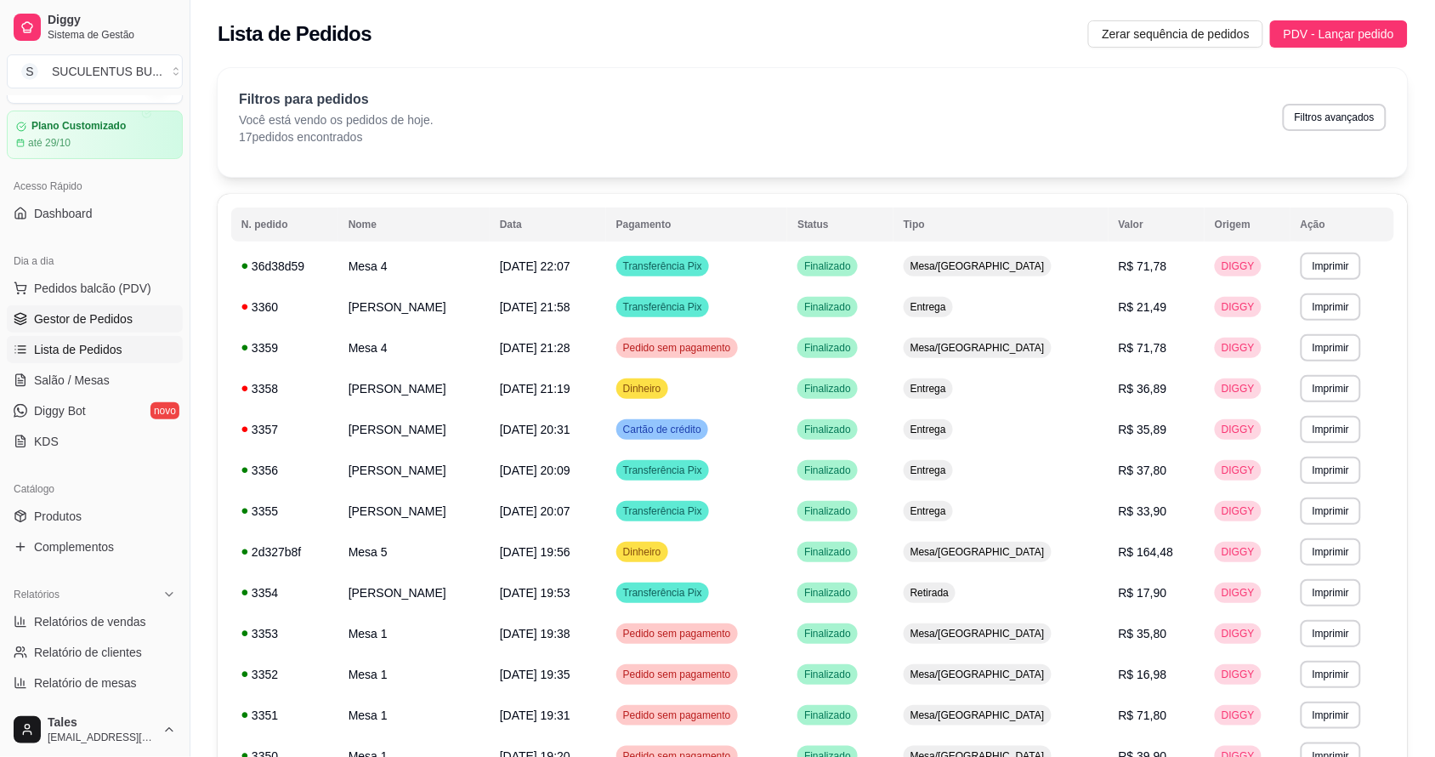
click at [116, 312] on span "Gestor de Pedidos" at bounding box center [83, 318] width 99 height 17
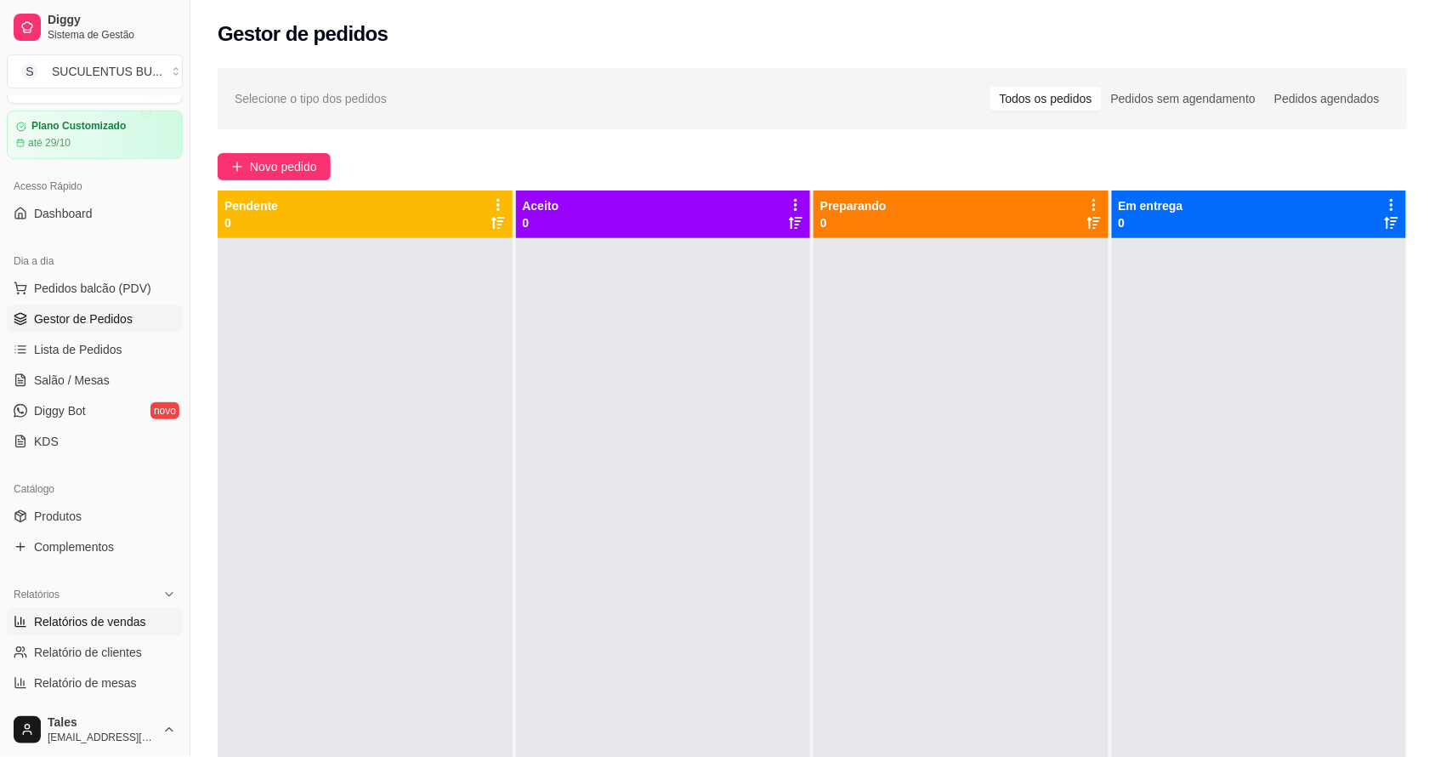
click at [74, 621] on span "Relatórios de vendas" at bounding box center [90, 621] width 112 height 17
select select "ALL"
select select "0"
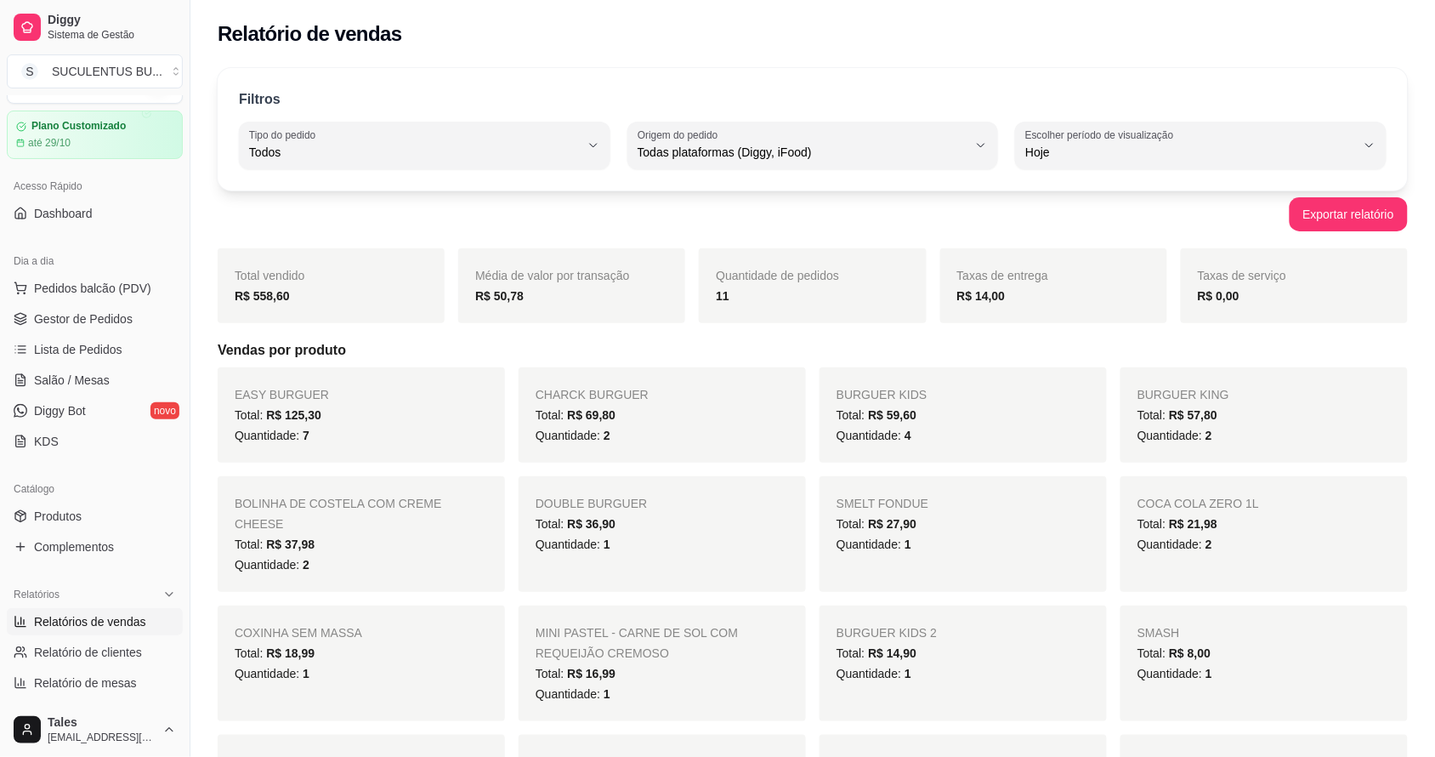
drag, startPoint x: 0, startPoint y: 168, endPoint x: 524, endPoint y: 45, distance: 537.9
click at [524, 45] on div "Relatório de vendas" at bounding box center [813, 33] width 1190 height 27
